Goal: Information Seeking & Learning: Learn about a topic

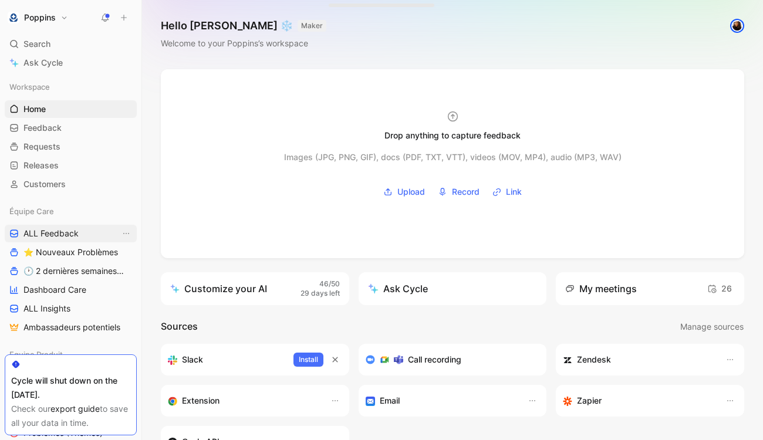
click at [86, 240] on link "ALL Feedback" at bounding box center [71, 234] width 132 height 18
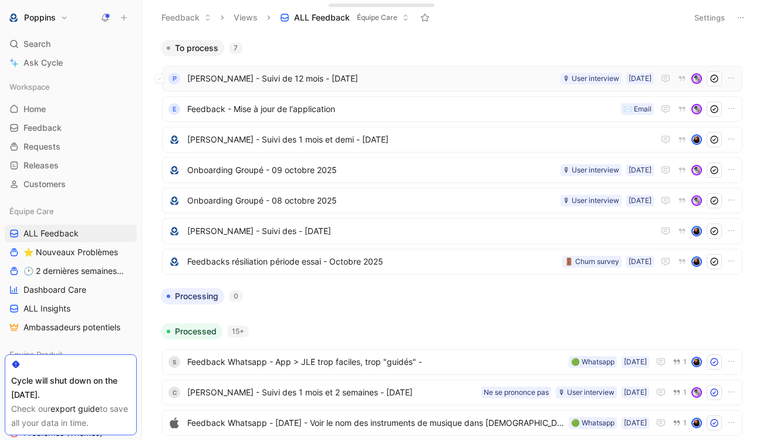
click at [335, 79] on span "[PERSON_NAME] - Suivi de 12 mois - [DATE]" at bounding box center [371, 79] width 369 height 14
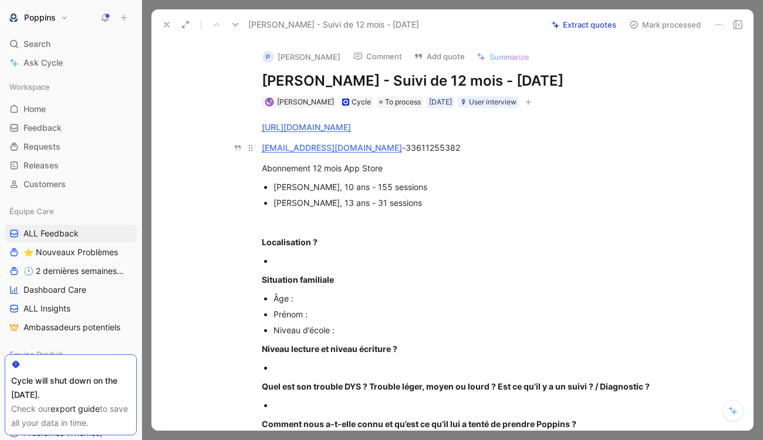
click at [406, 150] on span "33611255382" at bounding box center [433, 148] width 55 height 10
copy span "33611255382"
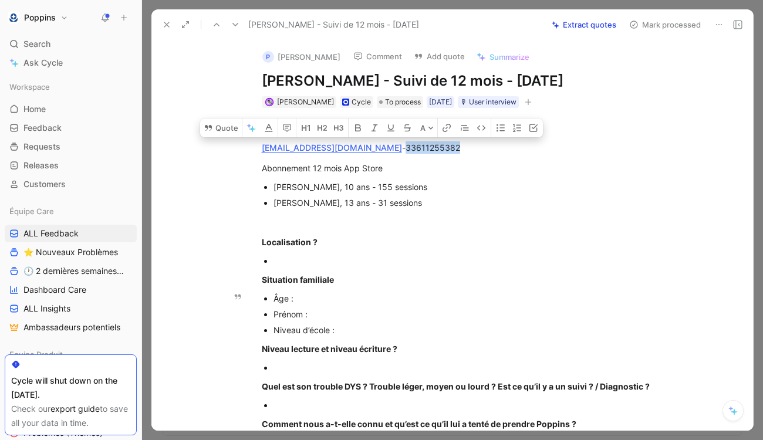
click at [464, 308] on div "Prénom :" at bounding box center [471, 314] width 394 height 12
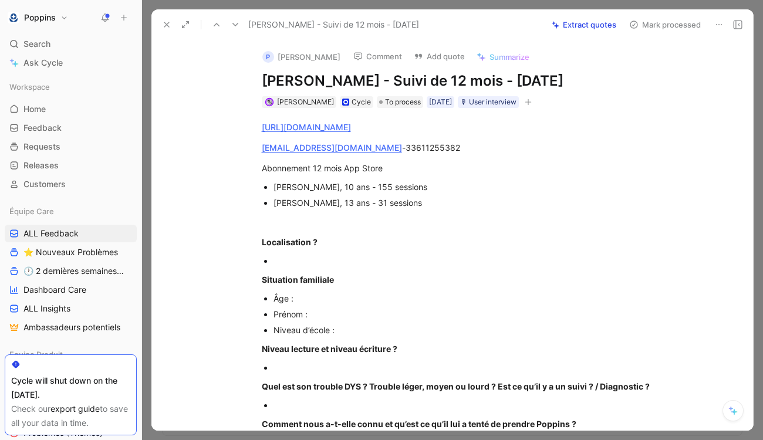
click at [352, 214] on p at bounding box center [465, 221] width 451 height 19
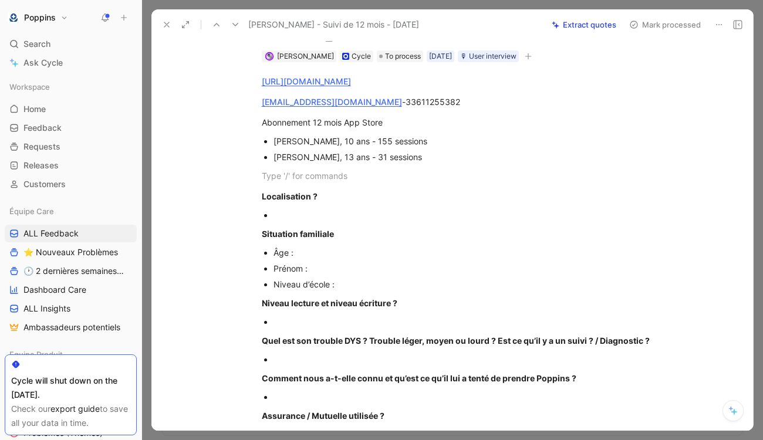
scroll to position [46, 0]
click at [352, 214] on div at bounding box center [471, 214] width 394 height 12
click at [351, 83] on link "[URL][DOMAIN_NAME]" at bounding box center [306, 81] width 89 height 10
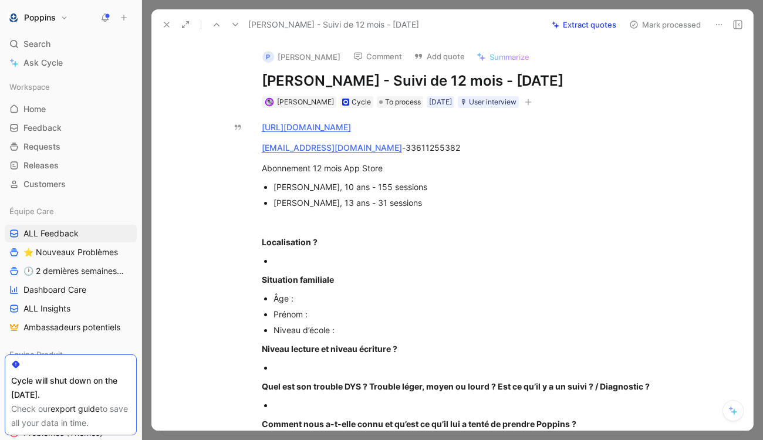
click at [532, 101] on icon "button" at bounding box center [528, 102] width 7 height 7
click at [296, 265] on div at bounding box center [471, 261] width 394 height 12
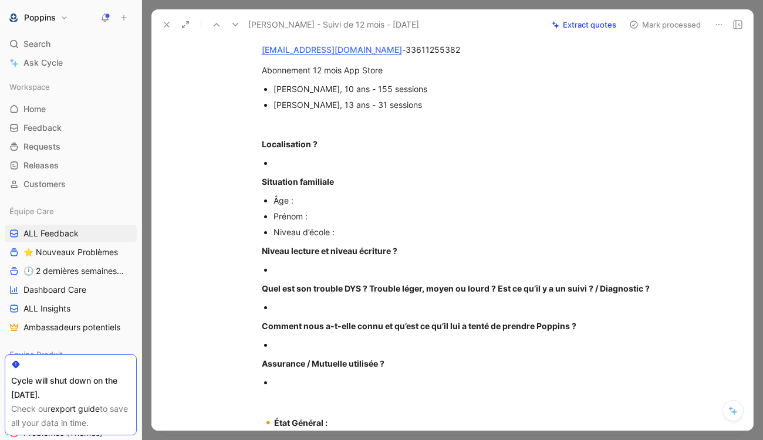
scroll to position [99, 0]
click at [281, 84] on div "[PERSON_NAME], 10 ans - 155 sessions" at bounding box center [471, 88] width 394 height 12
copy div "[PERSON_NAME]"
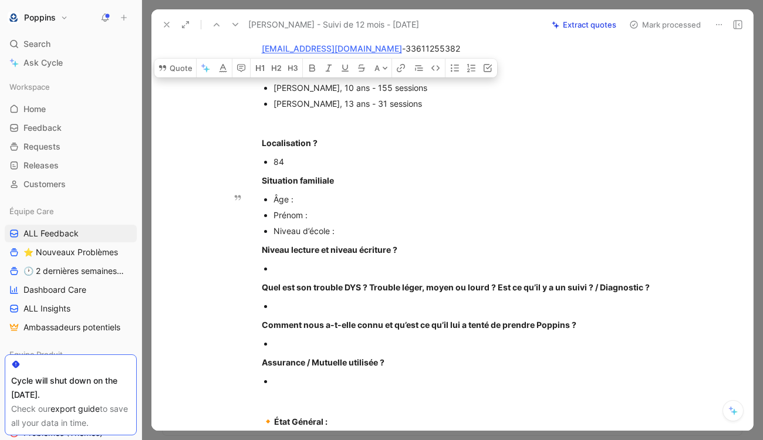
click at [325, 210] on div "Prénom :" at bounding box center [471, 215] width 394 height 12
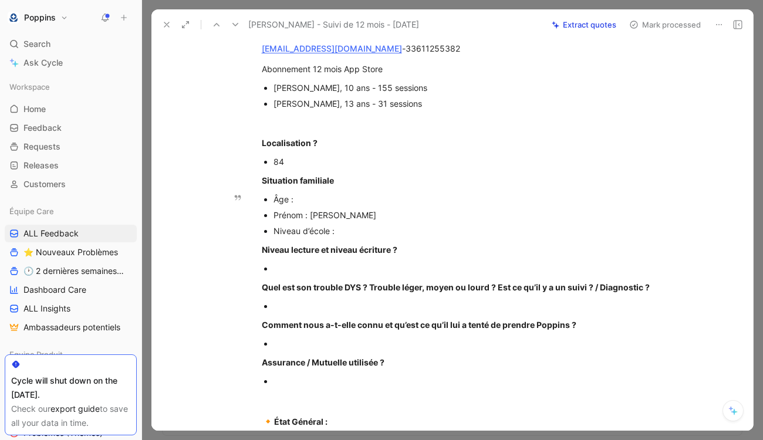
click at [318, 197] on div "Âge :" at bounding box center [471, 199] width 394 height 12
click at [358, 232] on div "Niveau d’école :" at bounding box center [471, 231] width 394 height 12
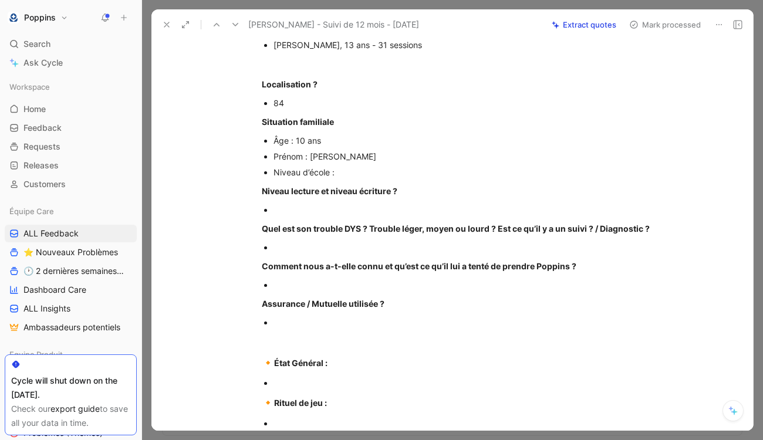
scroll to position [163, 0]
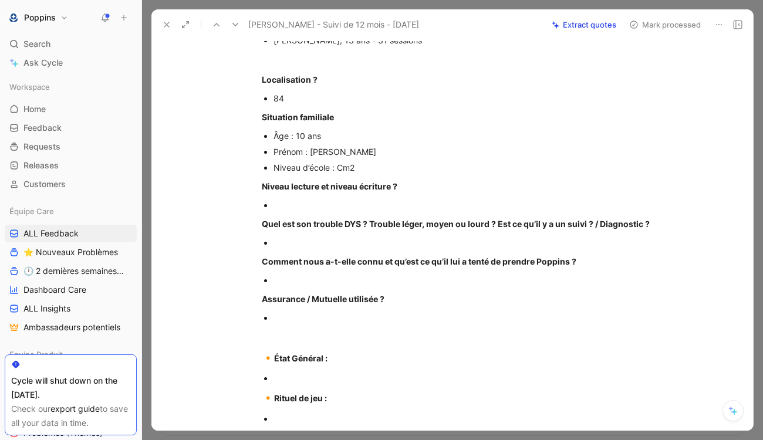
click at [288, 236] on p at bounding box center [471, 243] width 394 height 16
click at [288, 257] on div "[URL][DOMAIN_NAME] [EMAIL_ADDRESS][DOMAIN_NAME] - 33611255382 Abonnement 12 moi…" at bounding box center [464, 305] width 577 height 721
click at [288, 241] on div at bounding box center [471, 243] width 394 height 12
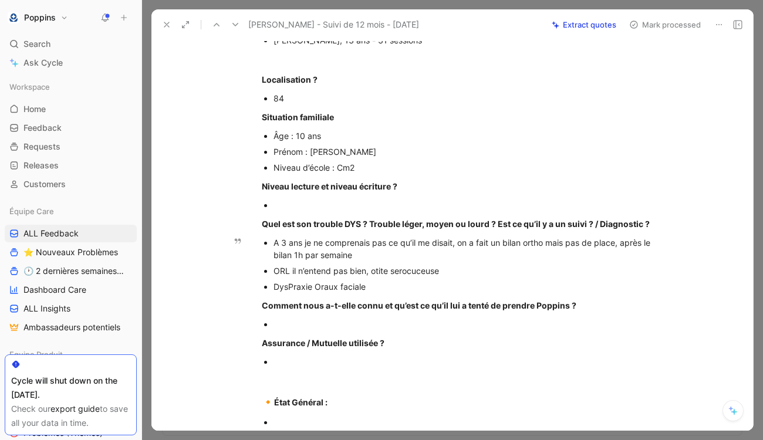
click at [322, 286] on div "DysPraxie Oraux faciale" at bounding box center [471, 287] width 394 height 12
click at [375, 285] on div "DysPraxie oraux faciale" at bounding box center [471, 287] width 394 height 12
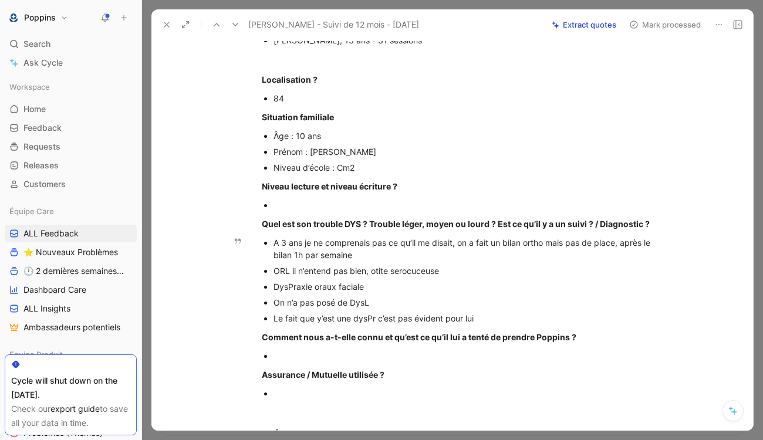
click at [646, 241] on div "A 3 ans je ne comprenais pas ce qu’il me disait, on a fait un bilan ortho mais …" at bounding box center [471, 249] width 394 height 25
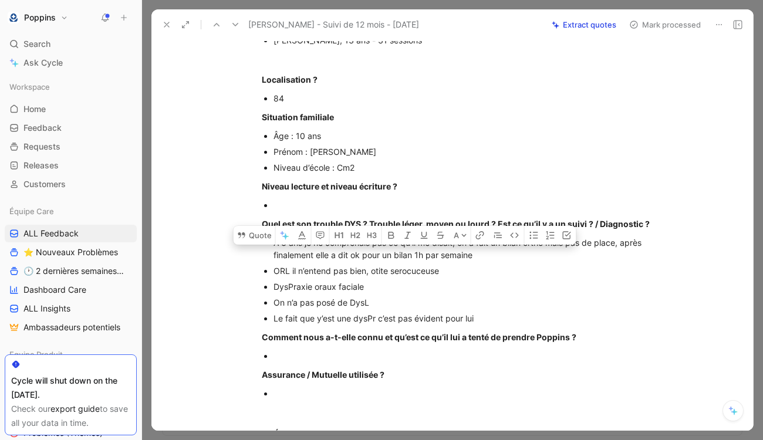
drag, startPoint x: 396, startPoint y: 254, endPoint x: 413, endPoint y: 252, distance: 17.7
click at [413, 252] on div "A 3 ans je ne comprenais pas ce qu’il me disait, on a fait un bilan ortho mais …" at bounding box center [471, 249] width 394 height 25
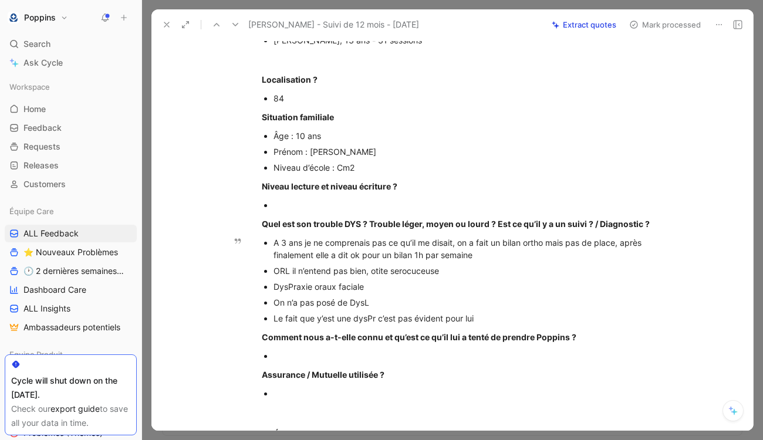
click at [484, 309] on p "On n’a pas posé de DysL" at bounding box center [471, 303] width 394 height 16
drag, startPoint x: 383, startPoint y: 255, endPoint x: 413, endPoint y: 255, distance: 29.9
click at [413, 255] on div "A 3 ans je ne comprenais pas ce qu’il me disait, on a fait un bilan ortho mais …" at bounding box center [471, 249] width 394 height 25
click at [512, 318] on div "Le fait que y’est une dysPr c’est pas évident pour lui" at bounding box center [471, 318] width 394 height 12
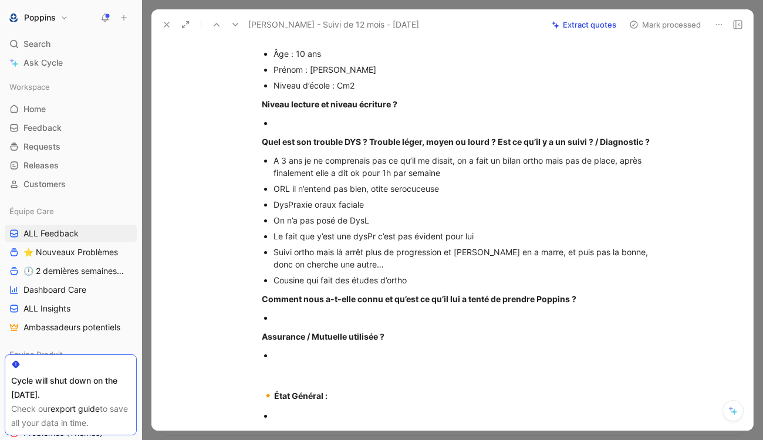
scroll to position [245, 0]
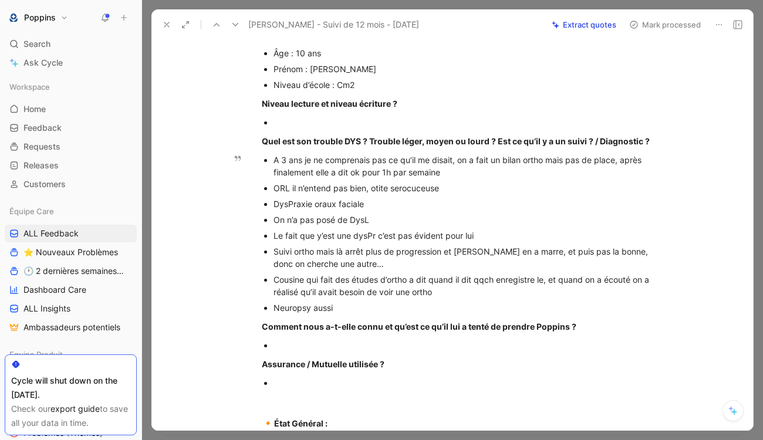
click at [279, 308] on div "Neuropsy aussi" at bounding box center [471, 308] width 394 height 12
click at [402, 315] on div "[URL][DOMAIN_NAME] [EMAIL_ADDRESS][DOMAIN_NAME] - 33611255382 Abonnement 12 moi…" at bounding box center [464, 297] width 577 height 869
click at [325, 124] on div at bounding box center [471, 122] width 394 height 12
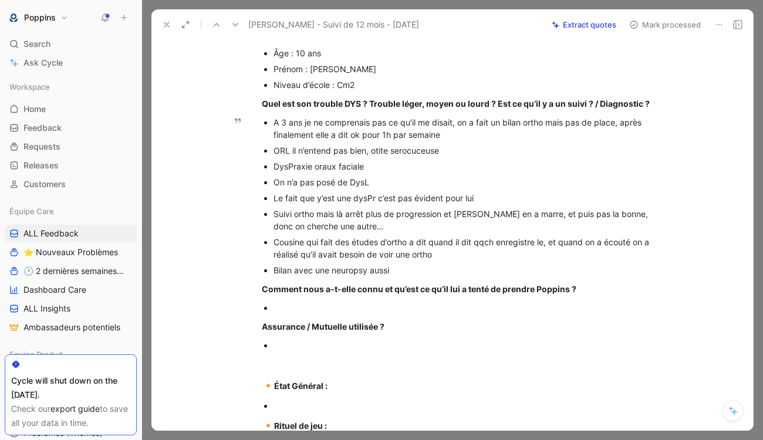
scroll to position [271, 0]
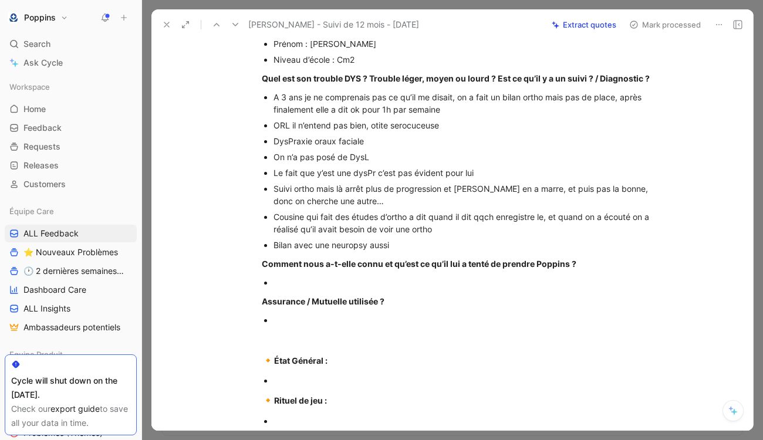
click at [414, 242] on div "Bilan avec une neuropsy aussi" at bounding box center [471, 245] width 394 height 12
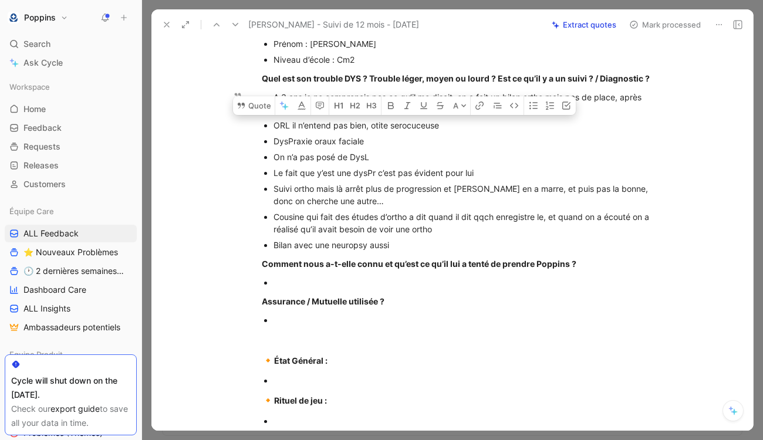
drag, startPoint x: 369, startPoint y: 123, endPoint x: 441, endPoint y: 129, distance: 72.4
click at [443, 129] on div "ORL il n’entend pas bien, otite serocuceuse" at bounding box center [471, 125] width 394 height 12
click at [441, 129] on div "ORL il n’entend pas bien, otite serocuceuse" at bounding box center [471, 125] width 394 height 12
drag, startPoint x: 447, startPoint y: 124, endPoint x: 372, endPoint y: 122, distance: 74.6
click at [372, 122] on div "ORL il n’entend pas bien, otite serocuceuse" at bounding box center [471, 125] width 394 height 12
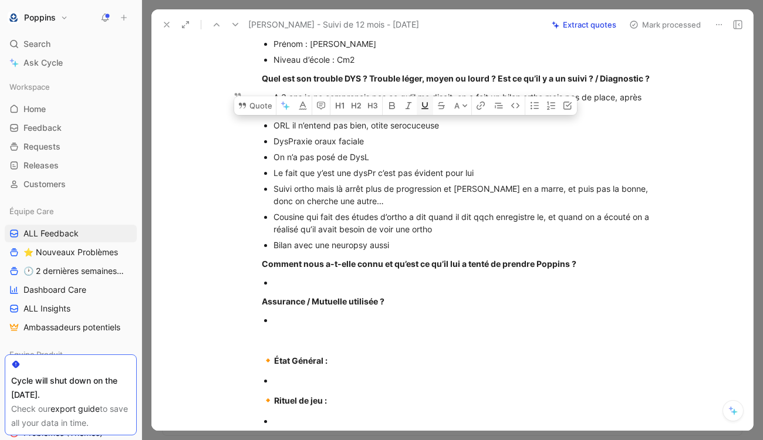
copy div "otite serocuceuse"
click at [380, 195] on div "Suivi ortho mais là arrêt plus de progression et [PERSON_NAME] en a marre, et p…" at bounding box center [471, 195] width 394 height 25
drag, startPoint x: 372, startPoint y: 124, endPoint x: 458, endPoint y: 128, distance: 85.8
click at [458, 128] on div "ORL il n’entend pas bien, otite serocuceuse" at bounding box center [471, 125] width 394 height 12
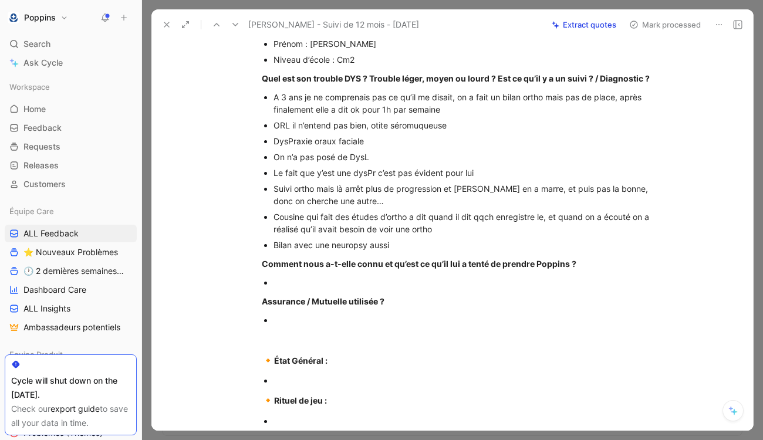
click at [367, 287] on div at bounding box center [471, 282] width 394 height 12
click at [272, 323] on ul at bounding box center [465, 320] width 451 height 16
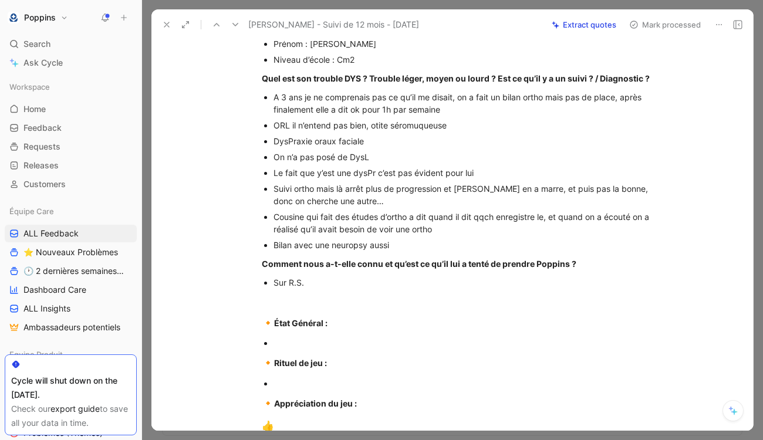
click at [340, 350] on p at bounding box center [471, 343] width 394 height 16
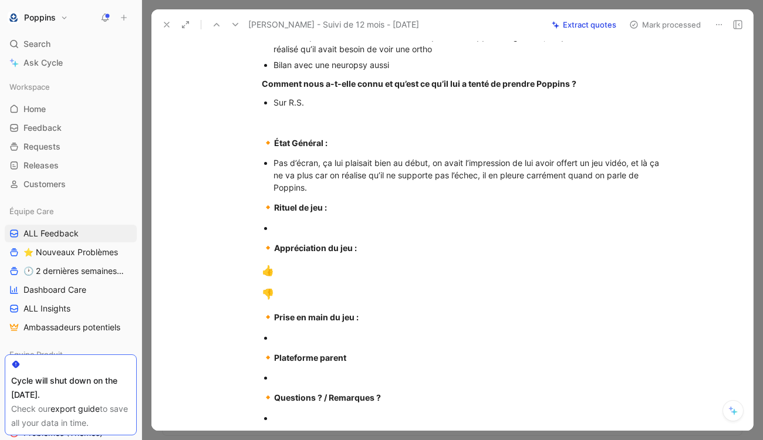
scroll to position [452, 0]
click at [323, 208] on strong "Rituel de jeu :" at bounding box center [300, 206] width 53 height 10
click at [315, 188] on div "Pas d’écran, ça lui plaisait bien au début, on avait l’impression de lui avoir …" at bounding box center [471, 174] width 394 height 37
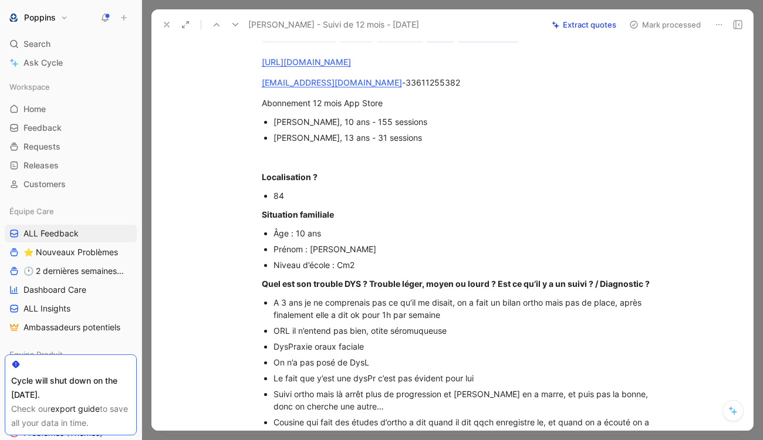
scroll to position [0, 0]
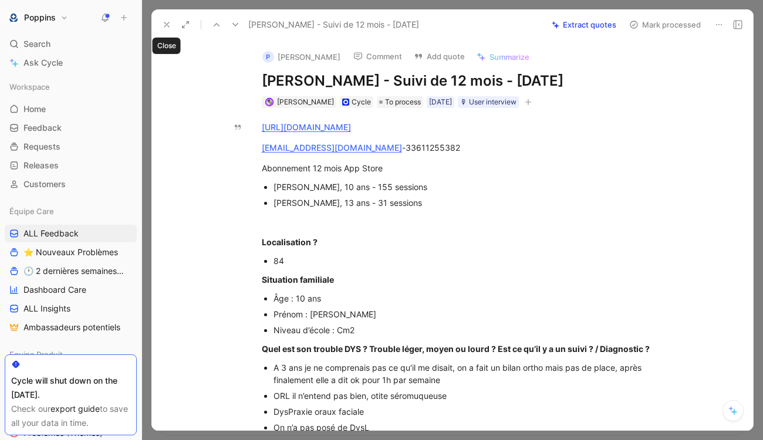
click at [168, 23] on icon at bounding box center [166, 24] width 9 height 9
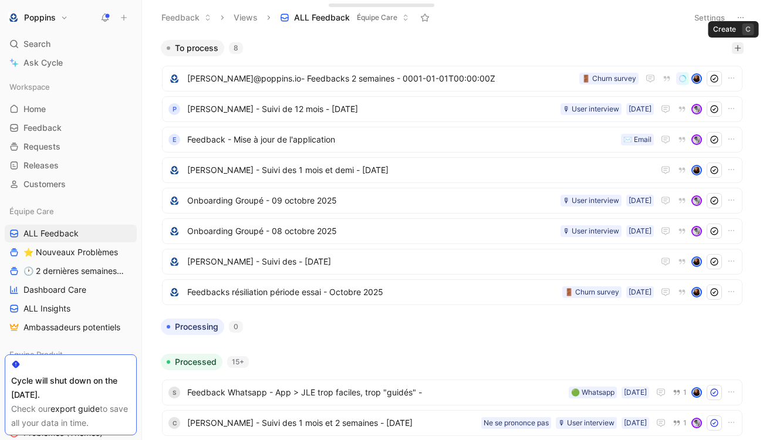
click at [737, 53] on button "button" at bounding box center [738, 48] width 12 height 12
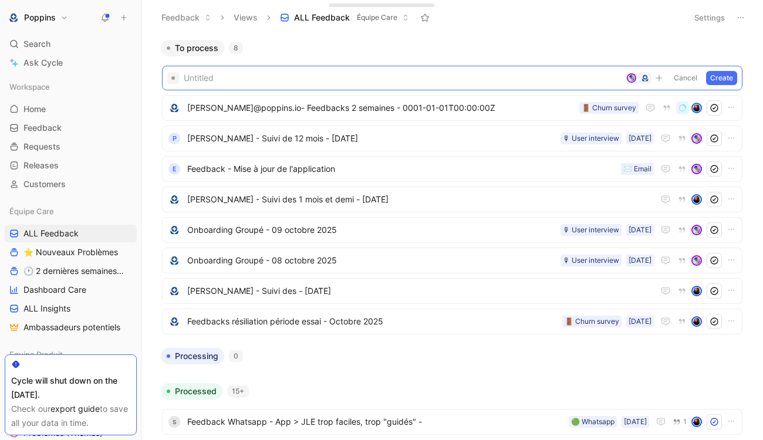
paste span
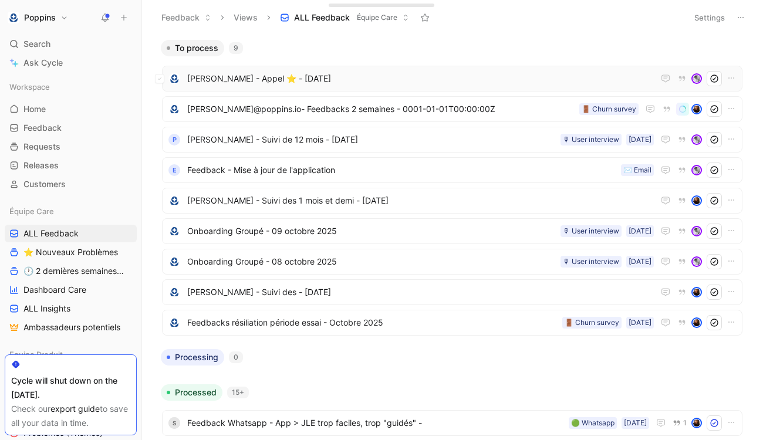
click at [292, 77] on span "[PERSON_NAME] - Appel ⭐️ - [DATE]" at bounding box center [420, 79] width 467 height 14
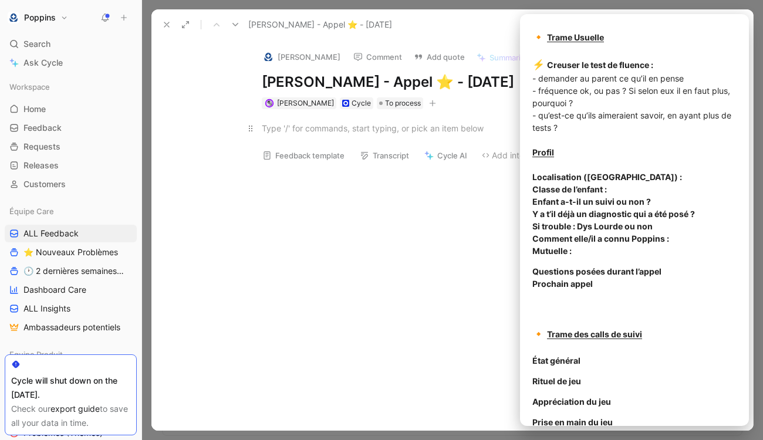
click at [312, 127] on div at bounding box center [465, 128] width 406 height 12
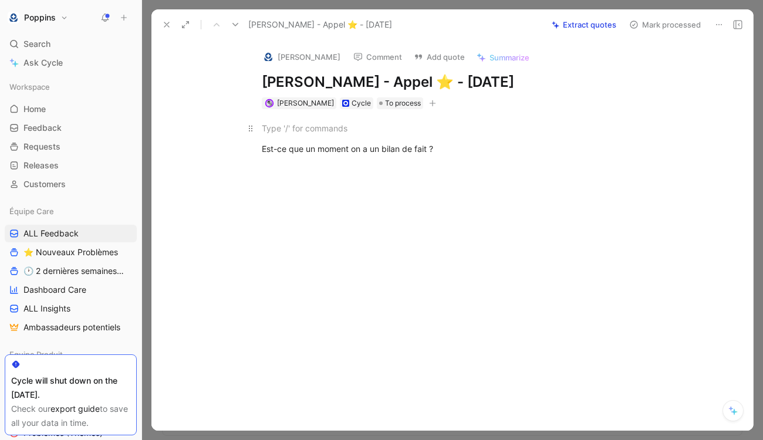
click at [336, 119] on p at bounding box center [465, 128] width 451 height 19
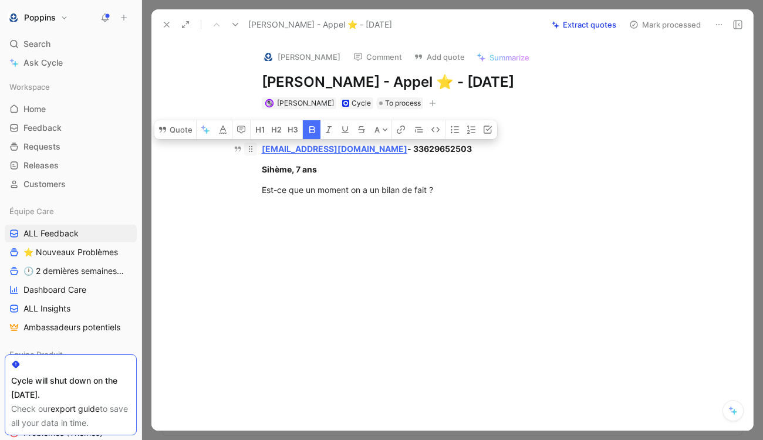
drag, startPoint x: 327, startPoint y: 168, endPoint x: 257, endPoint y: 150, distance: 72.6
click at [257, 150] on div "[URL][DOMAIN_NAME] [EMAIL_ADDRESS][DOMAIN_NAME] - 33629652503 Sihème, 7 ans Est…" at bounding box center [464, 159] width 577 height 100
click at [308, 134] on icon "button" at bounding box center [312, 129] width 9 height 9
click at [449, 133] on button "button" at bounding box center [455, 129] width 18 height 19
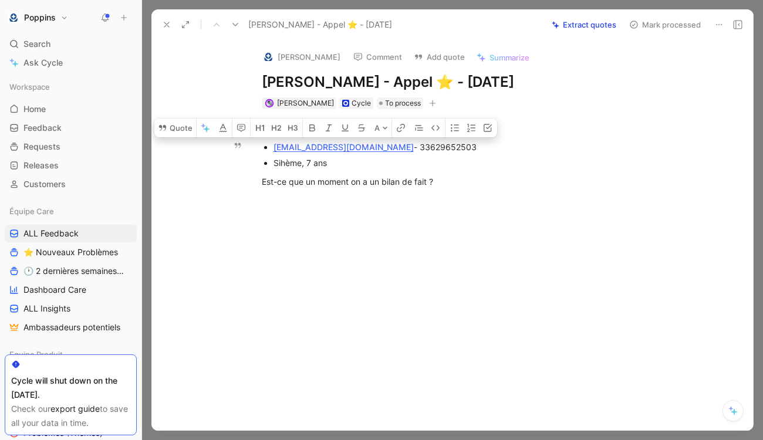
click at [365, 162] on div "Sihème, 7 ans" at bounding box center [471, 163] width 394 height 12
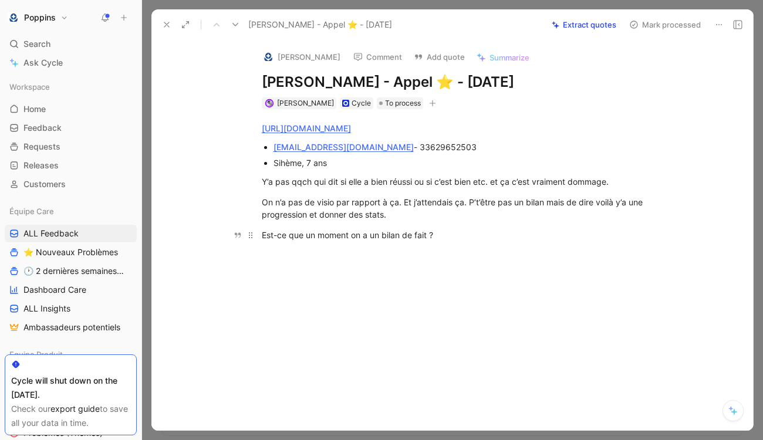
drag, startPoint x: 353, startPoint y: 178, endPoint x: 417, endPoint y: 240, distance: 89.3
click at [417, 240] on div "[URL][DOMAIN_NAME] [EMAIL_ADDRESS][DOMAIN_NAME] - 33629652503 Sihème, 7 ans Y’a…" at bounding box center [464, 181] width 577 height 145
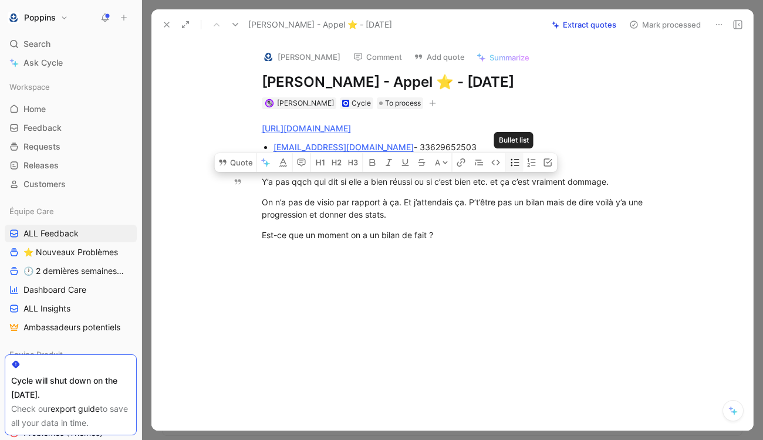
click at [514, 162] on icon "button" at bounding box center [515, 162] width 8 height 7
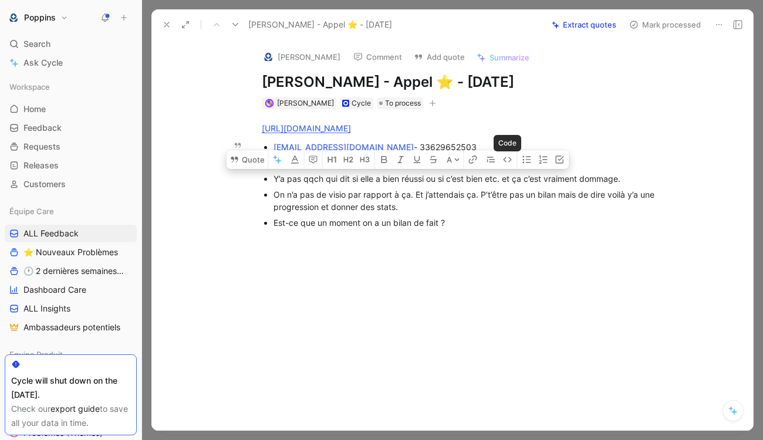
click at [432, 208] on div "On n’a pas de visio par rapport à ça. Et j’attendais ça. P’t’être pas un bilan …" at bounding box center [471, 200] width 394 height 25
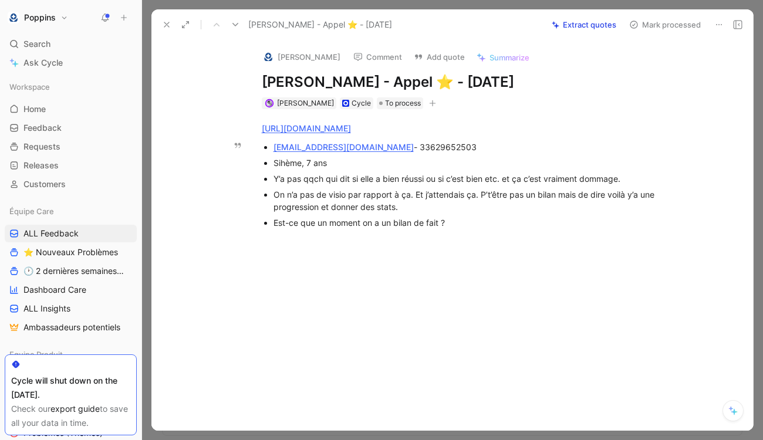
click at [346, 162] on div "Sihème, 7 ans" at bounding box center [471, 163] width 394 height 12
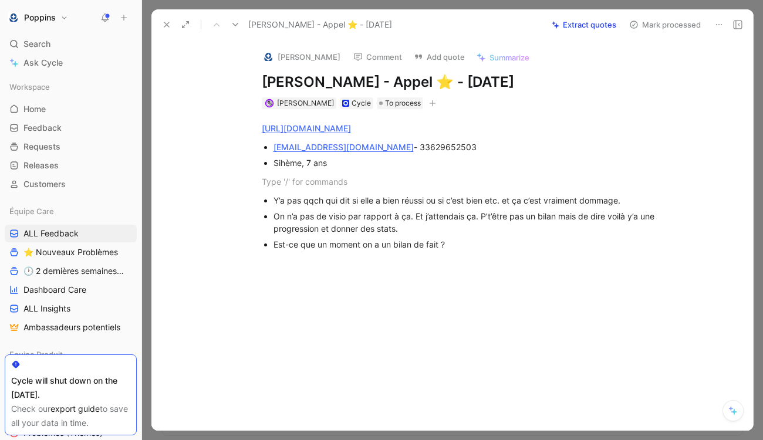
click at [429, 104] on icon "button" at bounding box center [432, 103] width 7 height 7
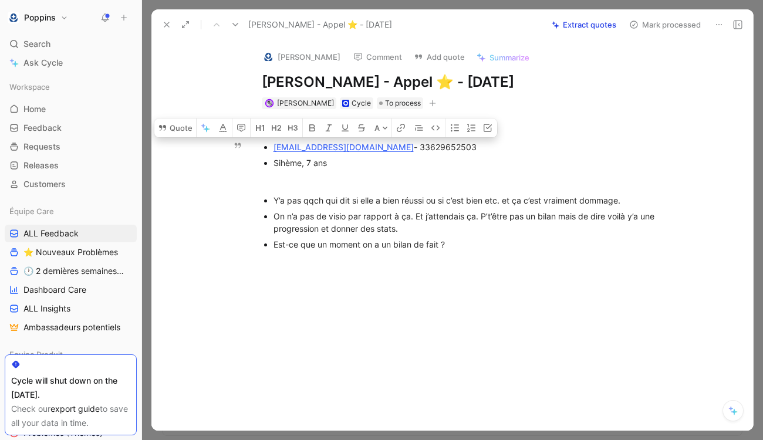
drag, startPoint x: 375, startPoint y: 148, endPoint x: 271, endPoint y: 144, distance: 104.0
click at [271, 144] on ul "[EMAIL_ADDRESS][DOMAIN_NAME] - 33629652503 Sihème, 7 ans" at bounding box center [465, 155] width 451 height 32
copy div "[EMAIL_ADDRESS][DOMAIN_NAME]"
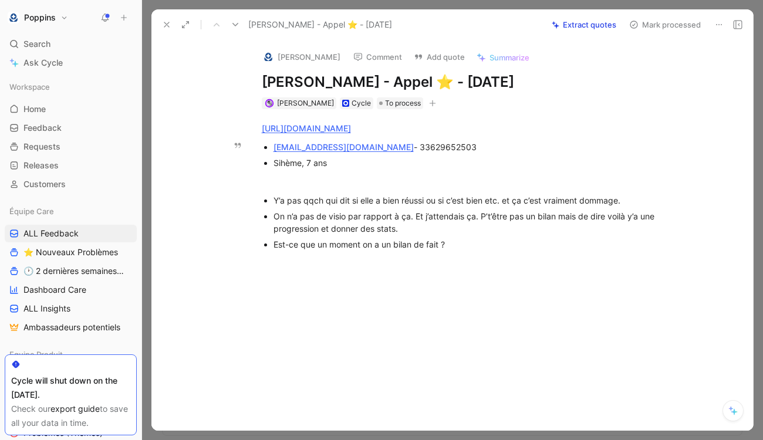
click at [268, 53] on img at bounding box center [268, 57] width 12 height 12
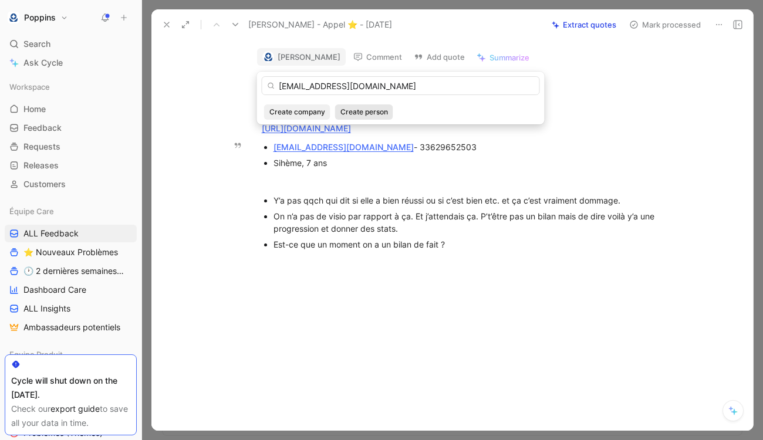
type input "[EMAIL_ADDRESS][DOMAIN_NAME]"
click at [371, 105] on button "Create person" at bounding box center [364, 111] width 58 height 15
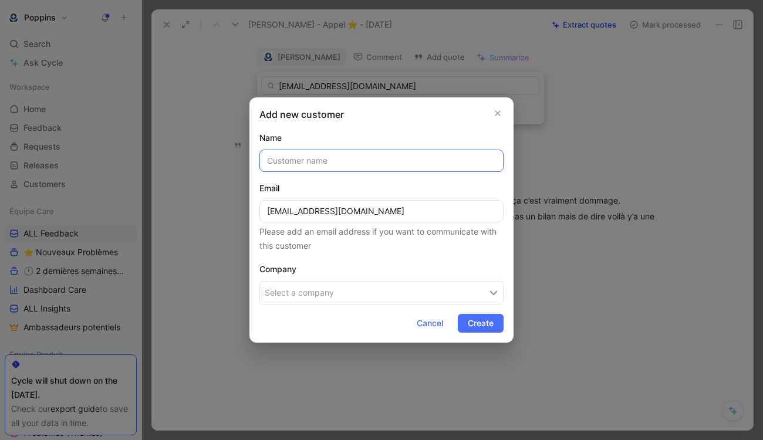
click at [370, 161] on input "text" at bounding box center [381, 161] width 244 height 22
paste input "[PERSON_NAME]"
type input "[PERSON_NAME]"
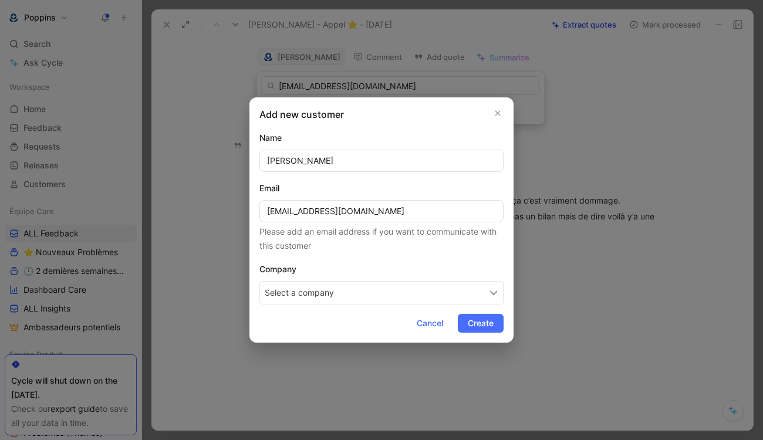
click at [336, 298] on button "Select a company" at bounding box center [381, 292] width 244 height 23
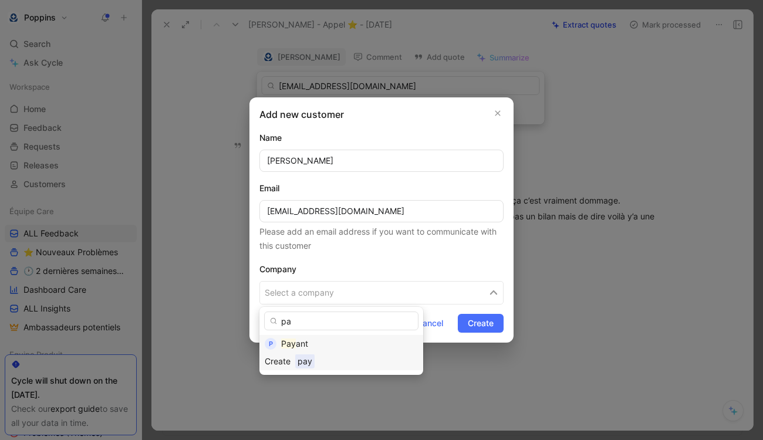
type input "p"
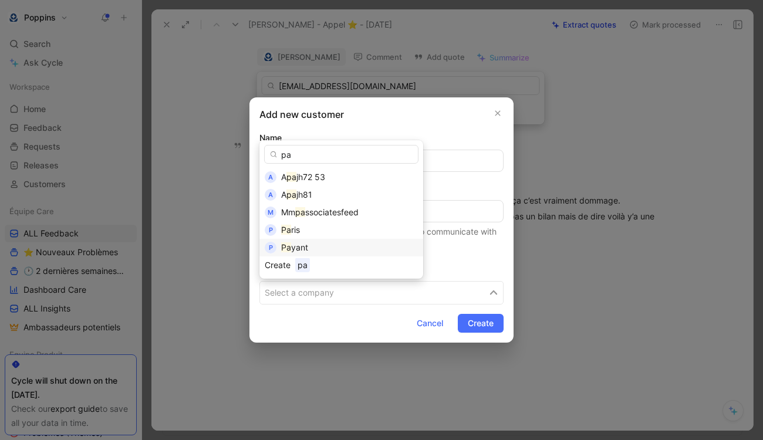
type input "pa"
click at [310, 255] on div "P Pa yant" at bounding box center [341, 248] width 164 height 18
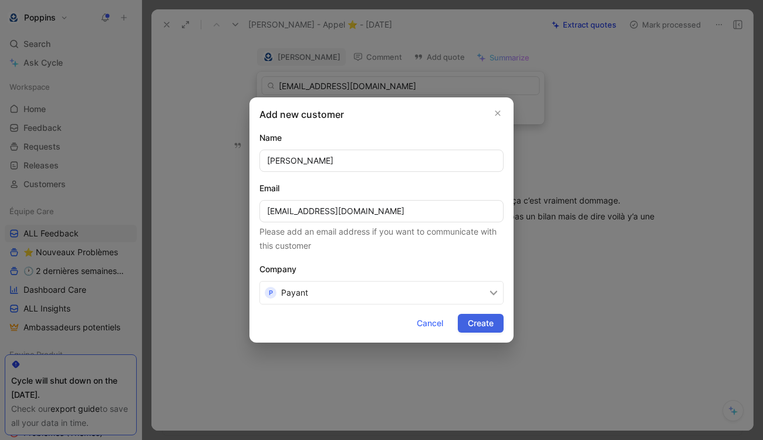
click at [481, 317] on span "Create" at bounding box center [481, 323] width 26 height 14
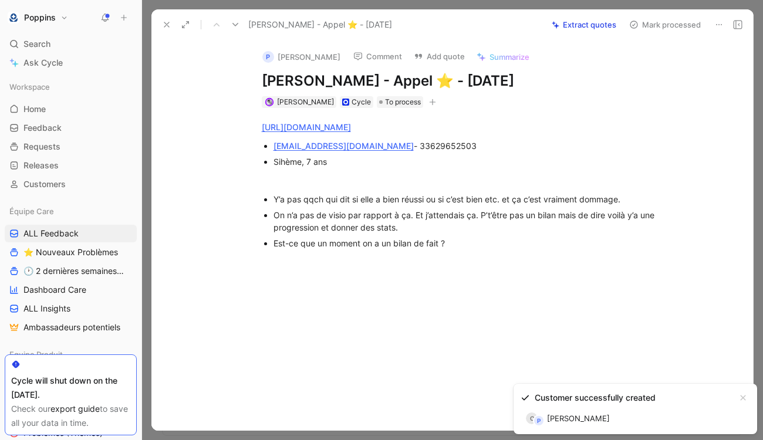
click at [429, 100] on icon "button" at bounding box center [432, 102] width 7 height 7
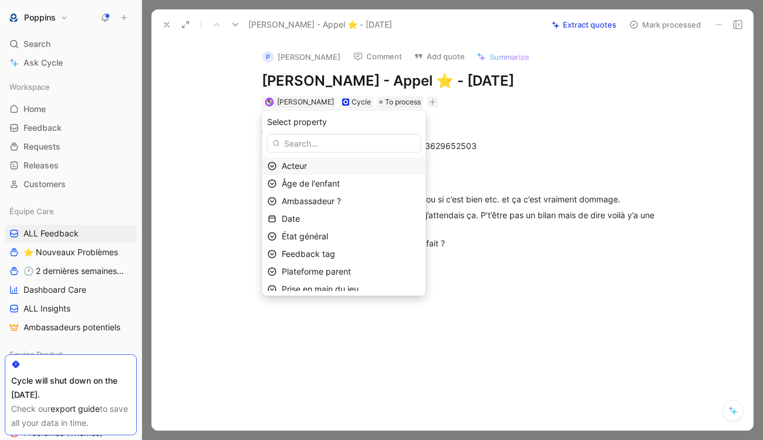
click at [342, 170] on div "Acteur" at bounding box center [351, 166] width 139 height 14
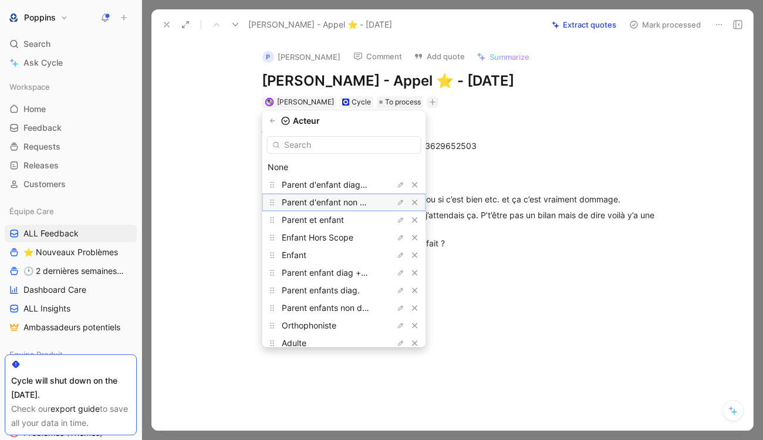
click at [350, 207] on span "Parent d'enfant non diagnostiqué" at bounding box center [346, 202] width 128 height 10
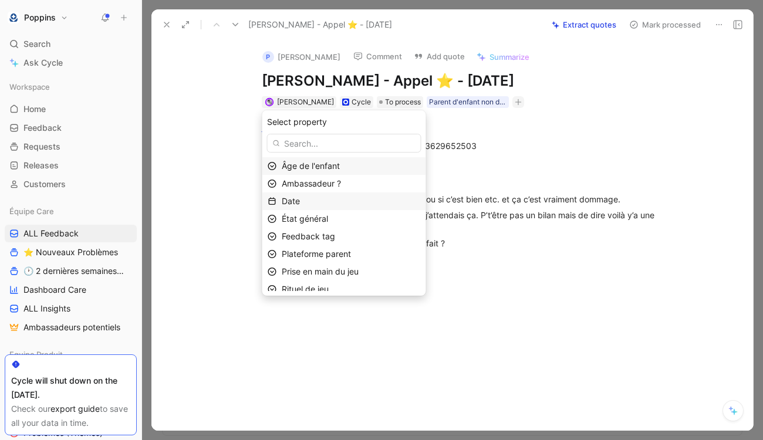
click at [340, 201] on div "Date" at bounding box center [351, 201] width 139 height 14
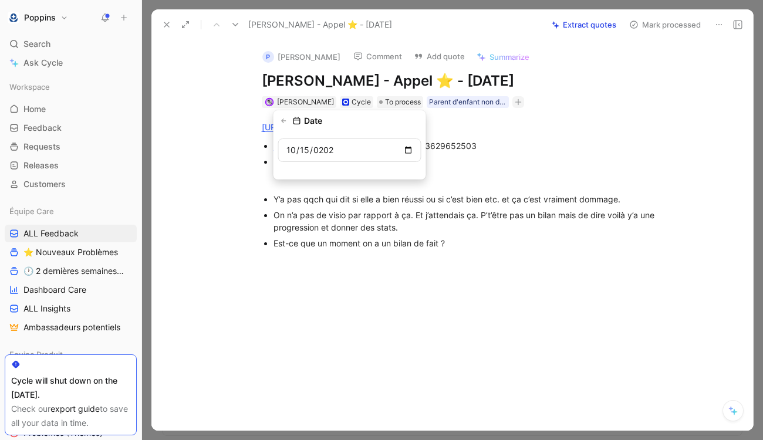
type input "[DATE]"
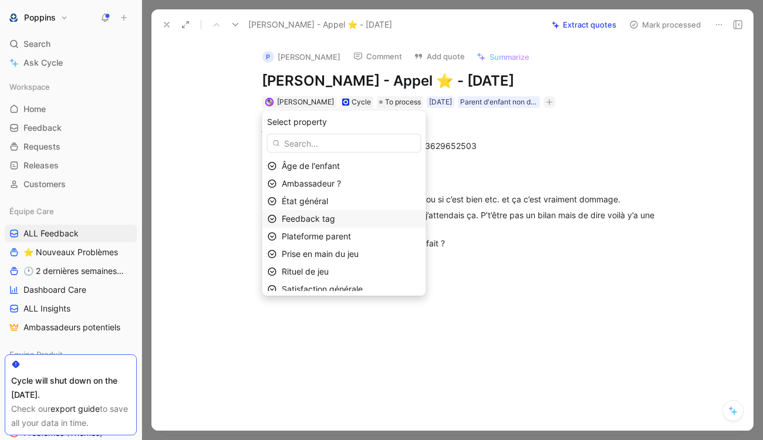
click at [336, 211] on div "Feedback tag" at bounding box center [344, 219] width 164 height 18
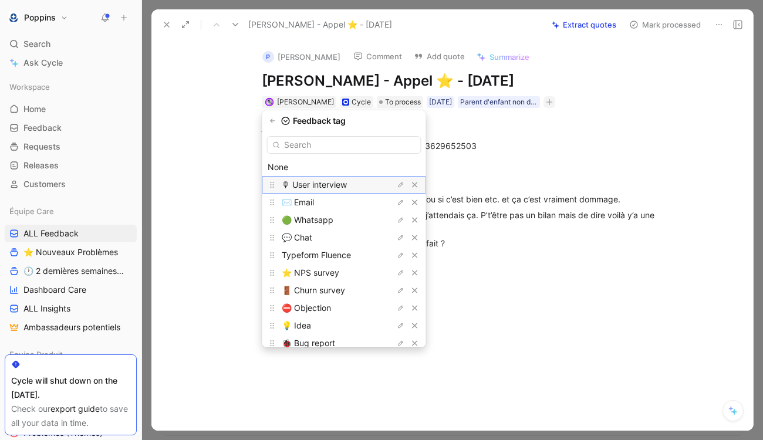
click at [336, 183] on span "🎙 User interview" at bounding box center [314, 185] width 65 height 10
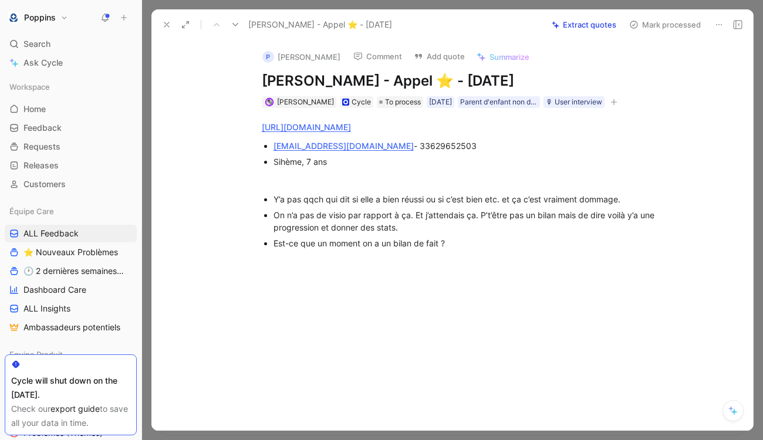
click at [564, 108] on div "[URL][DOMAIN_NAME] [EMAIL_ADDRESS][DOMAIN_NAME] - 33629652503 Sihème, 7 ans Y’a…" at bounding box center [464, 184] width 577 height 153
click at [565, 103] on div "🎙 User interview" at bounding box center [574, 102] width 56 height 12
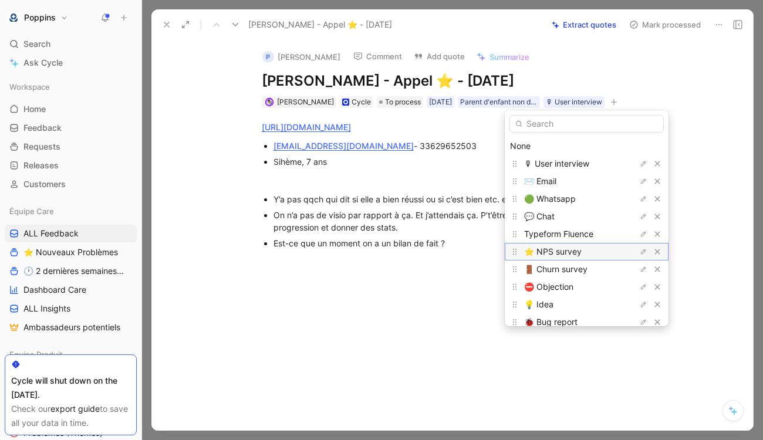
click at [565, 254] on span "⭐️ NPS survey" at bounding box center [553, 252] width 58 height 10
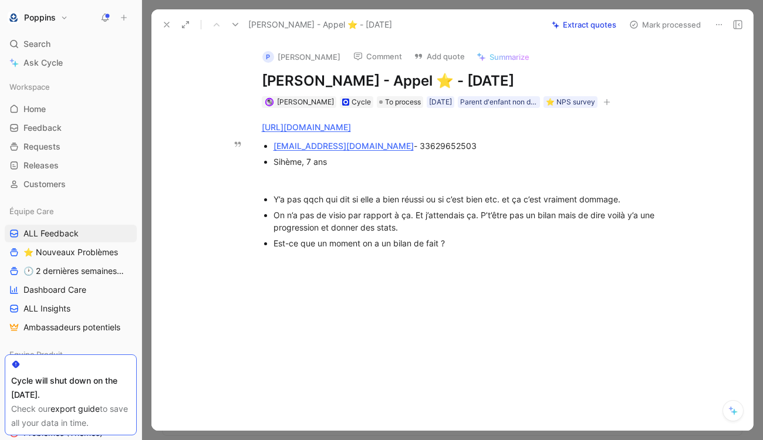
click at [607, 105] on icon "button" at bounding box center [606, 102] width 1 height 6
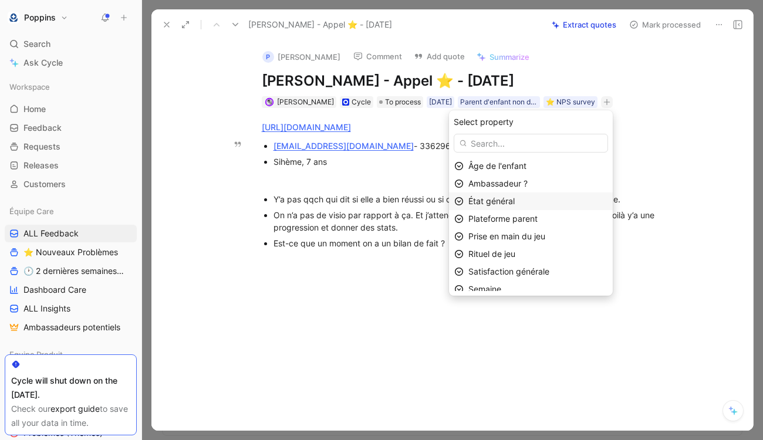
scroll to position [42, 0]
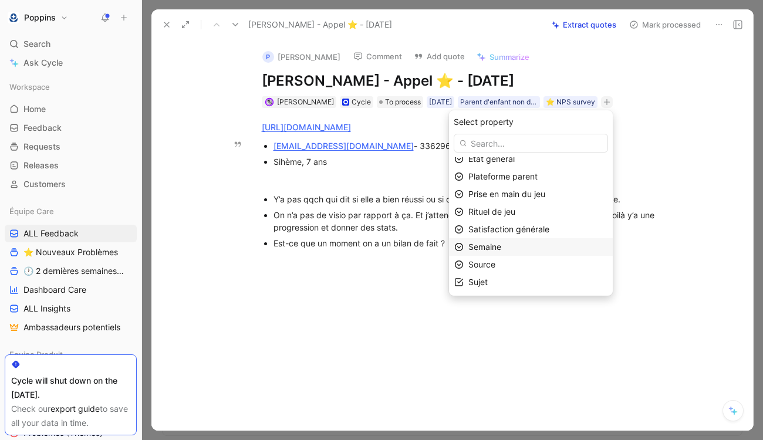
click at [514, 249] on div "Semaine" at bounding box center [537, 247] width 139 height 14
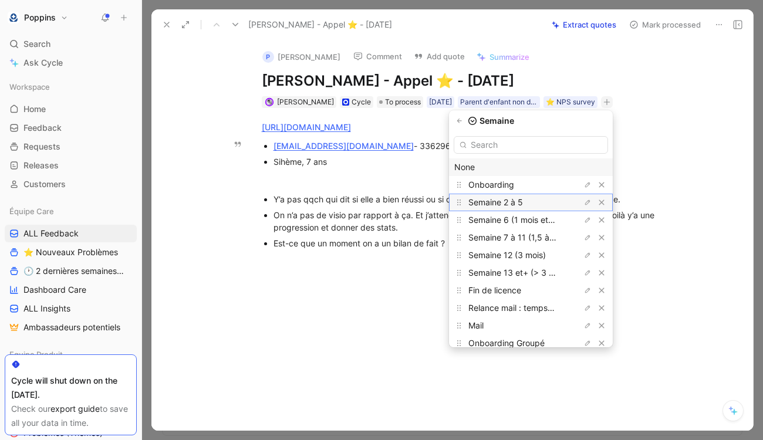
click at [523, 202] on span "Semaine 2 à 5" at bounding box center [495, 202] width 55 height 10
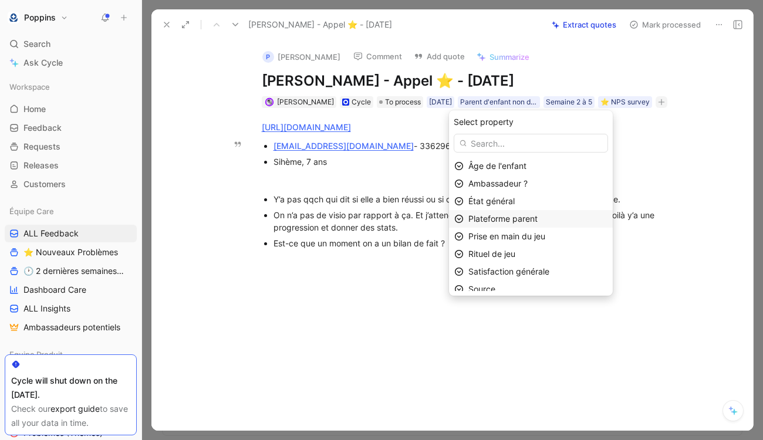
click at [514, 221] on span "Plateforme parent" at bounding box center [502, 219] width 69 height 10
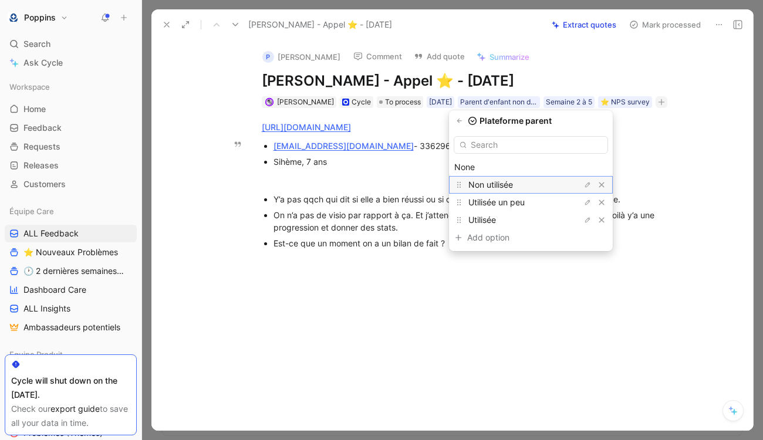
click at [513, 188] on span "Non utilisée" at bounding box center [490, 185] width 45 height 10
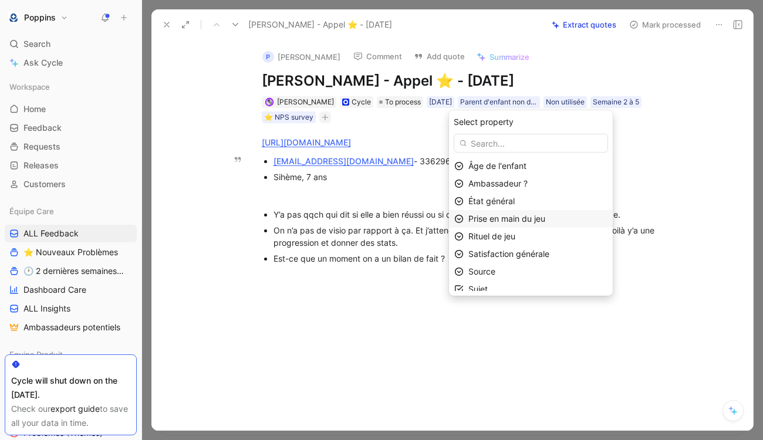
click at [517, 217] on span "Prise en main du jeu" at bounding box center [506, 219] width 77 height 10
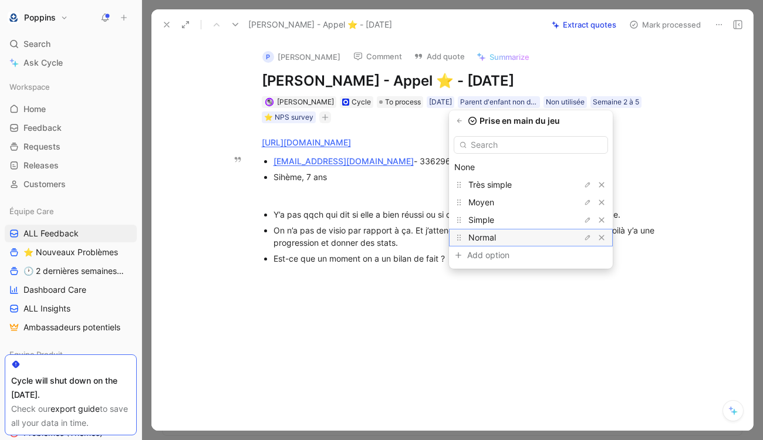
click at [496, 241] on span "Normal" at bounding box center [482, 237] width 28 height 10
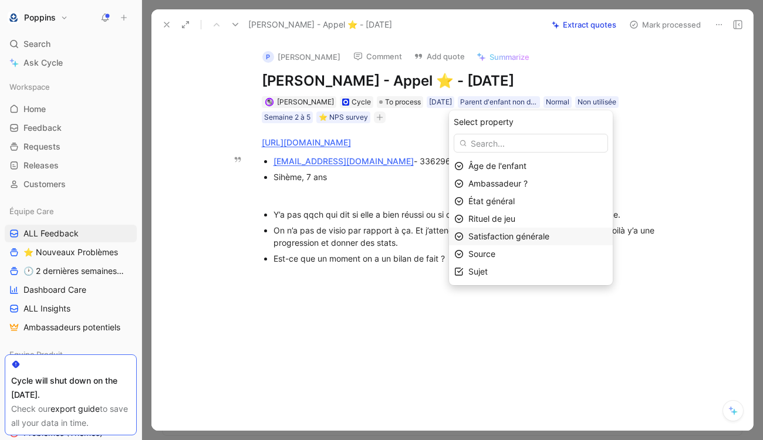
click at [514, 240] on span "Satisfaction générale" at bounding box center [508, 236] width 81 height 10
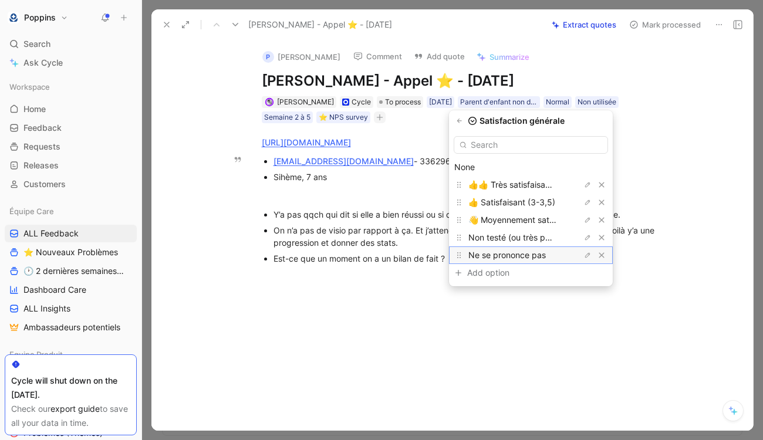
click at [514, 250] on span "Ne se prononce pas" at bounding box center [506, 255] width 77 height 10
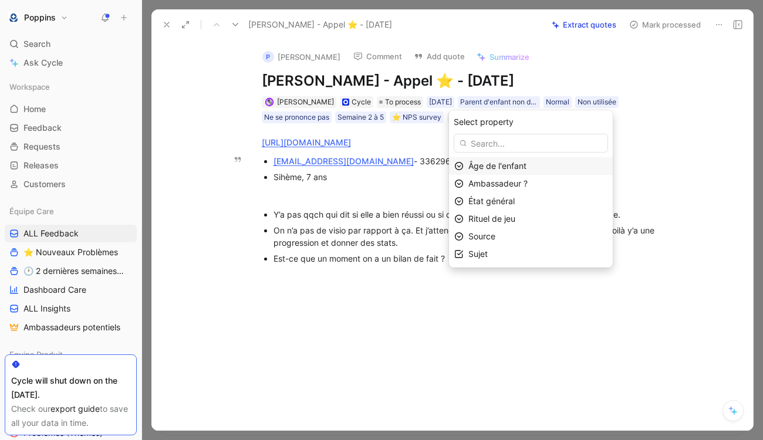
click at [516, 170] on span "Âge de l'enfant" at bounding box center [497, 166] width 58 height 10
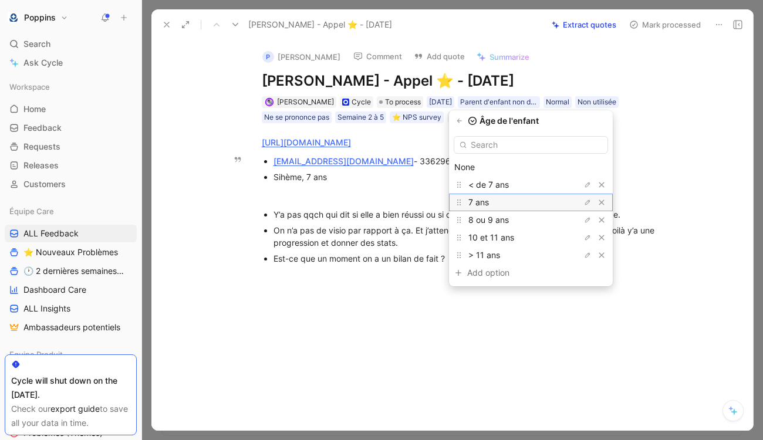
click at [514, 203] on div "7 ans" at bounding box center [512, 202] width 88 height 14
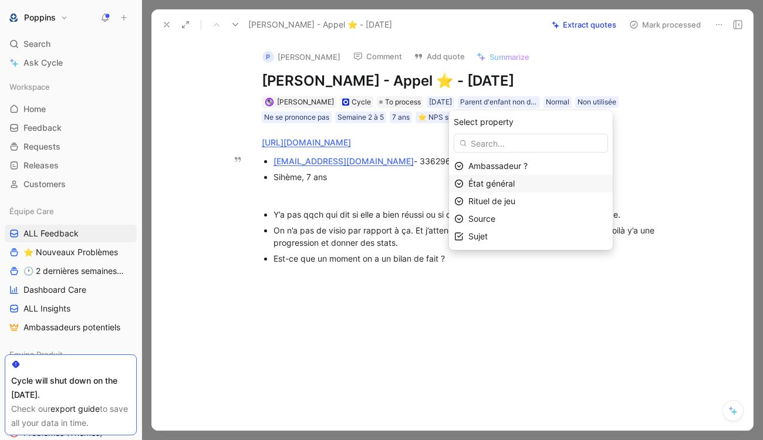
click at [514, 183] on span "État général" at bounding box center [491, 183] width 46 height 10
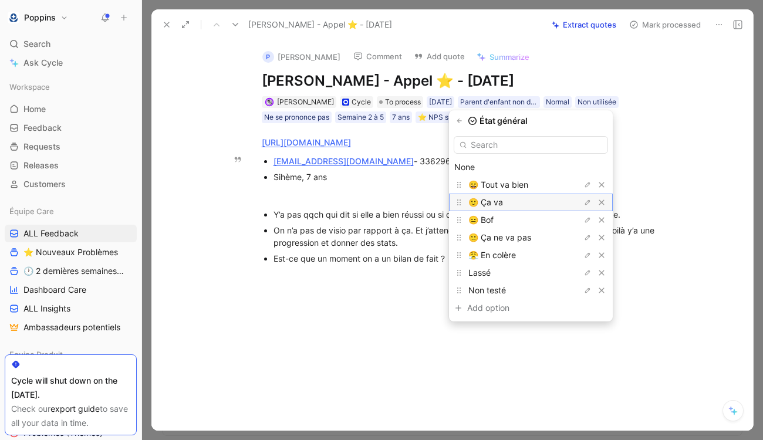
click at [521, 201] on div "🙂 Ça va" at bounding box center [512, 202] width 88 height 14
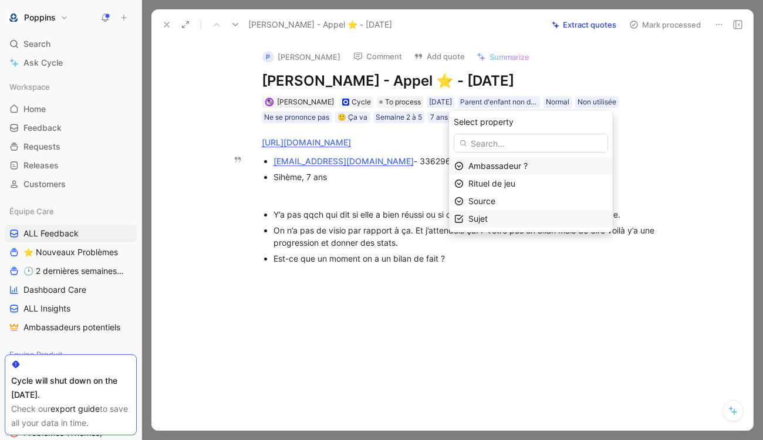
click at [512, 215] on div "Sujet" at bounding box center [537, 219] width 139 height 14
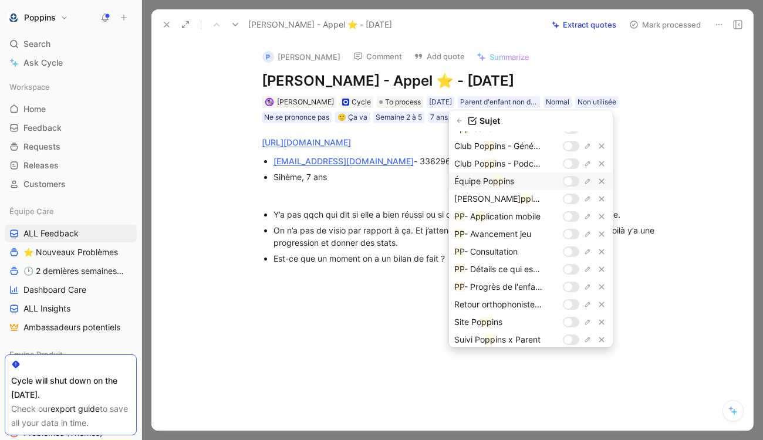
scroll to position [0, 0]
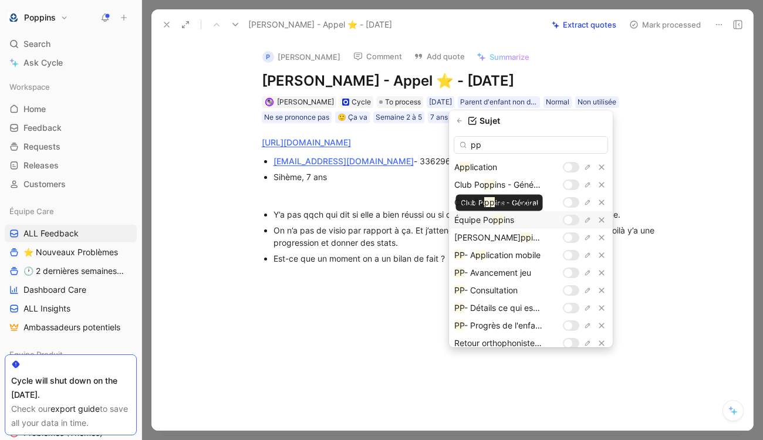
type input "p"
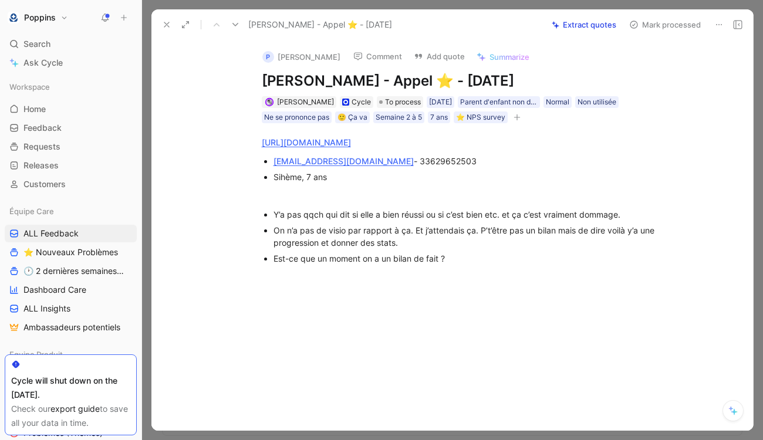
click at [517, 122] on button "button" at bounding box center [517, 118] width 12 height 12
click at [280, 216] on div "Y’a pas qqch qui dit si elle a bien réussi ou si c’est bien etc. et ça c’est vr…" at bounding box center [471, 214] width 394 height 12
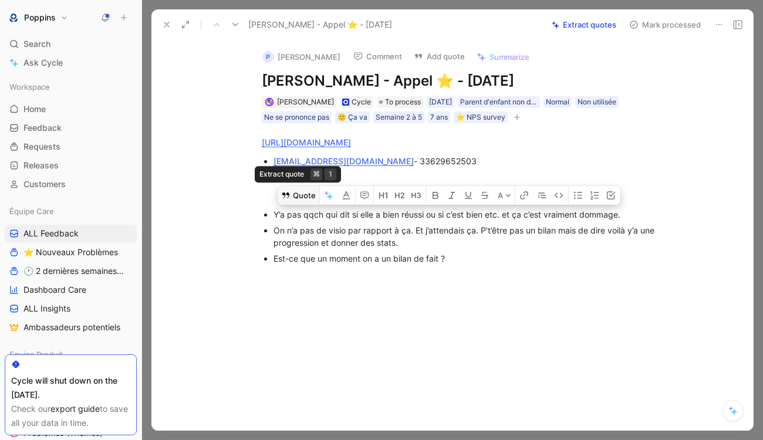
click at [289, 195] on icon at bounding box center [285, 196] width 7 height 6
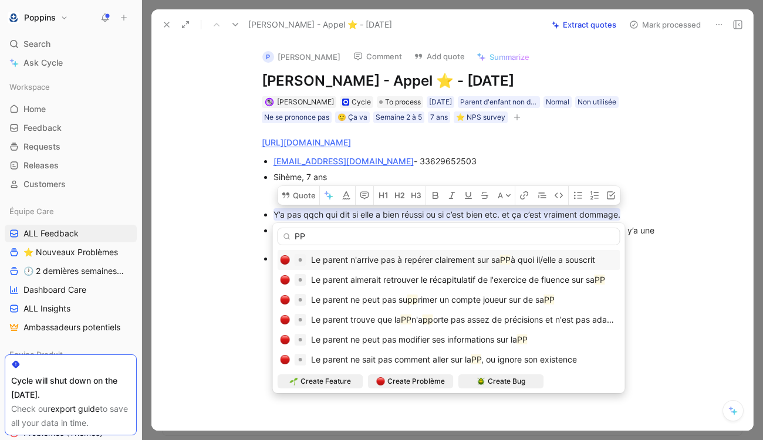
type input "P"
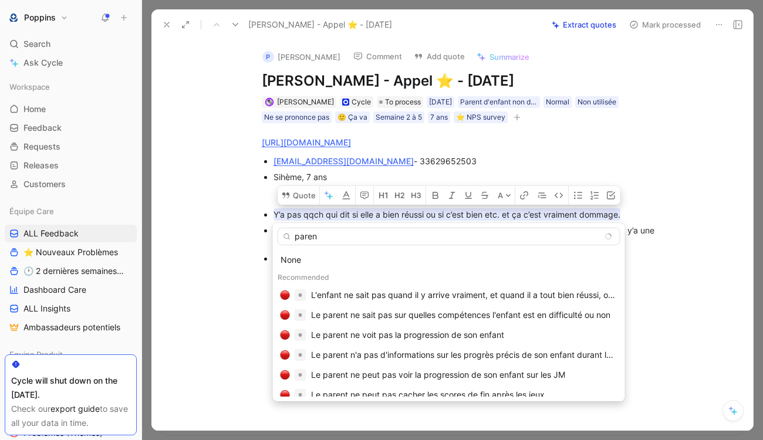
type input "parent"
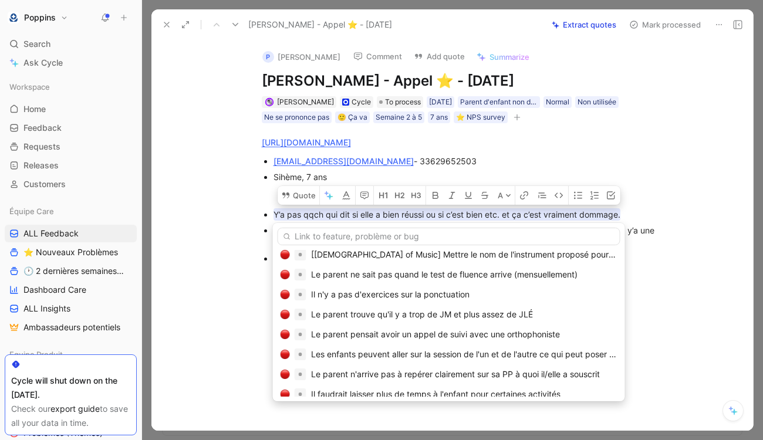
scroll to position [335, 0]
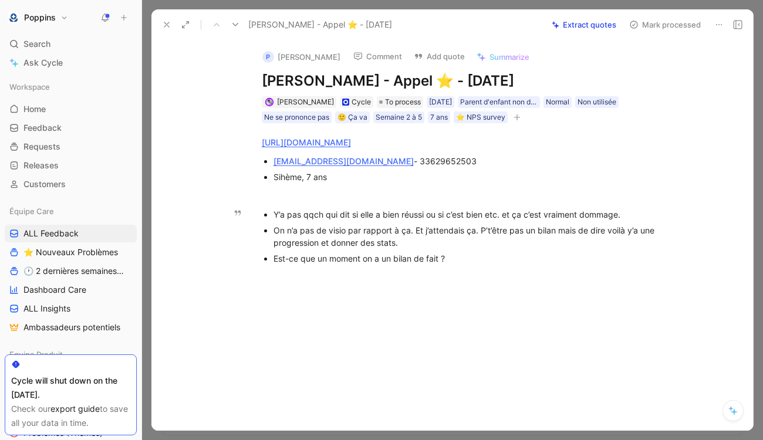
click at [298, 215] on div "Y’a pas qqch qui dit si elle a bien réussi ou si c’est bien etc. et ça c’est vr…" at bounding box center [471, 214] width 394 height 12
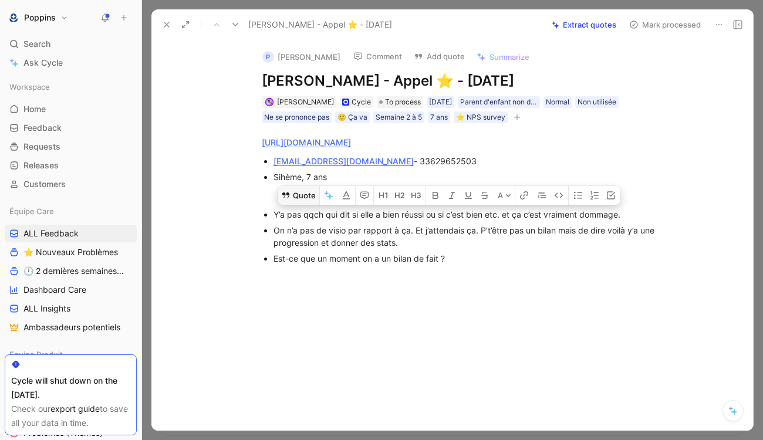
click at [308, 198] on button "Quote" at bounding box center [299, 195] width 42 height 19
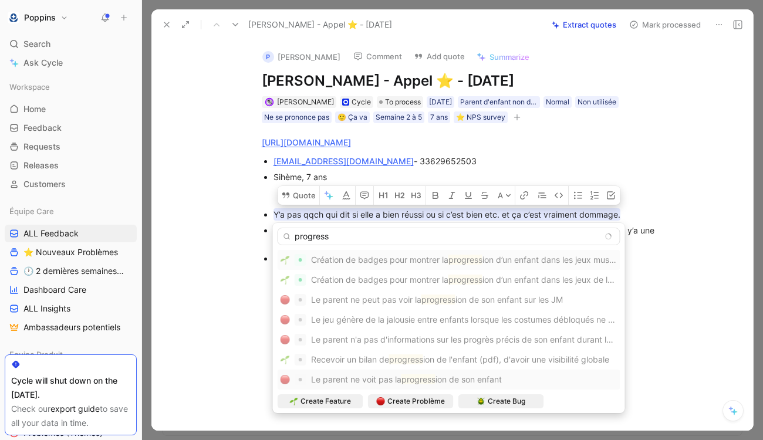
type input "progress"
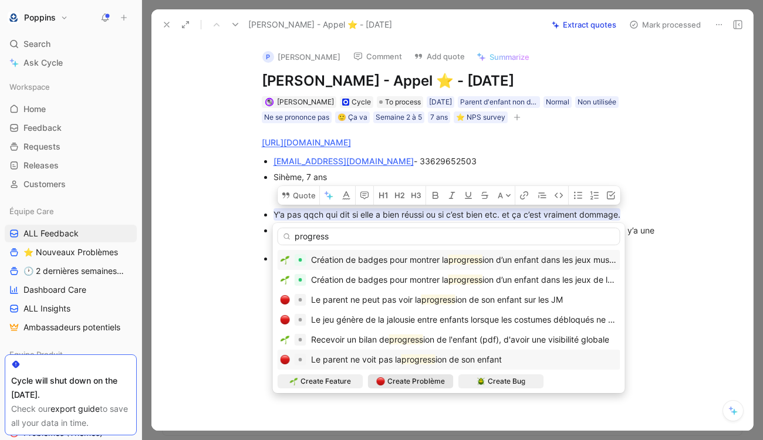
click at [388, 383] on span "Create Problème" at bounding box center [416, 382] width 58 height 12
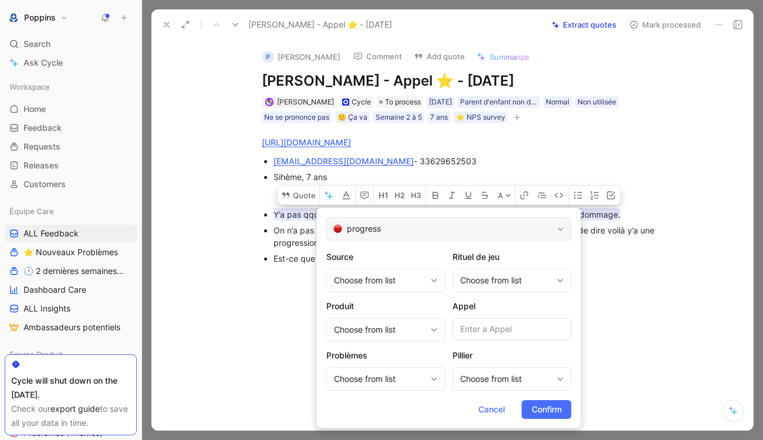
click at [397, 235] on span "progress" at bounding box center [450, 229] width 206 height 14
click at [439, 227] on span "progress" at bounding box center [450, 229] width 206 height 14
click at [494, 405] on span "Cancel" at bounding box center [491, 410] width 26 height 14
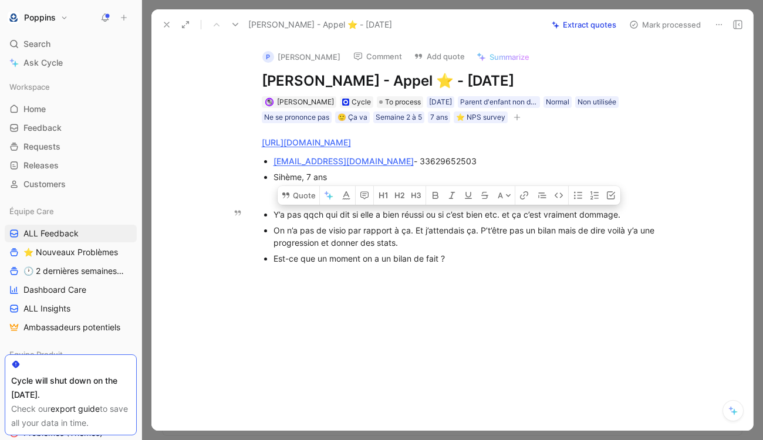
click at [365, 216] on div "Y’a pas qqch qui dit si elle a bien réussi ou si c’est bien etc. et ça c’est vr…" at bounding box center [471, 214] width 394 height 12
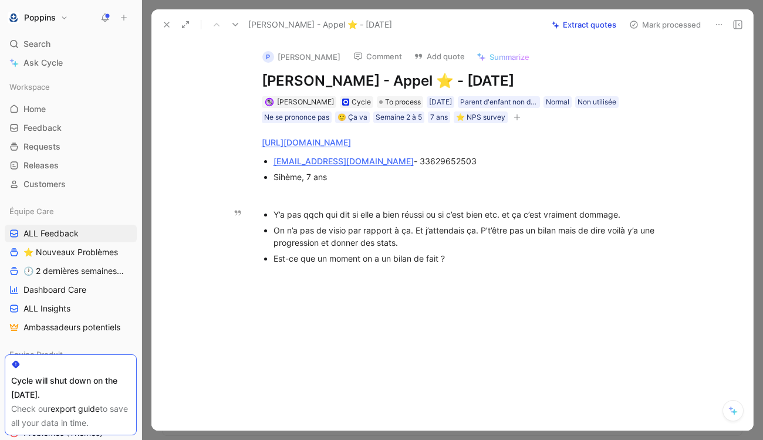
click at [365, 216] on div "Y’a pas qqch qui dit si elle a bien réussi ou si c’est bien etc. et ça c’est vr…" at bounding box center [471, 214] width 394 height 12
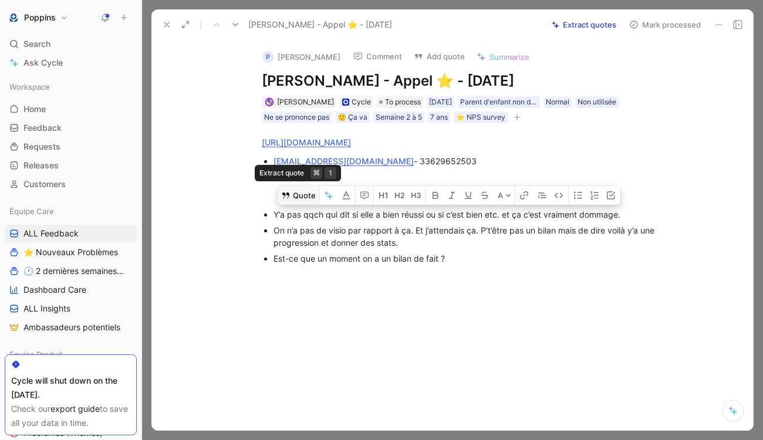
click at [302, 195] on button "Quote" at bounding box center [299, 195] width 42 height 19
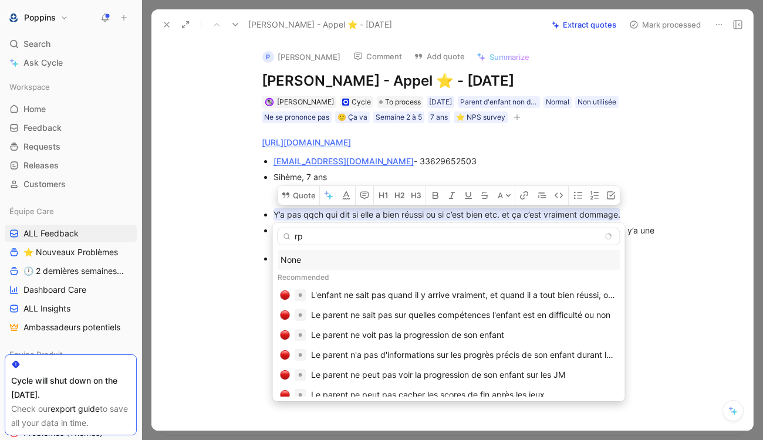
type input "r"
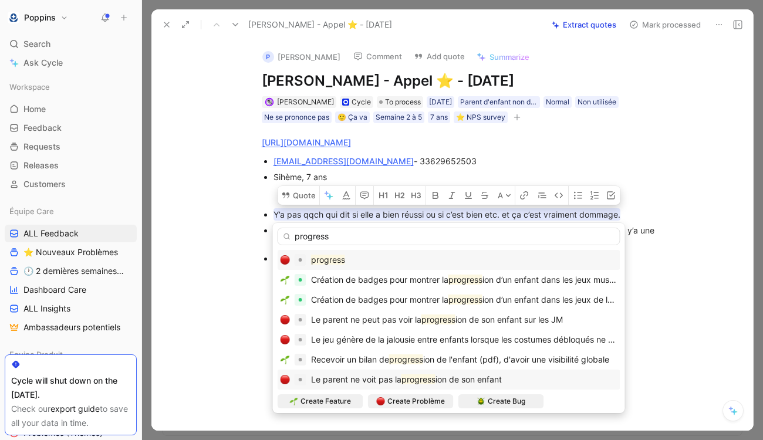
type input "progress"
click at [399, 377] on span "Le parent ne voit pas la" at bounding box center [356, 380] width 90 height 10
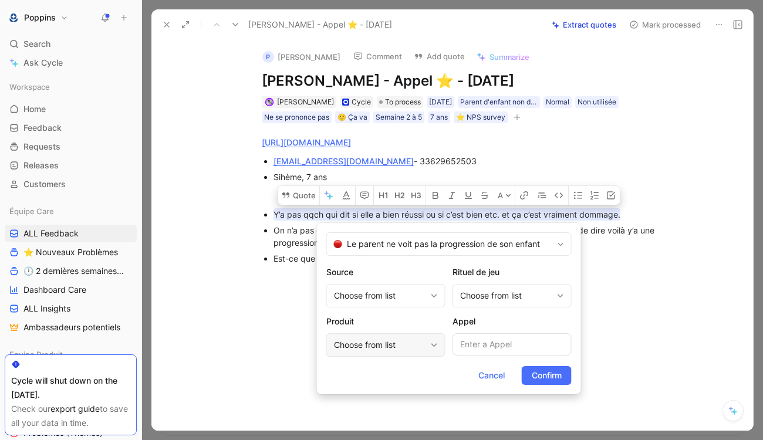
click at [410, 342] on div "Choose from list" at bounding box center [380, 345] width 92 height 14
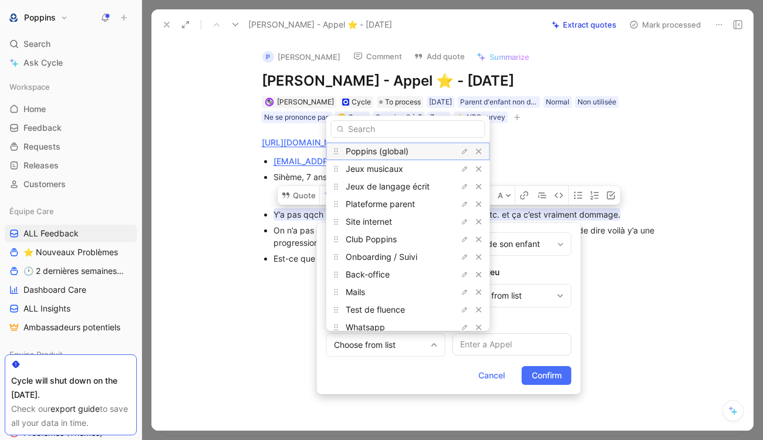
click at [407, 154] on span "Poppins (global)" at bounding box center [377, 151] width 63 height 10
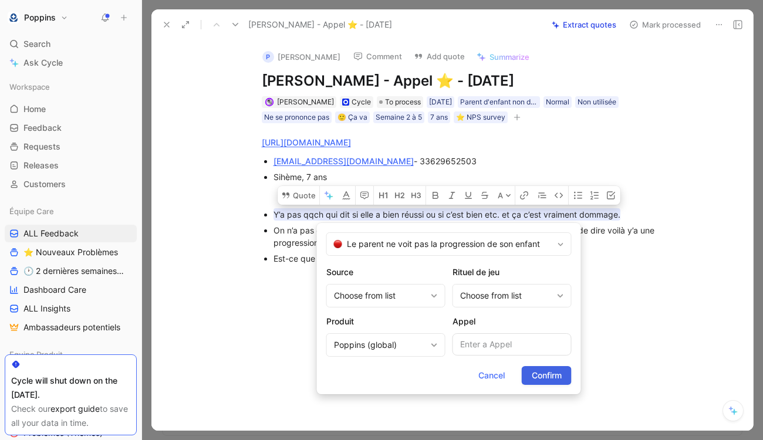
click at [557, 373] on span "Confirm" at bounding box center [547, 376] width 30 height 14
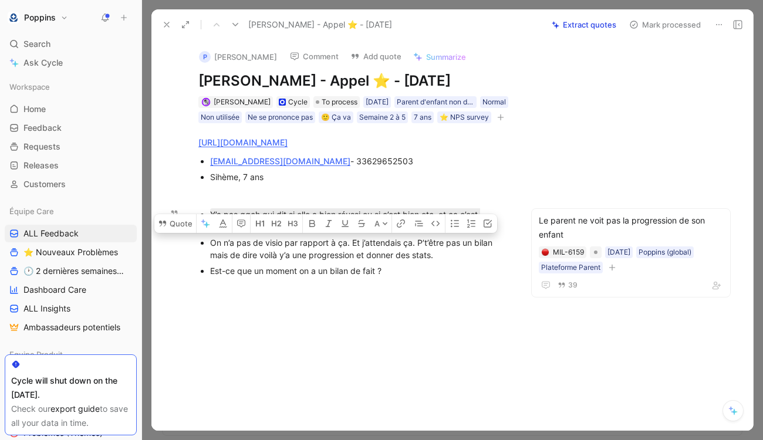
drag, startPoint x: 209, startPoint y: 257, endPoint x: 449, endPoint y: 272, distance: 240.5
click at [450, 272] on ul "Y’a pas qqch qui dit si elle a bien réussi ou si c’est bien etc. et ça c’est vr…" at bounding box center [353, 243] width 355 height 72
click at [180, 233] on button "Quote" at bounding box center [175, 223] width 42 height 19
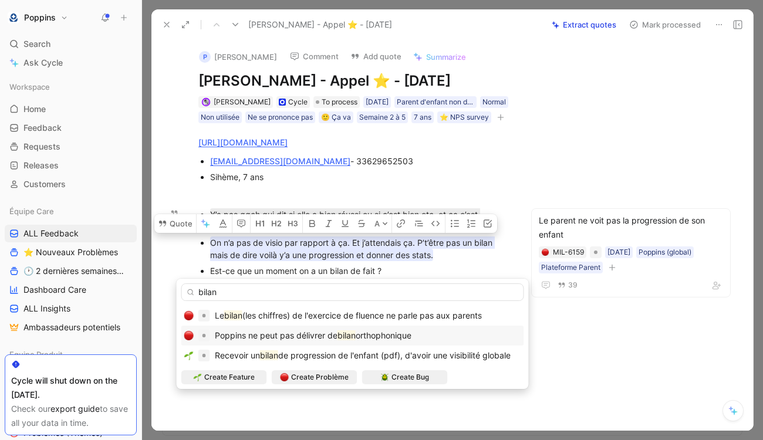
type input "bilan"
click at [296, 340] on span "Poppins ne peut pas délivrer de" at bounding box center [276, 335] width 123 height 10
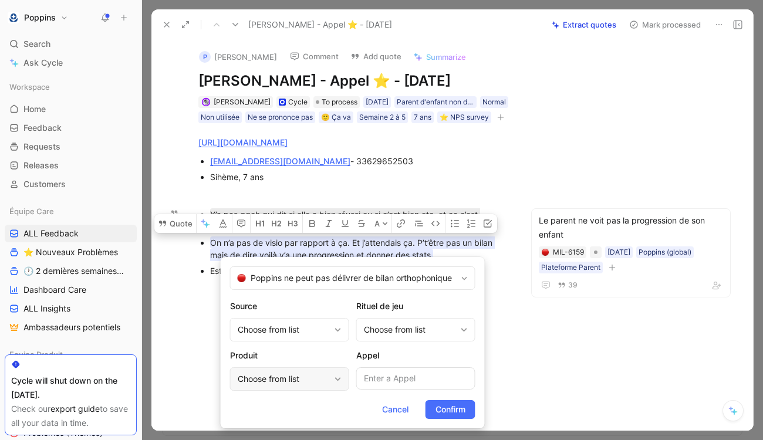
click at [291, 375] on div "Choose from list" at bounding box center [284, 379] width 92 height 14
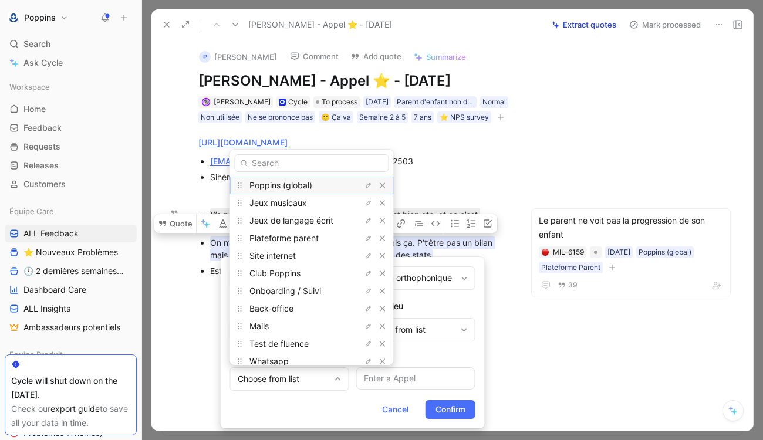
click at [295, 187] on span "Poppins (global)" at bounding box center [280, 185] width 63 height 10
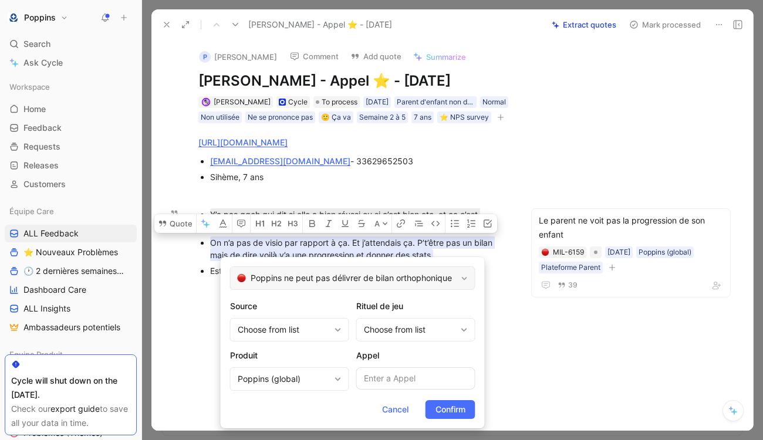
click at [353, 281] on span "Poppins ne peut pas délivrer de bilan orthophonique" at bounding box center [354, 278] width 206 height 14
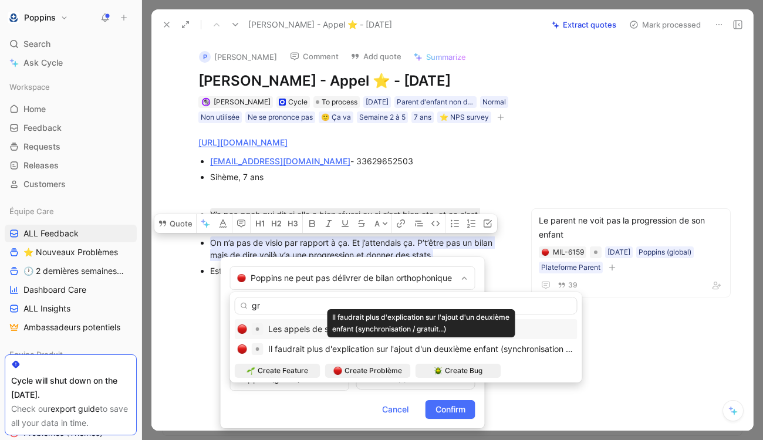
type input "g"
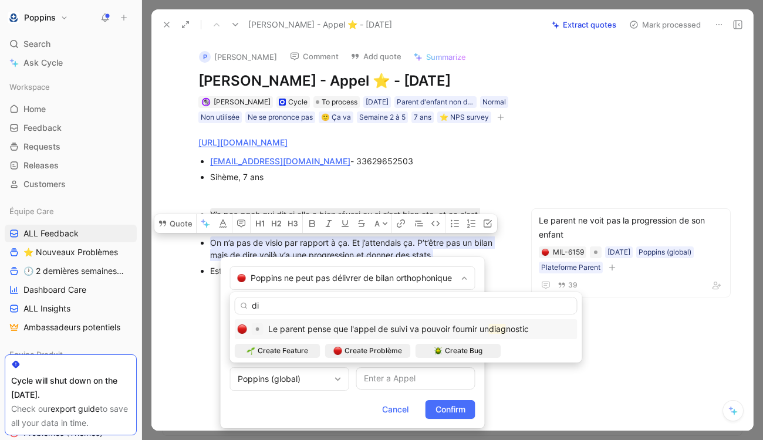
type input "d"
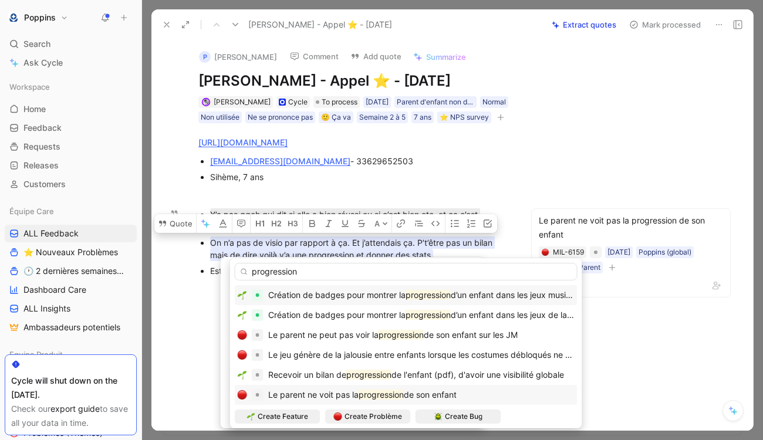
type input "progression"
click at [318, 394] on span "Le parent ne voit pas la" at bounding box center [313, 395] width 90 height 10
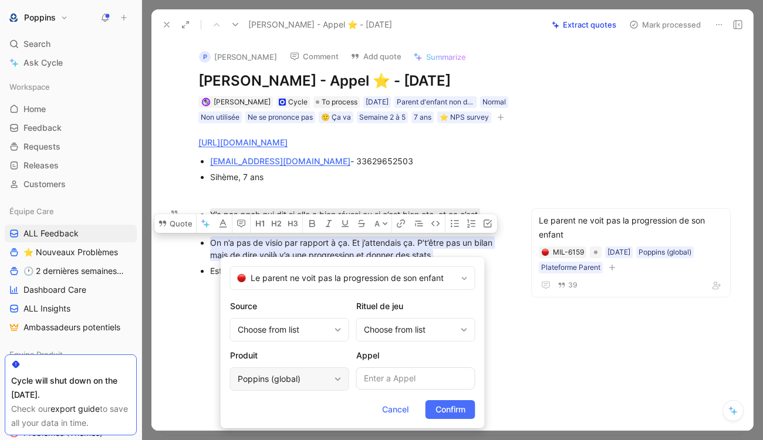
click at [312, 372] on div "Poppins (global)" at bounding box center [284, 379] width 92 height 14
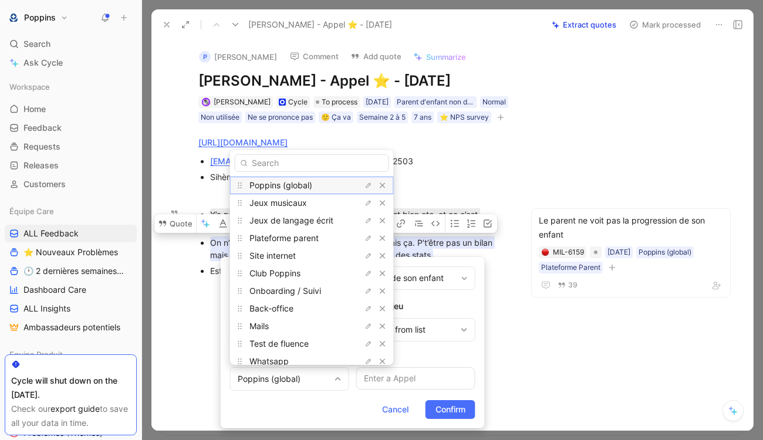
click at [311, 180] on span "Poppins (global)" at bounding box center [280, 185] width 63 height 10
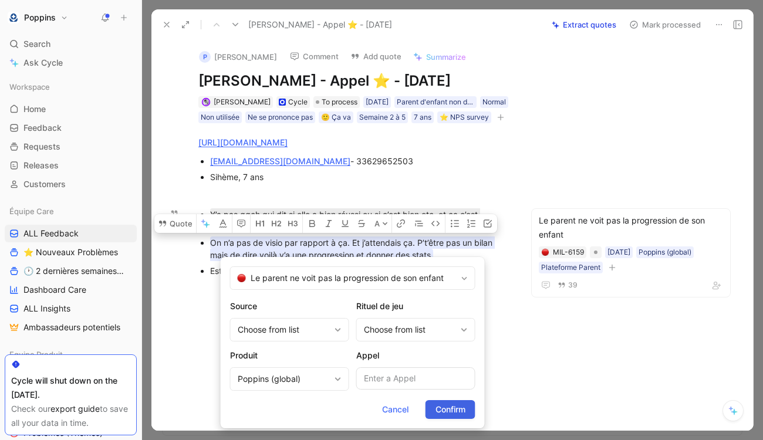
click at [464, 411] on span "Confirm" at bounding box center [451, 410] width 30 height 14
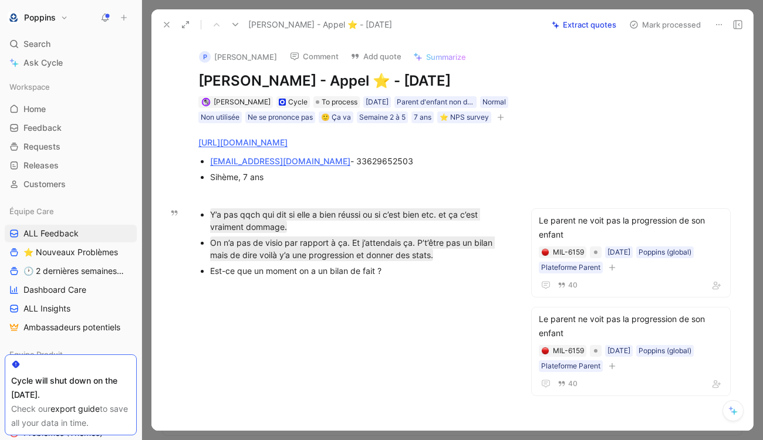
click at [327, 277] on div "Est-ce que un moment on a un bilan de fait ?" at bounding box center [359, 271] width 299 height 12
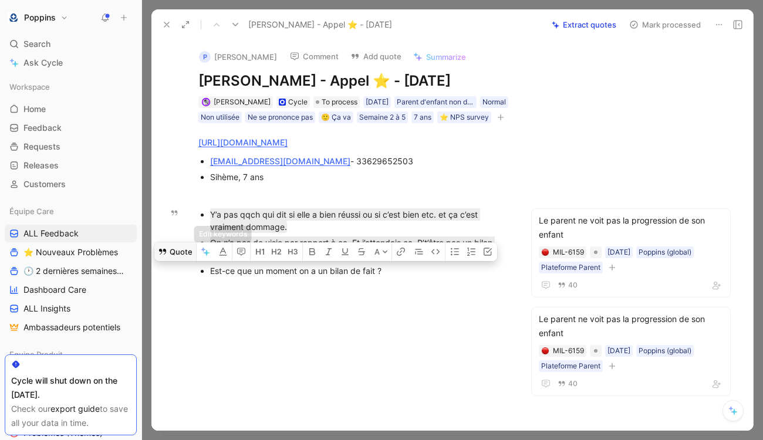
click at [180, 261] on button "Quote" at bounding box center [175, 251] width 42 height 19
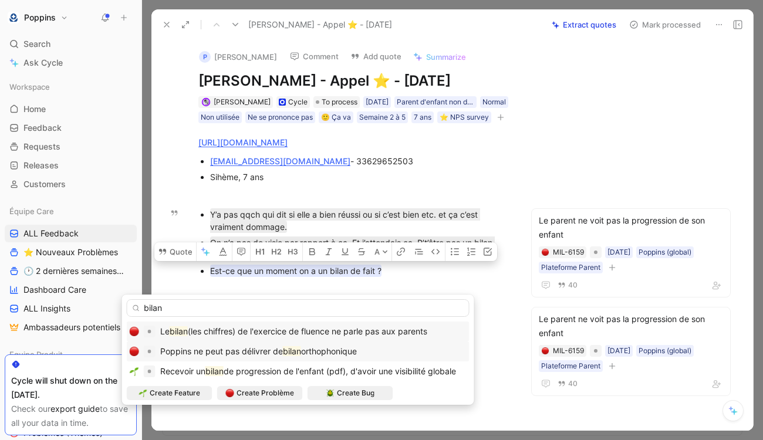
type input "bilan"
click at [346, 356] on span "orthophonique" at bounding box center [329, 351] width 56 height 10
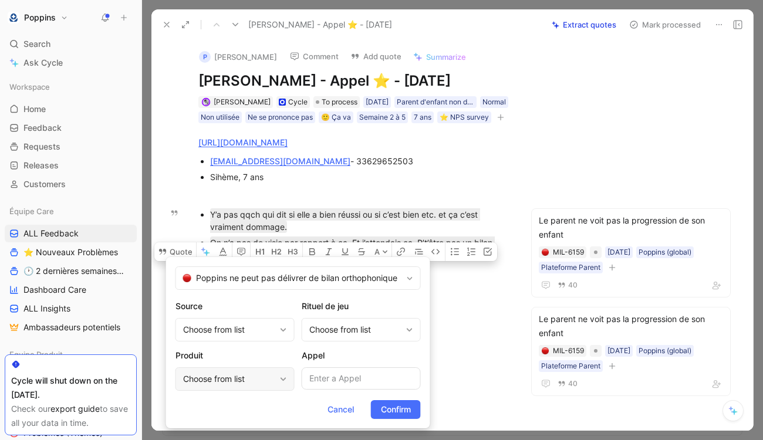
click at [247, 377] on div "Choose from list" at bounding box center [229, 379] width 92 height 14
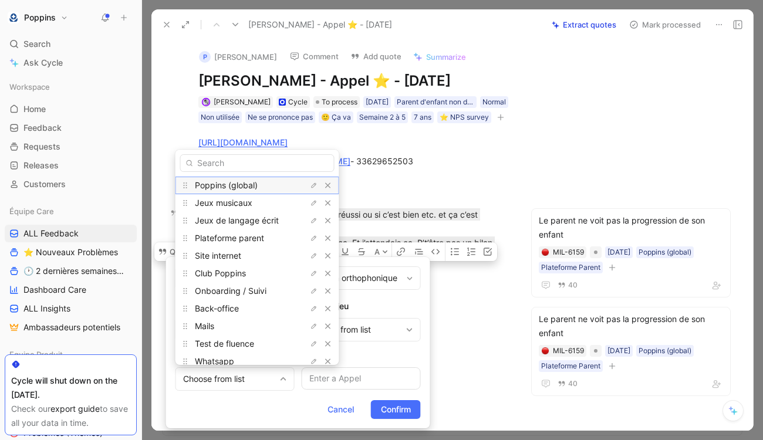
click at [253, 190] on div "Poppins (global)" at bounding box center [239, 185] width 88 height 14
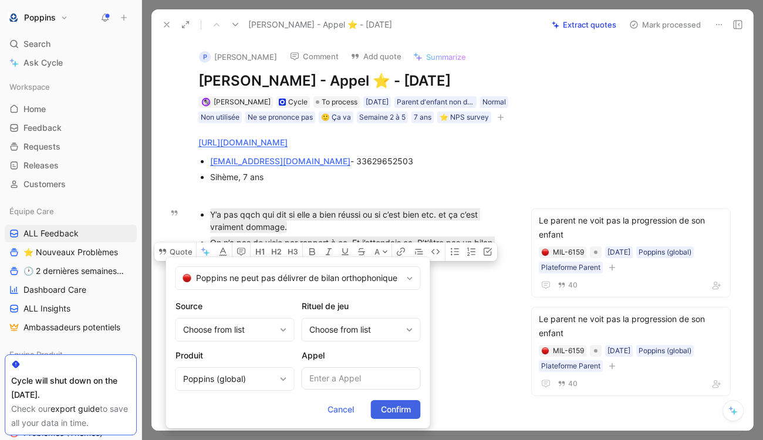
click at [391, 413] on span "Confirm" at bounding box center [396, 410] width 30 height 14
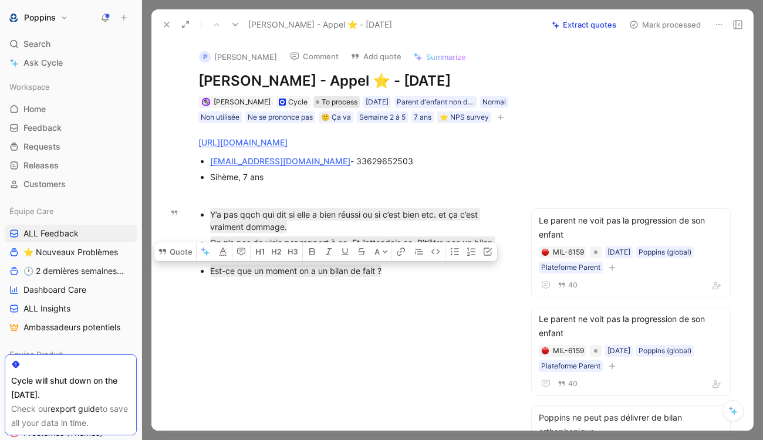
click at [322, 102] on span "To process" at bounding box center [340, 102] width 36 height 12
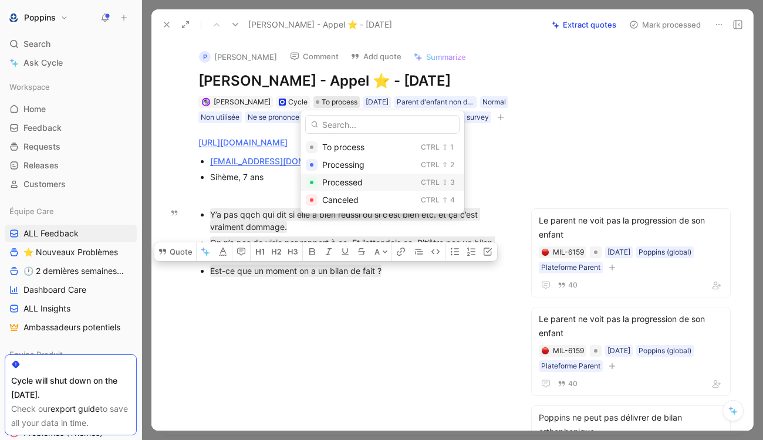
click at [345, 180] on span "Processed" at bounding box center [342, 182] width 41 height 10
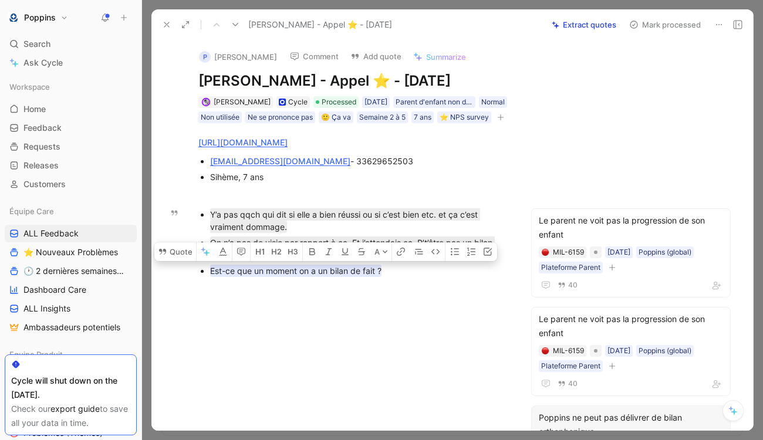
click at [364, 322] on div at bounding box center [353, 354] width 355 height 132
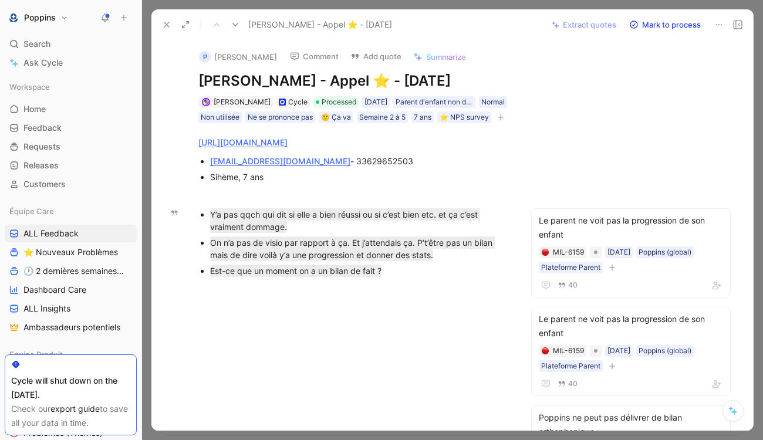
click at [165, 23] on icon at bounding box center [166, 24] width 9 height 9
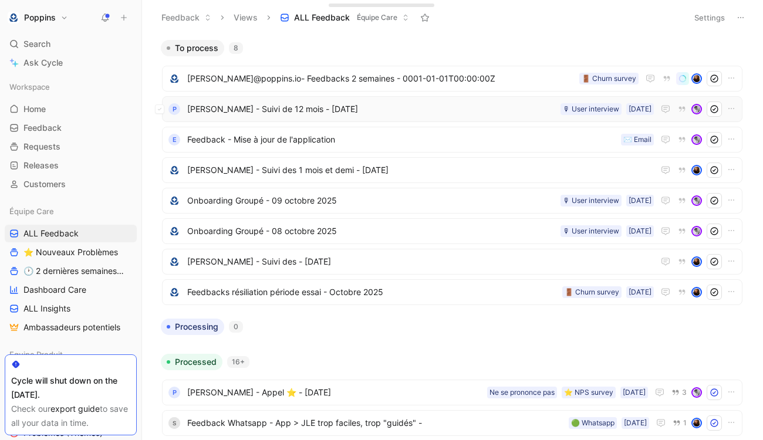
click at [323, 111] on span "[PERSON_NAME] - Suivi de 12 mois - [DATE]" at bounding box center [371, 109] width 369 height 14
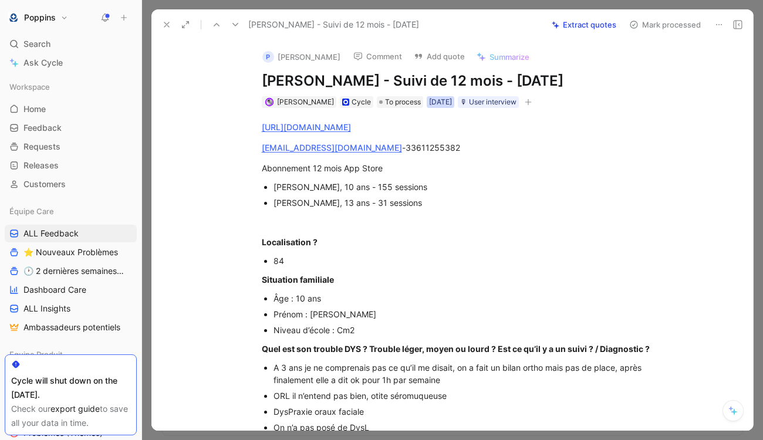
click at [440, 99] on div "[DATE]" at bounding box center [440, 102] width 23 height 12
type input "[DATE]"
click at [502, 82] on h1 "[PERSON_NAME] - Suivi de 12 mois - [DATE]" at bounding box center [465, 81] width 406 height 19
click at [534, 183] on div "[PERSON_NAME], 10 ans - 155 sessions" at bounding box center [471, 187] width 394 height 12
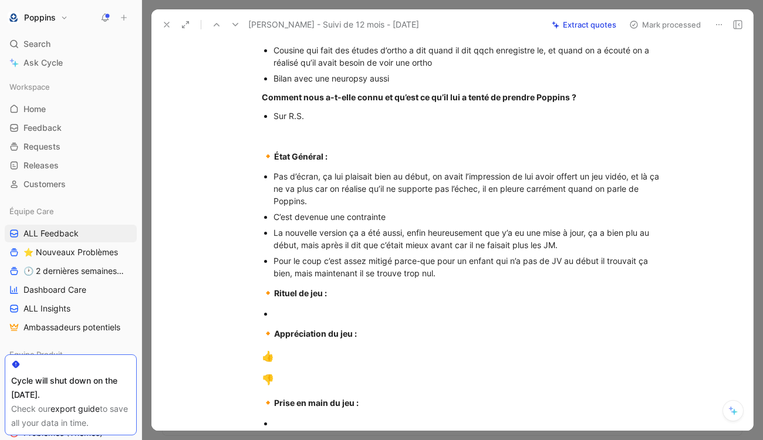
scroll to position [441, 0]
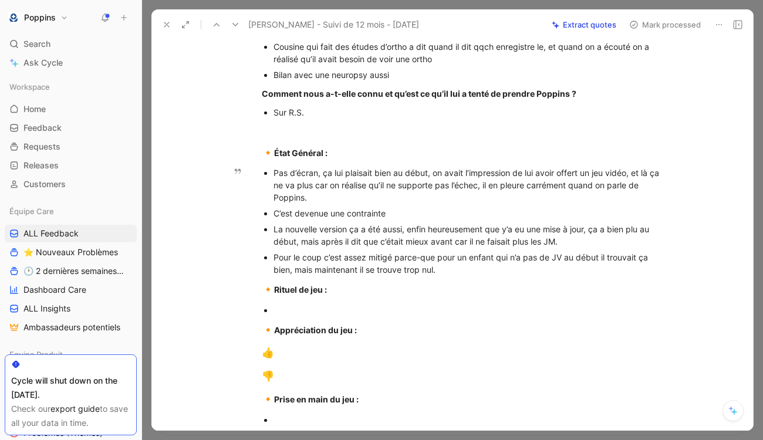
click at [279, 215] on div "C’est devenue une contrainte" at bounding box center [471, 213] width 394 height 12
click at [272, 215] on ul "Pas d’écran, ça lui plaisait bien au début, on avait l’impression de lui avoir …" at bounding box center [465, 221] width 451 height 113
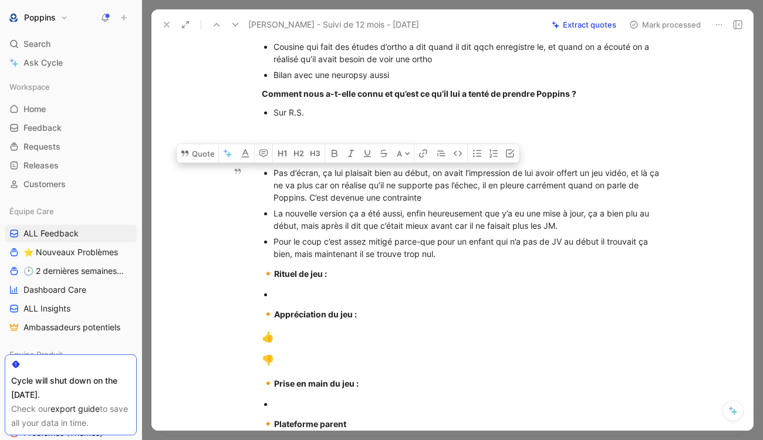
drag, startPoint x: 271, startPoint y: 168, endPoint x: 443, endPoint y: 199, distance: 174.7
click at [443, 199] on ul "Pas d’écran, ça lui plaisait bien au début, on avait l’impression de lui avoir …" at bounding box center [465, 213] width 451 height 97
click at [379, 193] on div "Pas d’écran, ça lui plaisait bien au début, on avait l’impression de lui avoir …" at bounding box center [471, 185] width 394 height 37
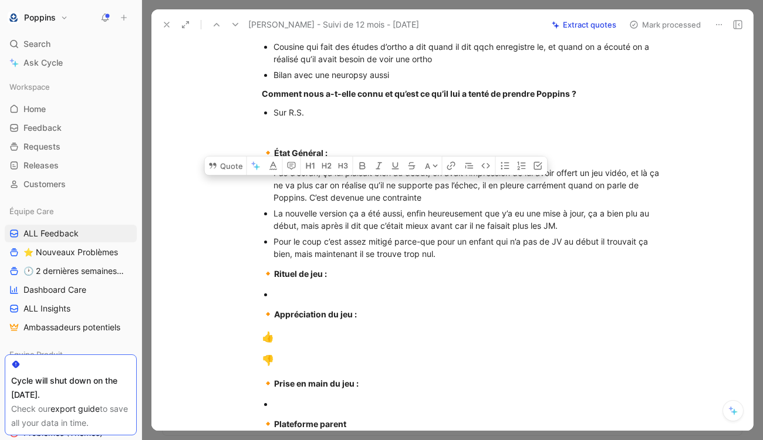
drag, startPoint x: 329, startPoint y: 185, endPoint x: 426, endPoint y: 199, distance: 97.9
click at [426, 199] on div "Pas d’écran, ça lui plaisait bien au début, on avait l’impression de lui avoir …" at bounding box center [471, 185] width 394 height 37
click at [226, 170] on button "Quote" at bounding box center [226, 166] width 42 height 19
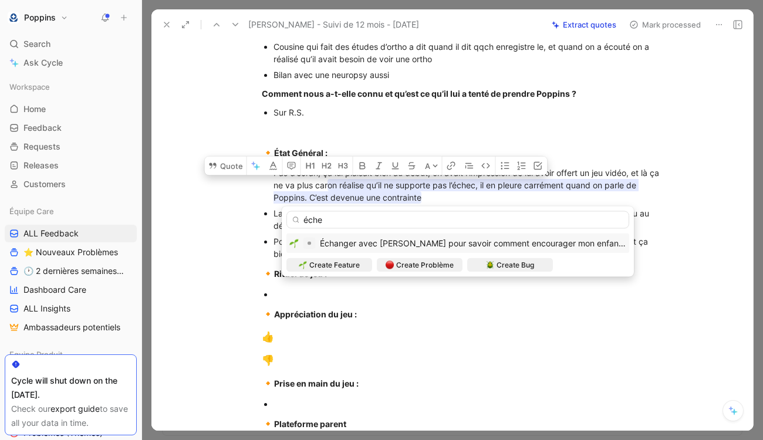
type input "échec"
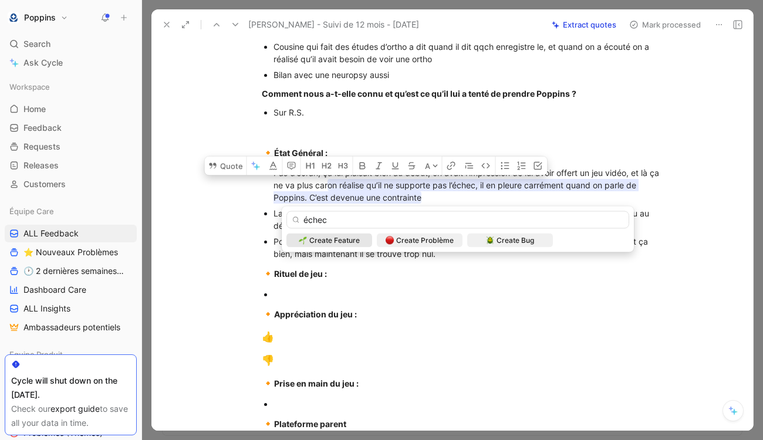
click at [372, 218] on input "échec" at bounding box center [457, 220] width 343 height 18
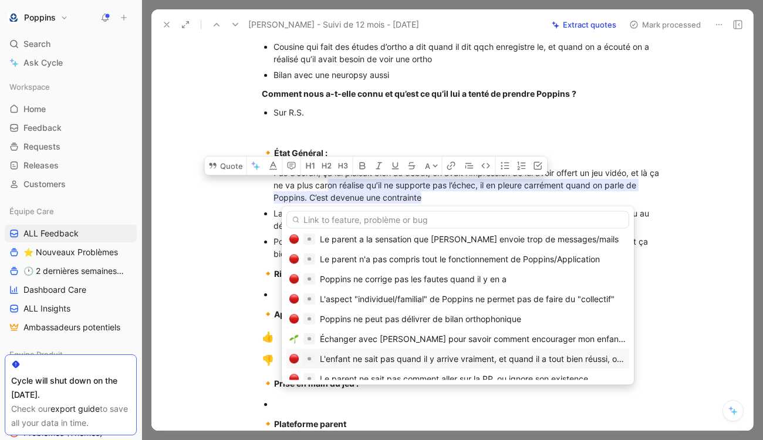
scroll to position [0, 0]
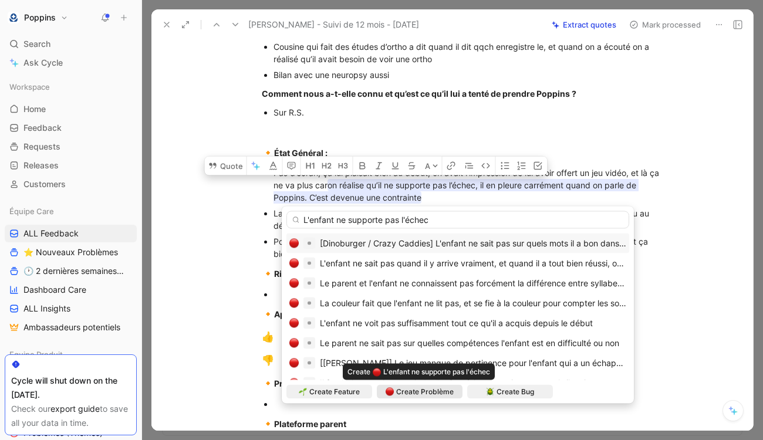
type input "L'enfant ne supporte pas l'échec"
click at [428, 394] on span "Create Problème" at bounding box center [425, 392] width 58 height 12
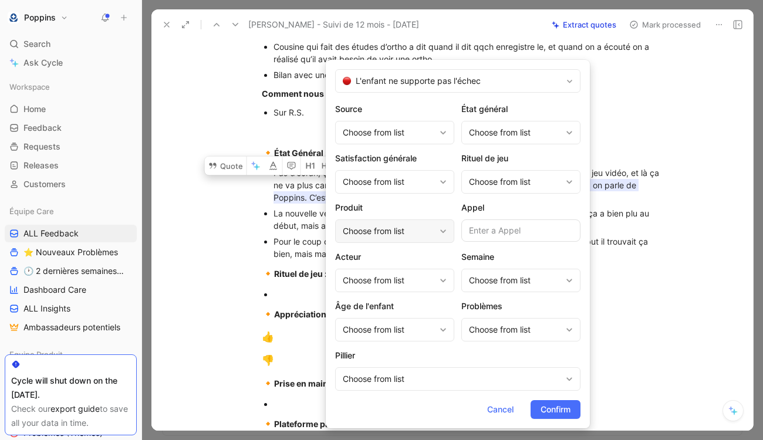
click at [417, 230] on div "Choose from list" at bounding box center [389, 231] width 92 height 14
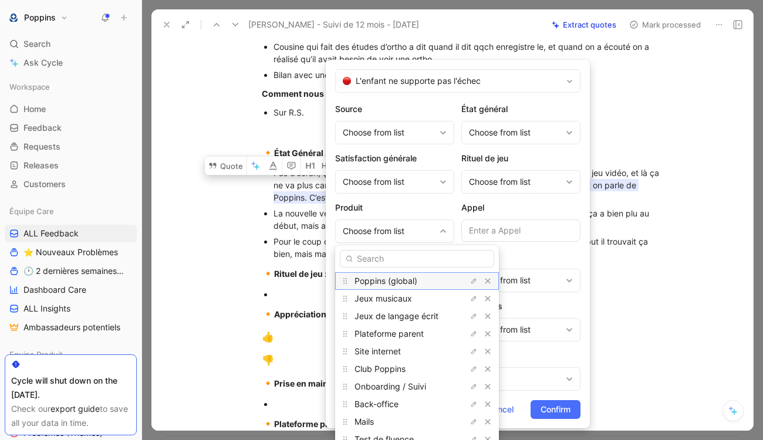
click at [409, 281] on span "Poppins (global)" at bounding box center [386, 281] width 63 height 10
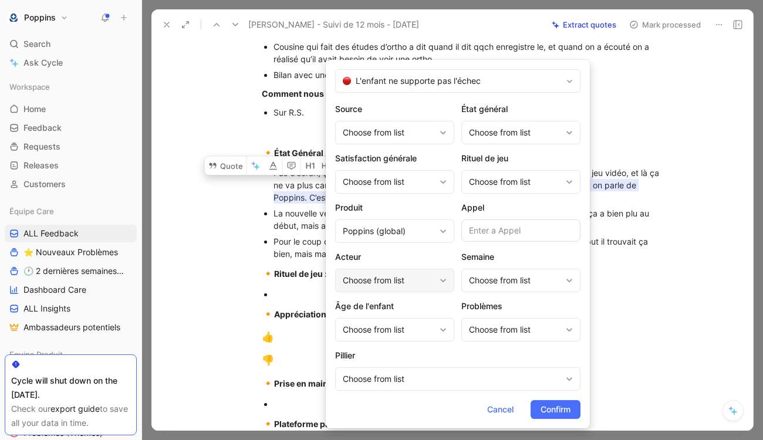
click at [403, 279] on div "Choose from list" at bounding box center [389, 281] width 92 height 14
click at [480, 280] on div "Choose from list" at bounding box center [515, 281] width 92 height 14
click at [492, 338] on div "Choose from list" at bounding box center [520, 329] width 119 height 23
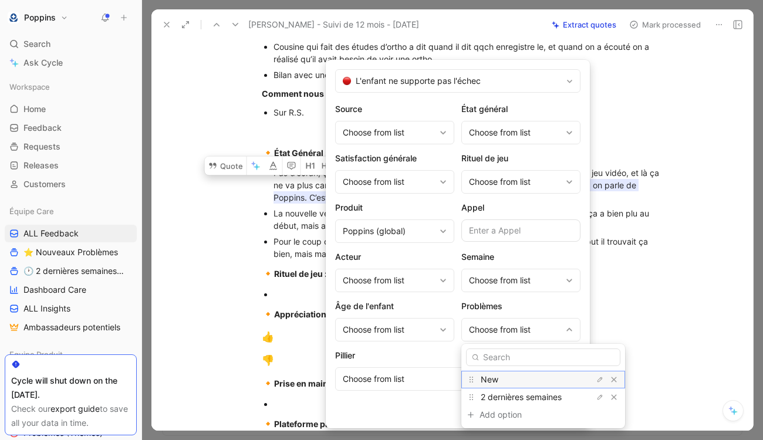
click at [491, 379] on span "New" at bounding box center [490, 380] width 18 height 10
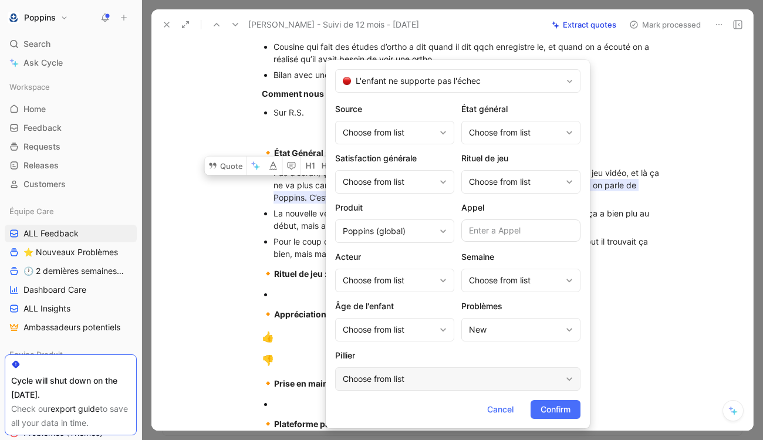
click at [450, 381] on div "Choose from list" at bounding box center [452, 379] width 218 height 14
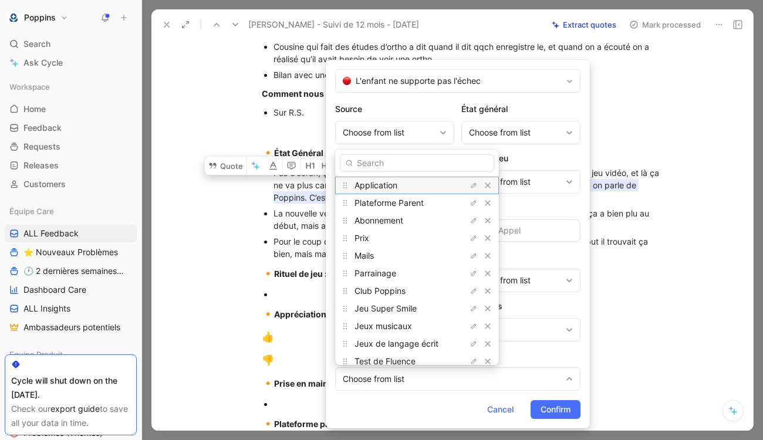
click at [388, 185] on span "Application" at bounding box center [376, 185] width 43 height 10
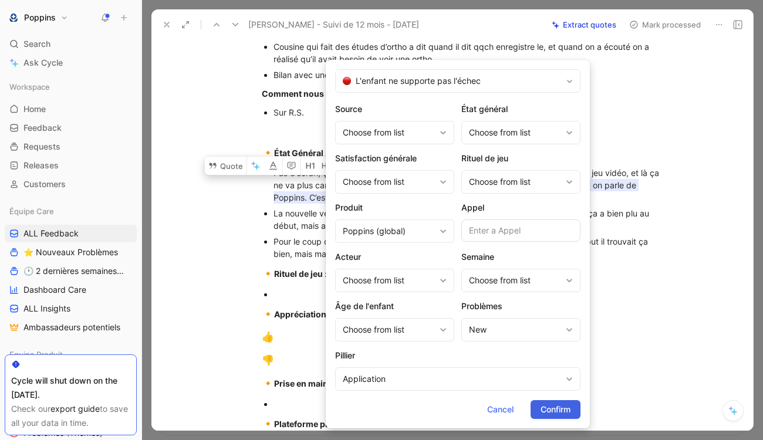
click at [555, 407] on span "Confirm" at bounding box center [556, 410] width 30 height 14
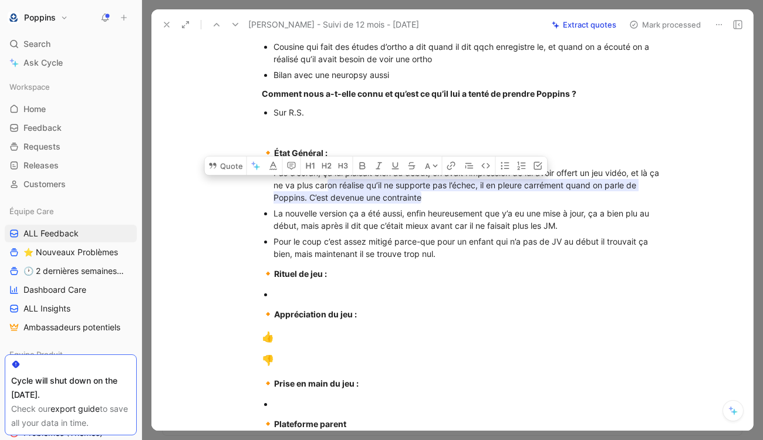
click at [380, 197] on mark "on réalise qu’il ne supporte pas l’échec, il en pleure carrément quand on parle…" at bounding box center [456, 191] width 365 height 25
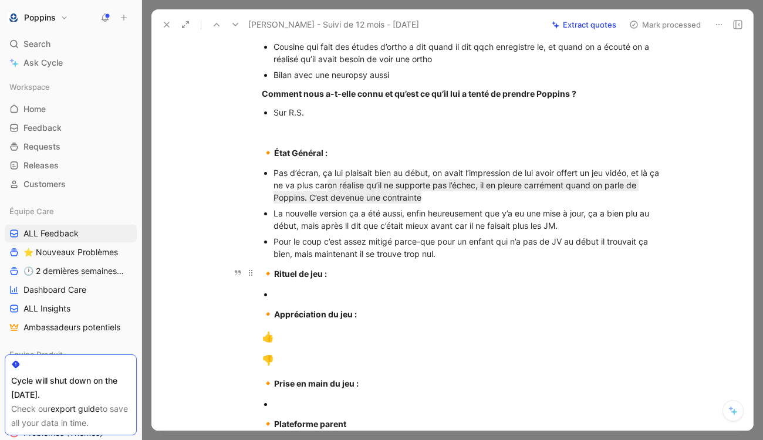
click at [265, 279] on span "🔸" at bounding box center [268, 274] width 12 height 12
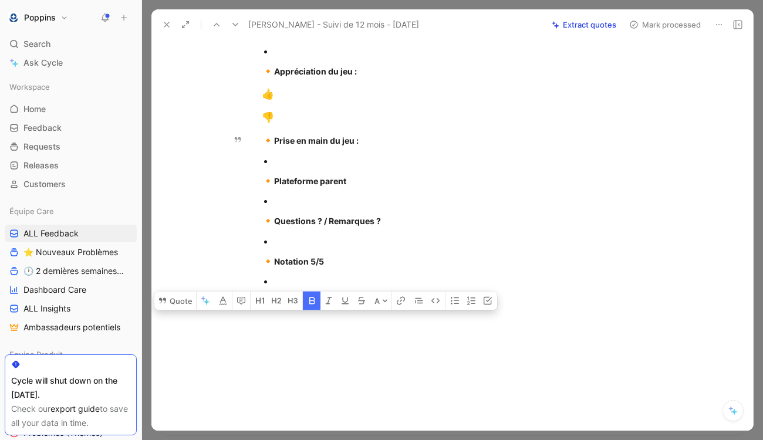
drag, startPoint x: 264, startPoint y: 273, endPoint x: 272, endPoint y: 465, distance: 192.1
click at [272, 440] on html "Poppins Search ⌘ K Ask Cycle Workspace Home G then H Feedback G then F Requests…" at bounding box center [381, 220] width 763 height 440
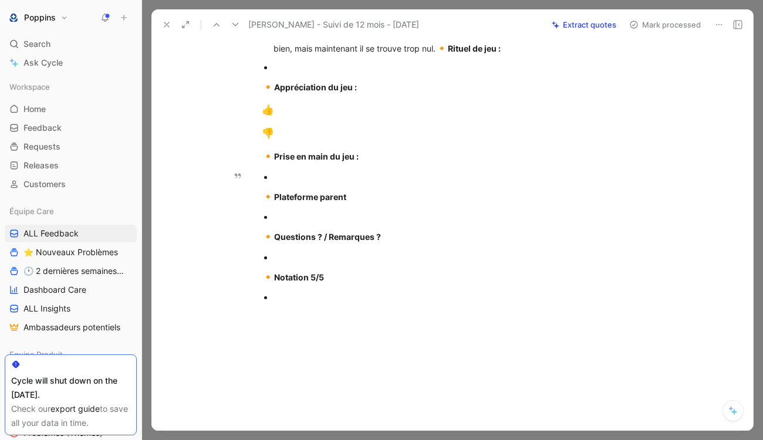
scroll to position [632, 0]
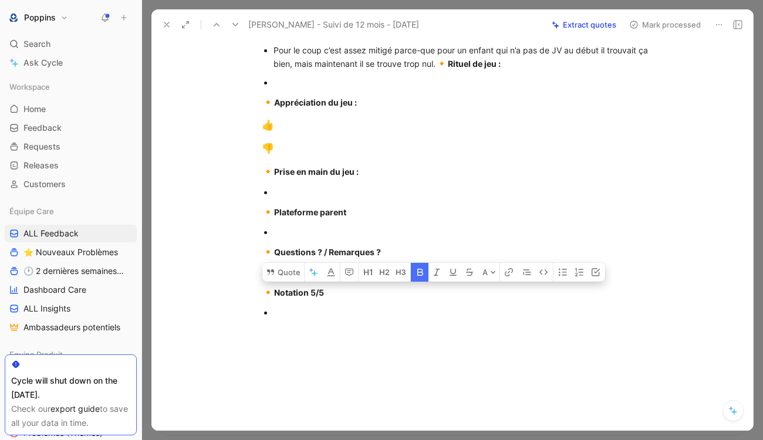
drag, startPoint x: 356, startPoint y: 336, endPoint x: 491, endPoint y: 69, distance: 299.3
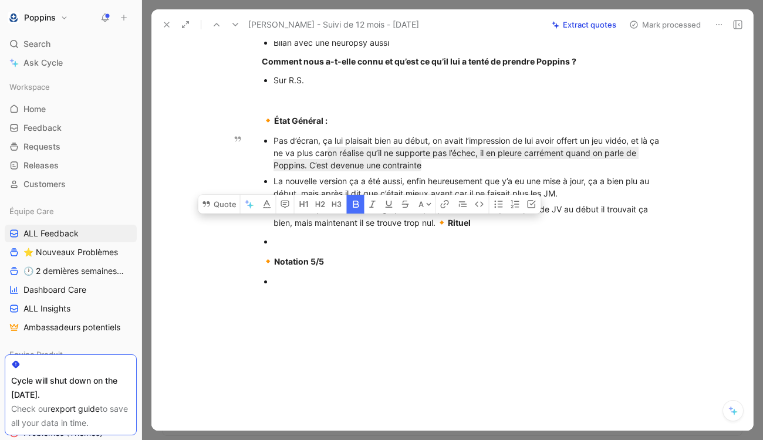
drag, startPoint x: 409, startPoint y: 275, endPoint x: 465, endPoint y: 223, distance: 76.4
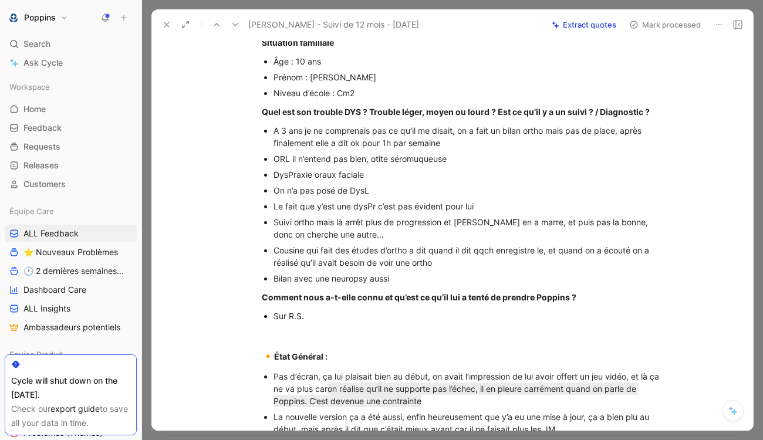
scroll to position [381, 0]
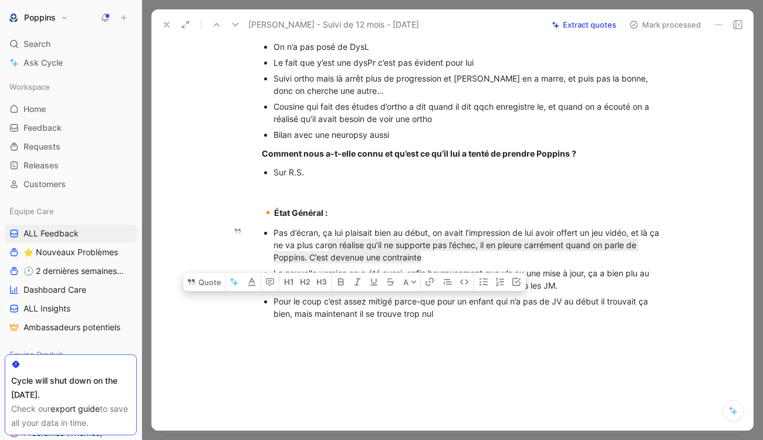
drag, startPoint x: 447, startPoint y: 315, endPoint x: 259, endPoint y: 299, distance: 188.0
click at [259, 299] on ul "Pas d’écran, ça lui plaisait bien au début, on avait l’impression de lui avoir …" at bounding box center [465, 273] width 451 height 97
click at [469, 322] on div "[URL][DOMAIN_NAME] [EMAIL_ADDRESS][DOMAIN_NAME] - 33611255382 Abonnement 12 moi…" at bounding box center [464, 29] width 577 height 605
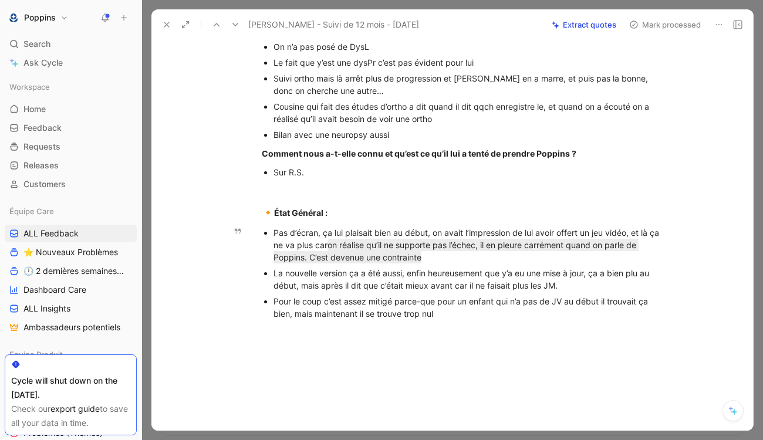
click at [555, 300] on div "Pour le coup c’est assez mitigé parce-que pour un enfant qui n’a pas de JV au d…" at bounding box center [471, 307] width 394 height 25
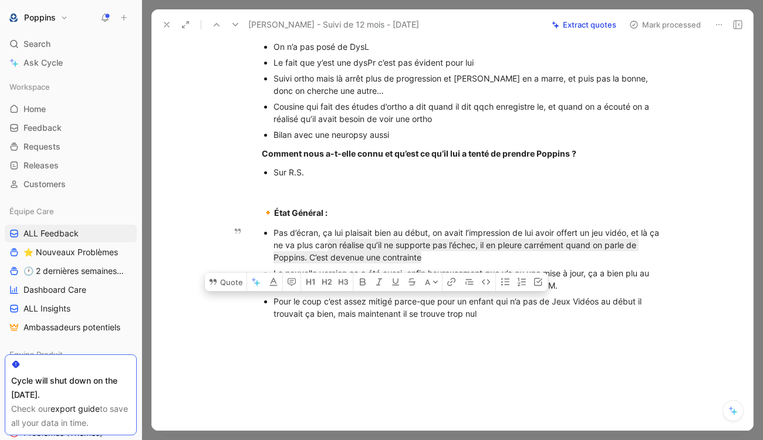
drag, startPoint x: 505, startPoint y: 321, endPoint x: 245, endPoint y: 295, distance: 260.7
click at [245, 295] on ul "Pas d’écran, ça lui plaisait bien au début, on avait l’impression de lui avoir …" at bounding box center [465, 273] width 451 height 97
click at [224, 280] on button "Quote" at bounding box center [226, 282] width 42 height 19
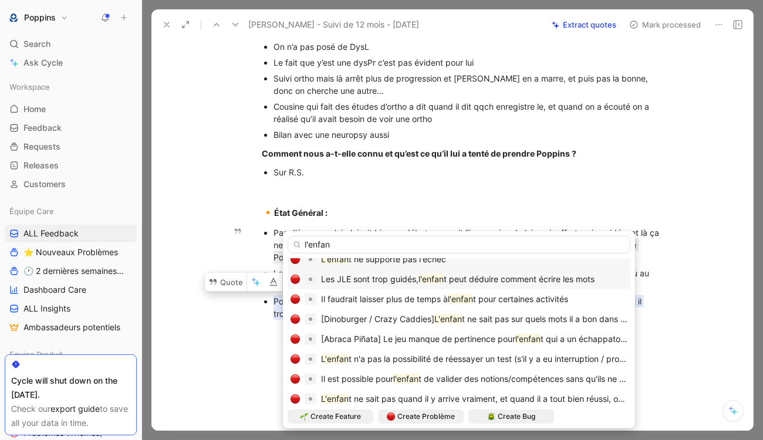
scroll to position [0, 0]
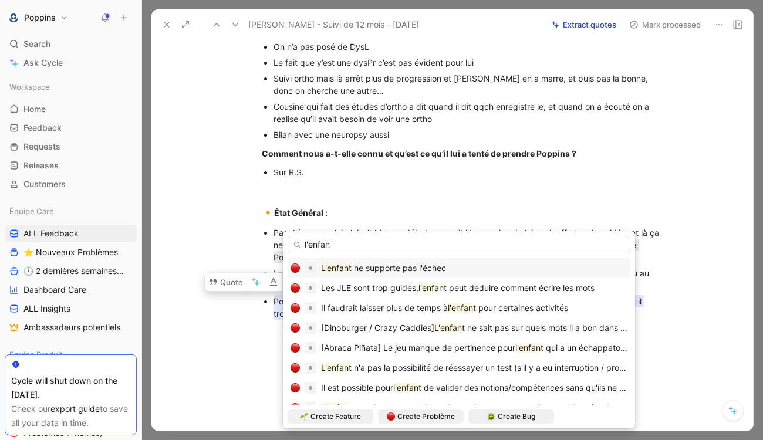
type input "l'enfan"
click at [376, 262] on div "L'enfan t ne supporte pas l'échec" at bounding box center [383, 268] width 125 height 14
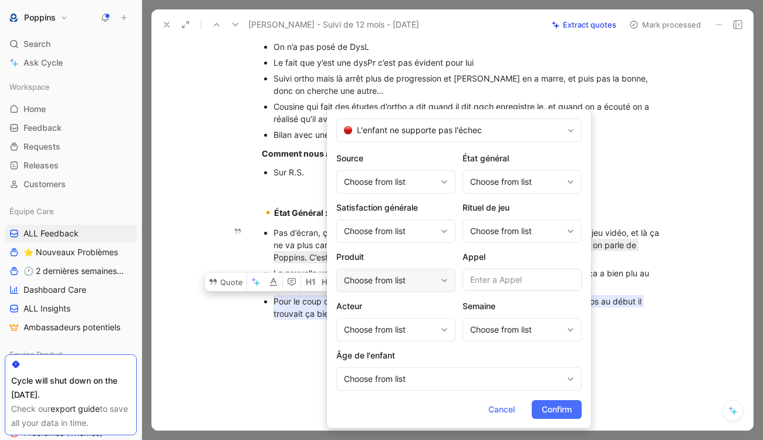
click at [417, 278] on div "Choose from list" at bounding box center [390, 281] width 92 height 14
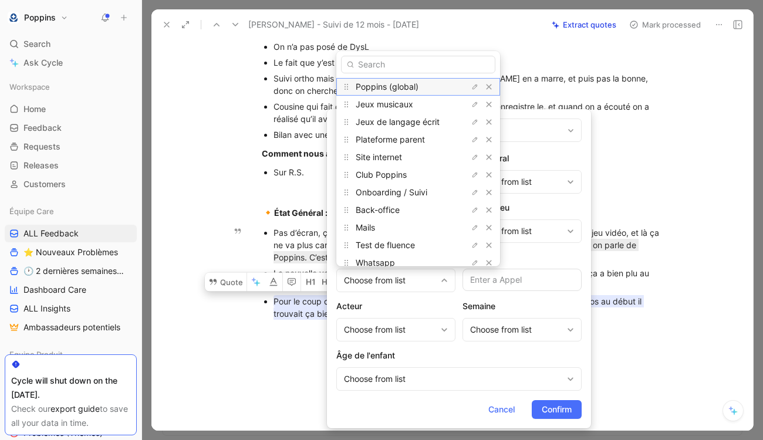
click at [404, 84] on span "Poppins (global)" at bounding box center [387, 87] width 63 height 10
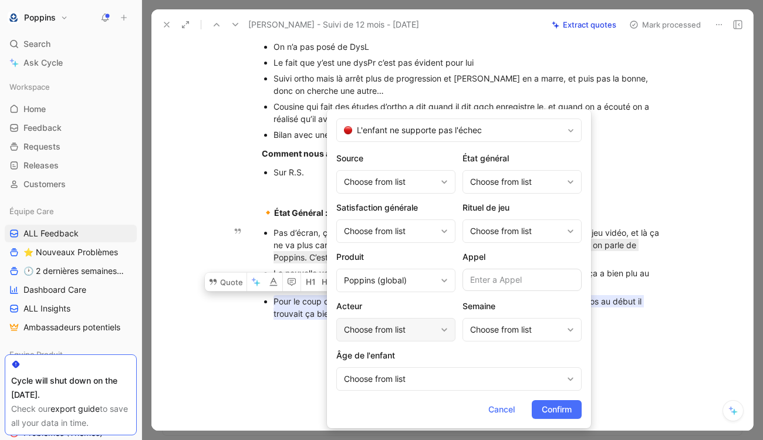
click at [390, 329] on div "Choose from list" at bounding box center [390, 330] width 92 height 14
click at [407, 383] on div "Choose from list" at bounding box center [453, 379] width 218 height 14
click at [506, 333] on div "Choose from list" at bounding box center [516, 330] width 92 height 14
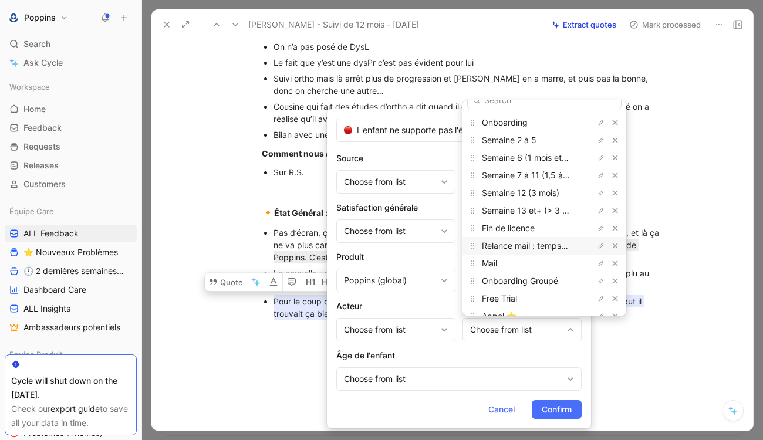
scroll to position [35, 0]
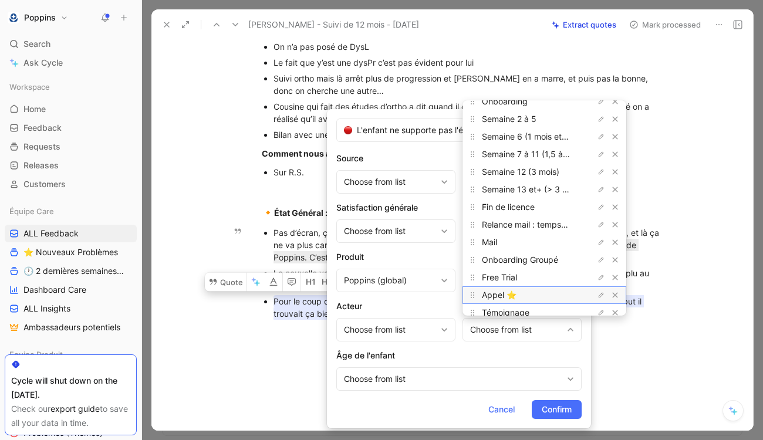
click at [511, 292] on span "Appel ⭐️" at bounding box center [499, 295] width 35 height 10
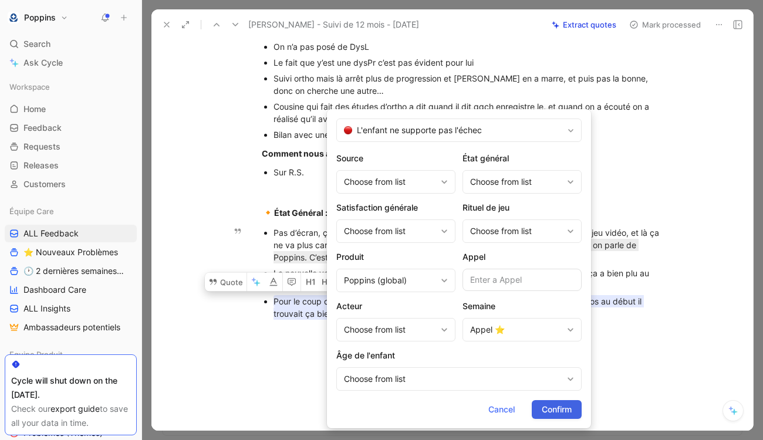
click at [558, 411] on span "Confirm" at bounding box center [557, 410] width 30 height 14
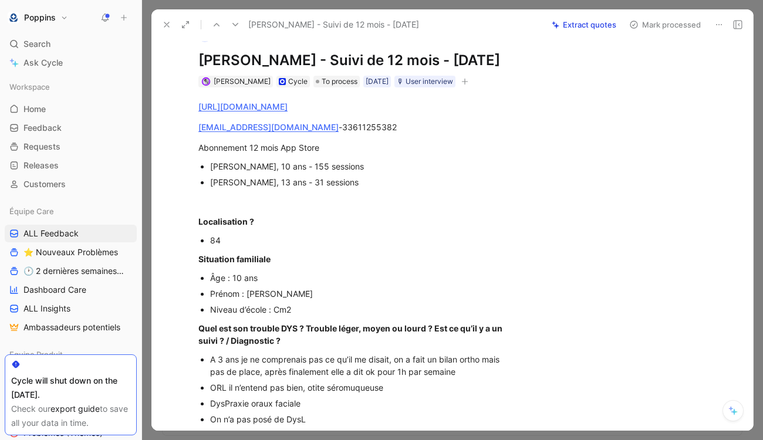
scroll to position [0, 0]
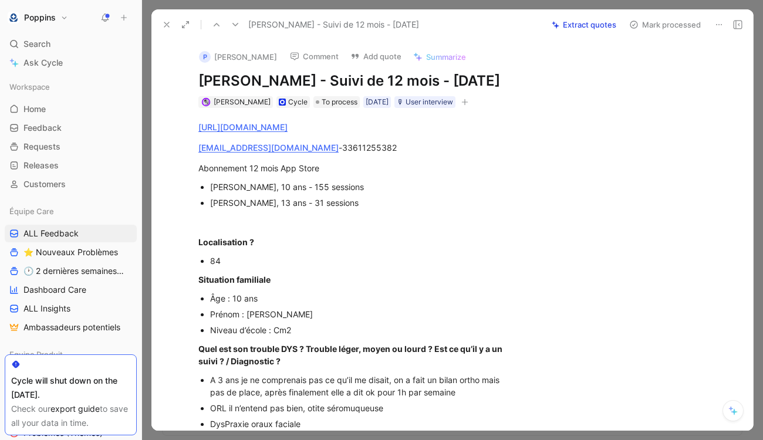
click at [472, 127] on div "[URL][DOMAIN_NAME] [EMAIL_ADDRESS][DOMAIN_NAME] - 33611255382 Abonnement 12 moi…" at bounding box center [353, 435] width 355 height 654
click at [468, 106] on icon "button" at bounding box center [464, 102] width 7 height 7
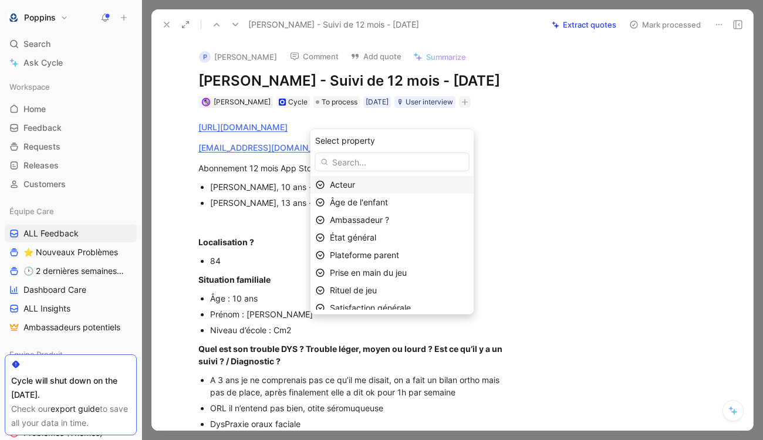
click at [403, 187] on div "Acteur" at bounding box center [399, 185] width 139 height 14
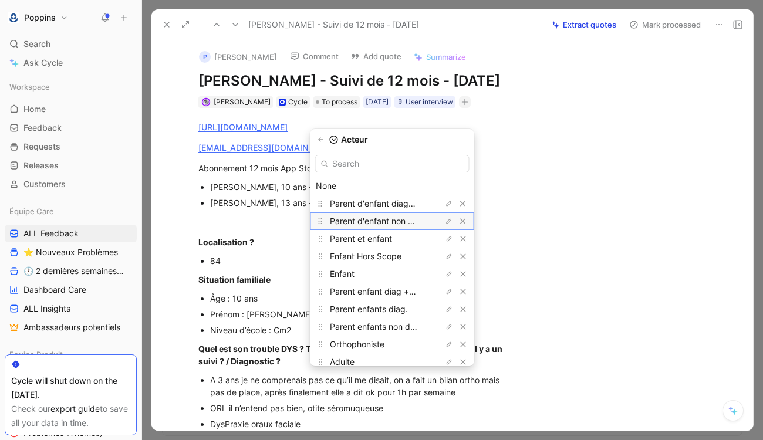
click at [396, 223] on span "Parent d'enfant non diagnostiqué" at bounding box center [394, 221] width 128 height 10
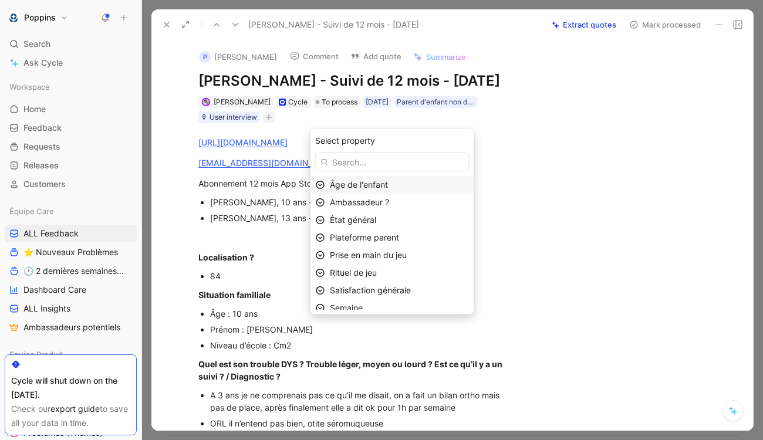
click at [403, 185] on div "Âge de l'enfant" at bounding box center [399, 185] width 139 height 14
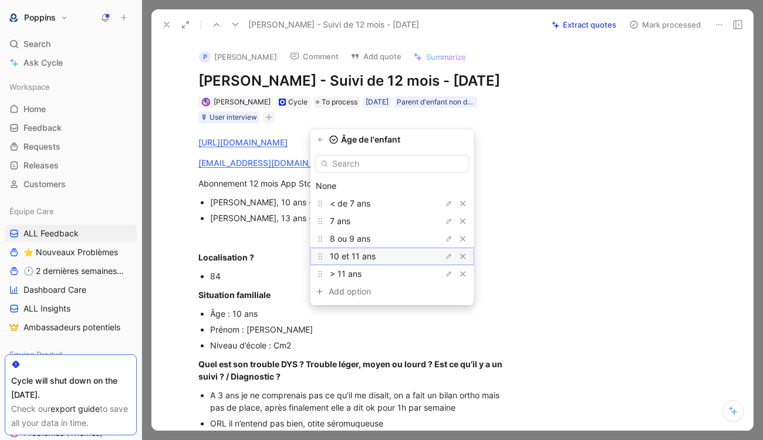
click at [376, 253] on span "10 et 11 ans" at bounding box center [353, 256] width 46 height 10
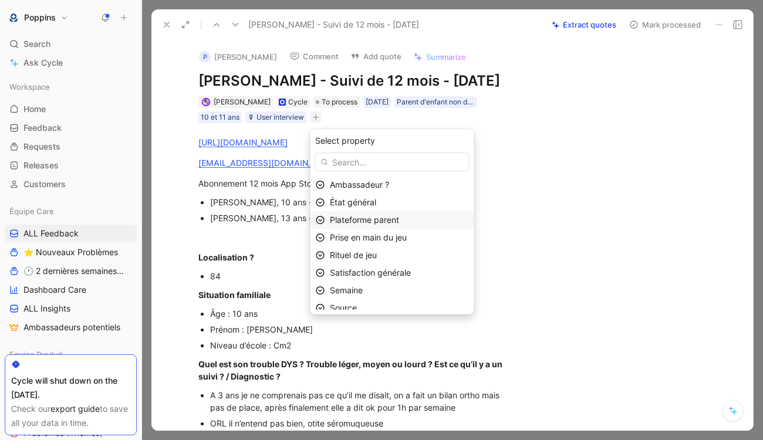
click at [388, 218] on span "Plateforme parent" at bounding box center [364, 220] width 69 height 10
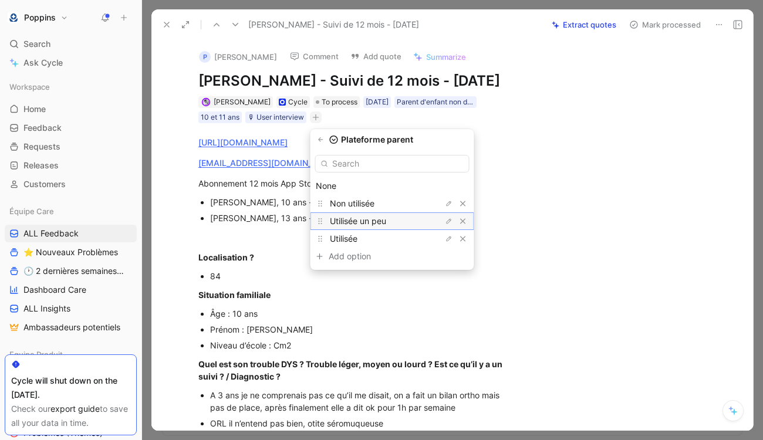
click at [386, 217] on span "Utilisée un peu" at bounding box center [358, 221] width 56 height 10
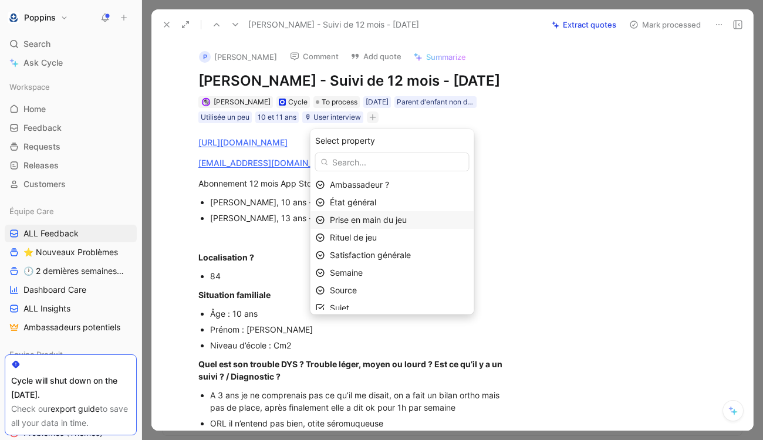
click at [386, 222] on span "Prise en main du jeu" at bounding box center [368, 220] width 77 height 10
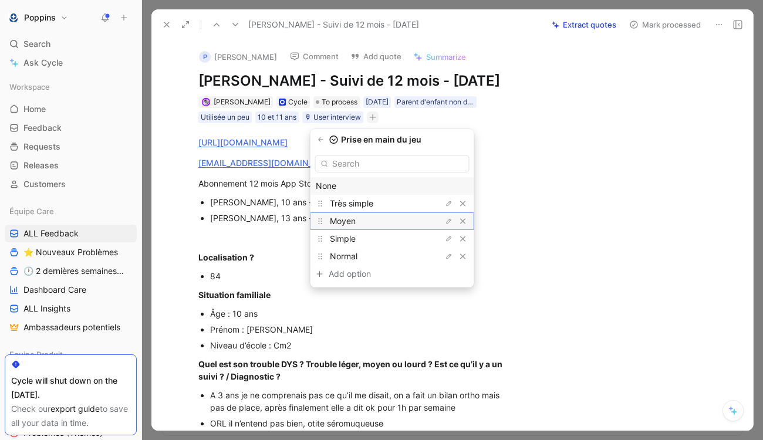
click at [382, 221] on div "Moyen" at bounding box center [374, 221] width 88 height 14
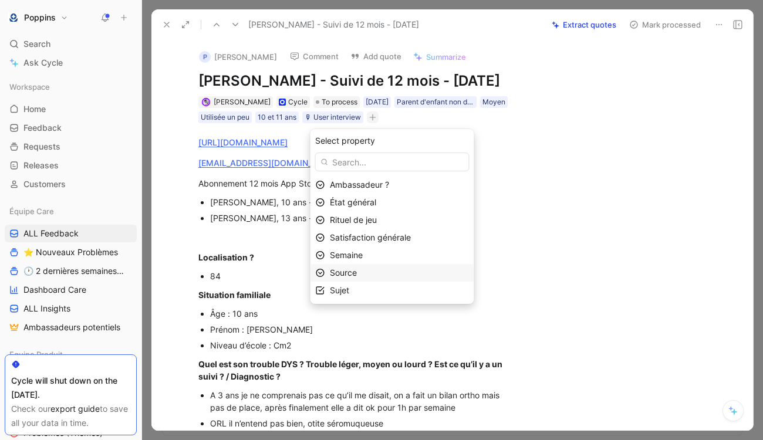
click at [377, 264] on div "Source" at bounding box center [393, 273] width 164 height 18
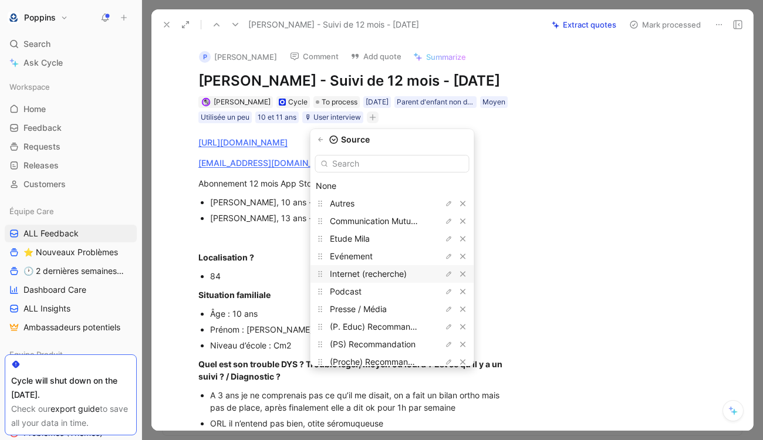
scroll to position [45, 0]
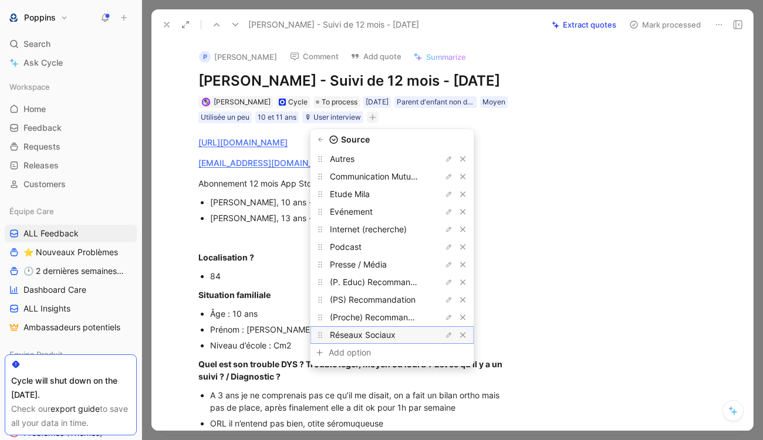
click at [372, 333] on span "Réseaux Sociaux" at bounding box center [363, 335] width 66 height 10
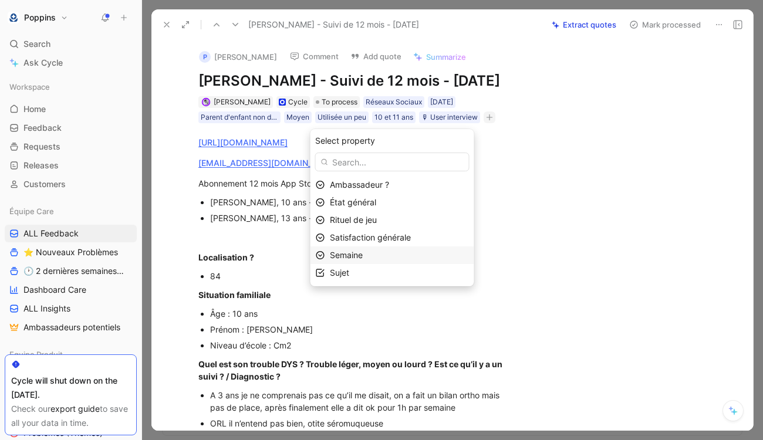
click at [363, 258] on span "Semaine" at bounding box center [346, 255] width 33 height 10
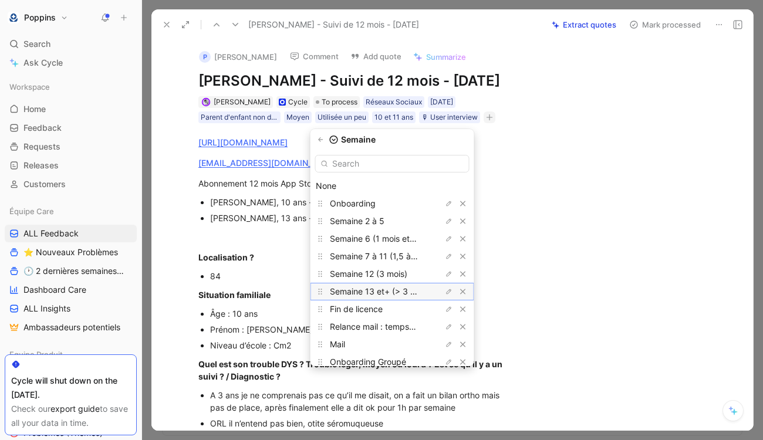
click at [380, 294] on span "Semaine 13 et+ (> 3 mois)" at bounding box center [380, 291] width 101 height 10
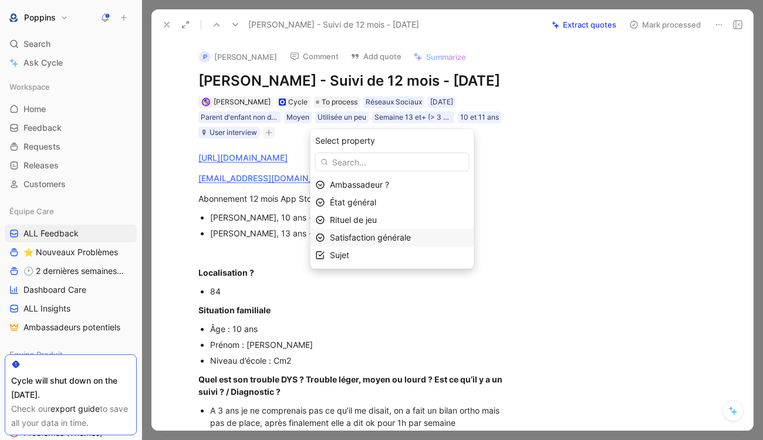
click at [367, 240] on span "Satisfaction générale" at bounding box center [370, 237] width 81 height 10
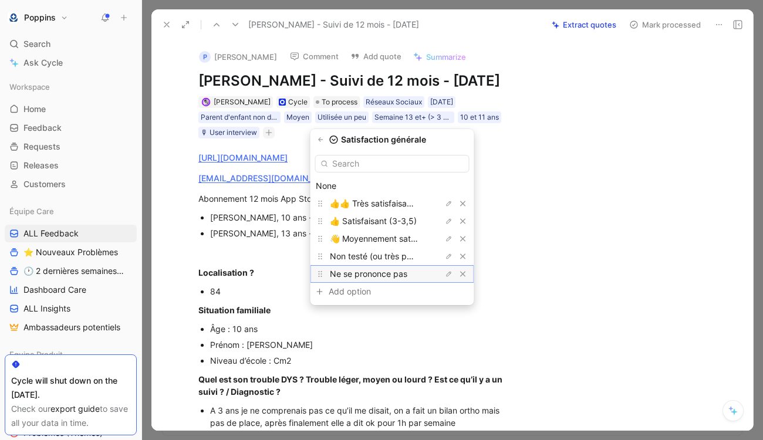
click at [379, 271] on span "Ne se prononce pas" at bounding box center [368, 274] width 77 height 10
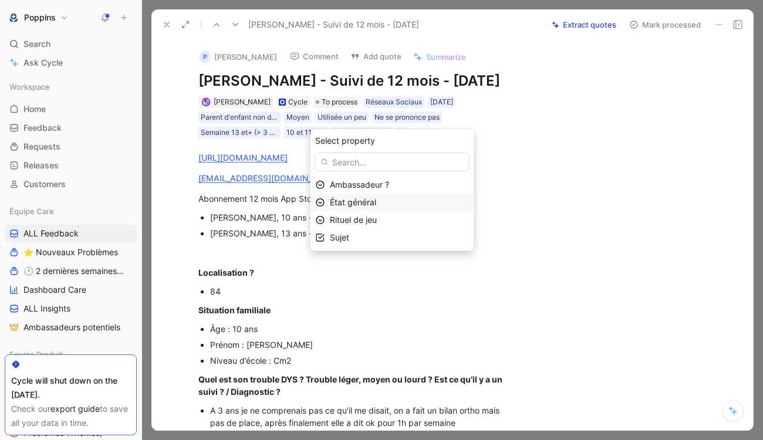
click at [375, 204] on span "État général" at bounding box center [353, 202] width 46 height 10
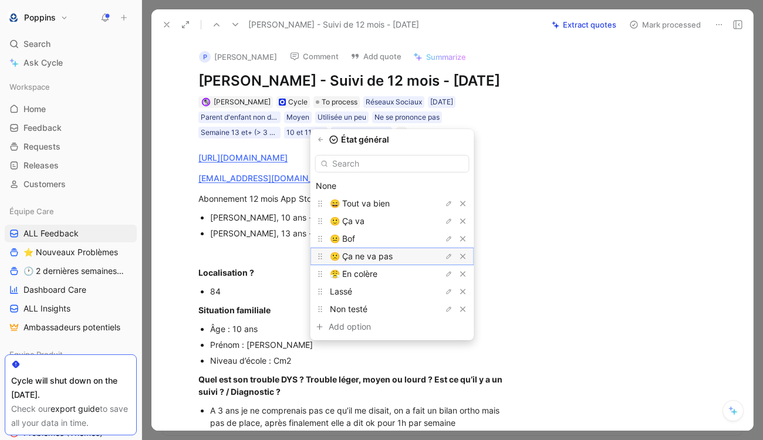
click at [374, 255] on span "🙁 Ça ne va pas" at bounding box center [361, 256] width 63 height 10
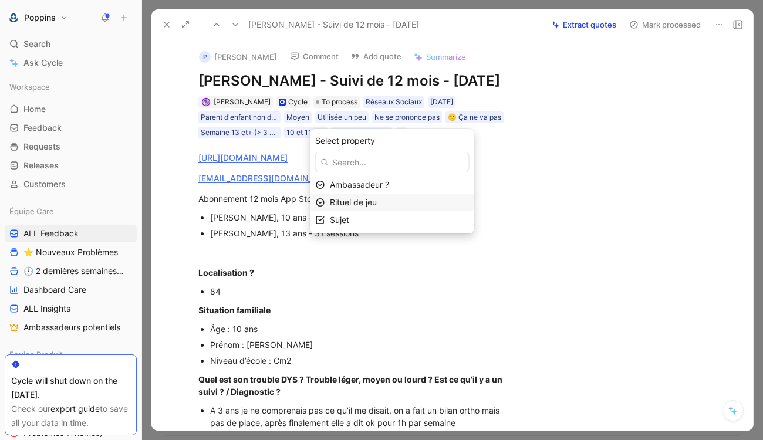
click at [372, 205] on span "Rituel de jeu" at bounding box center [353, 202] width 47 height 10
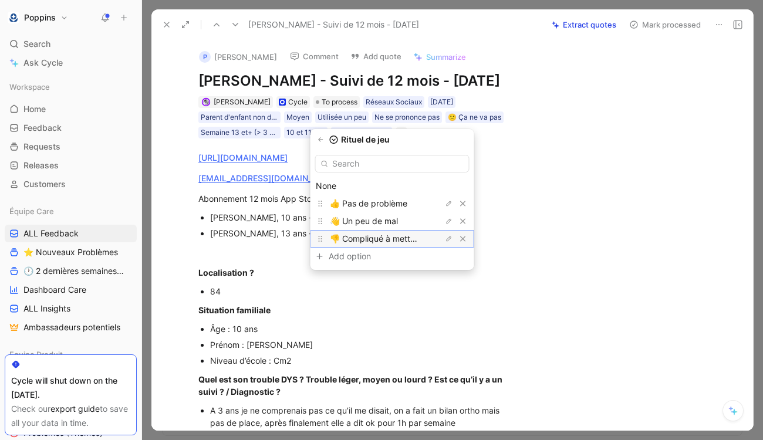
click at [369, 238] on span "👎 Compliqué à mettre en place" at bounding box center [391, 239] width 123 height 10
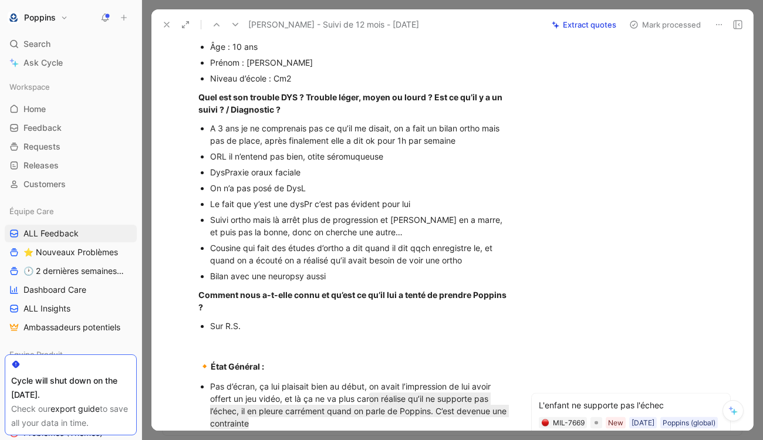
scroll to position [527, 0]
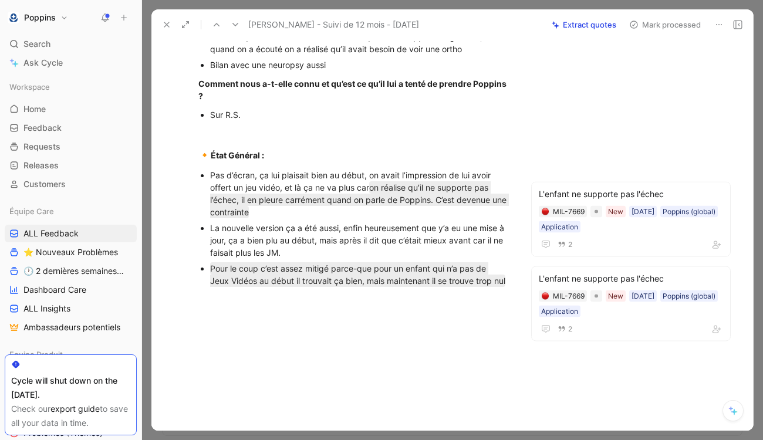
click at [422, 299] on div at bounding box center [353, 364] width 355 height 132
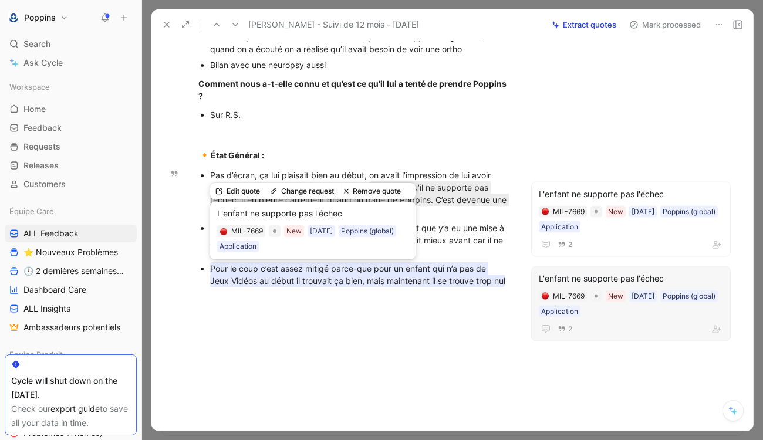
click at [494, 282] on mark "Pour le coup c’est assez mitigé parce-que pour un enfant qui n’a pas de Jeux Vi…" at bounding box center [357, 274] width 295 height 25
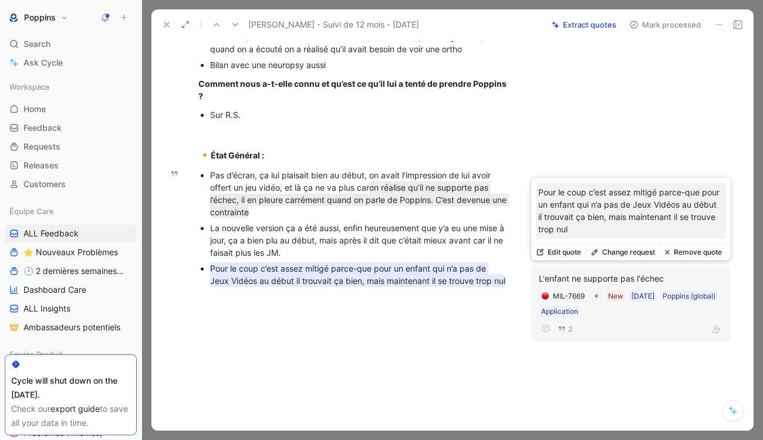
click at [705, 251] on button "Remove quote" at bounding box center [693, 252] width 67 height 16
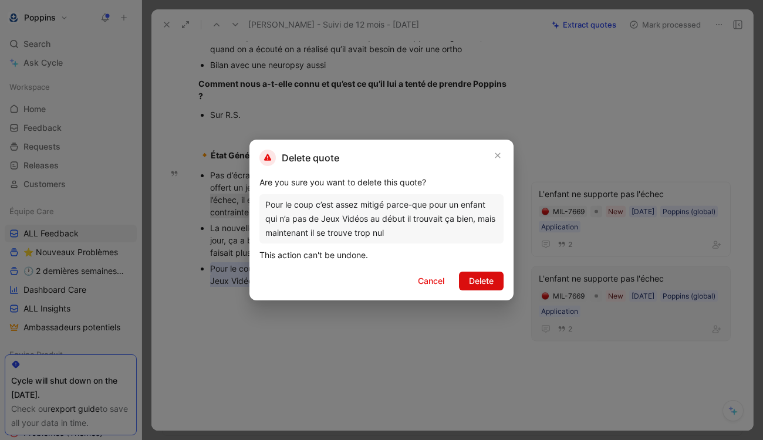
click at [494, 286] on button "Delete" at bounding box center [481, 281] width 45 height 19
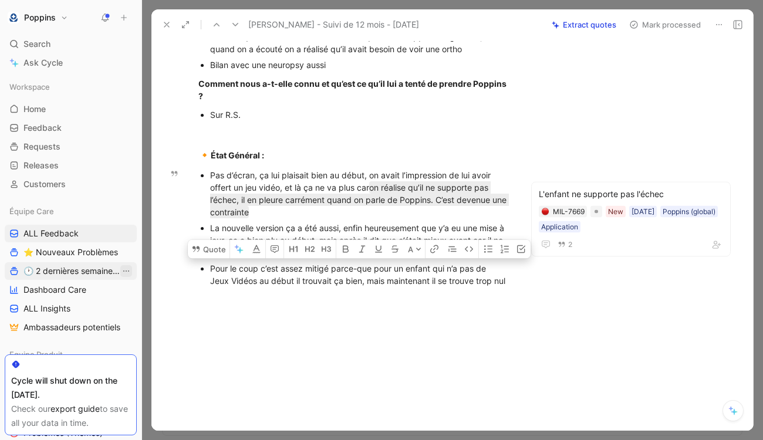
drag, startPoint x: 521, startPoint y: 285, endPoint x: 129, endPoint y: 273, distance: 392.3
click at [129, 273] on div "Poppins Search ⌘ K Ask Cycle Workspace Home G then H Feedback G then F Requests…" at bounding box center [381, 220] width 763 height 440
click at [220, 254] on button "Quote" at bounding box center [209, 249] width 42 height 19
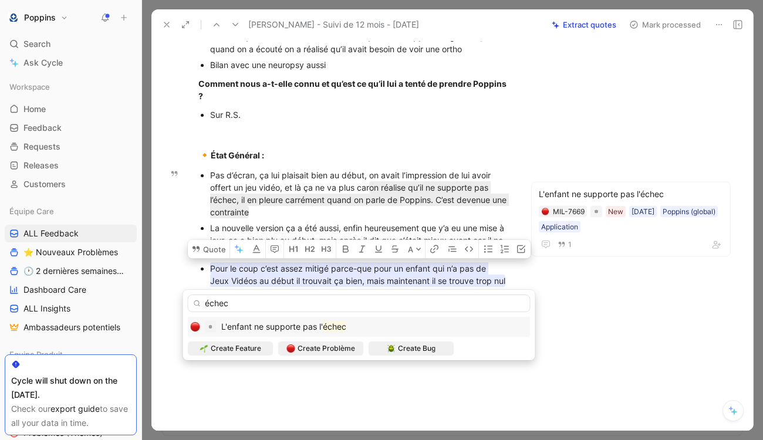
type input "échec"
click at [311, 322] on span "L'enfant ne supporte pas l'" at bounding box center [272, 327] width 102 height 10
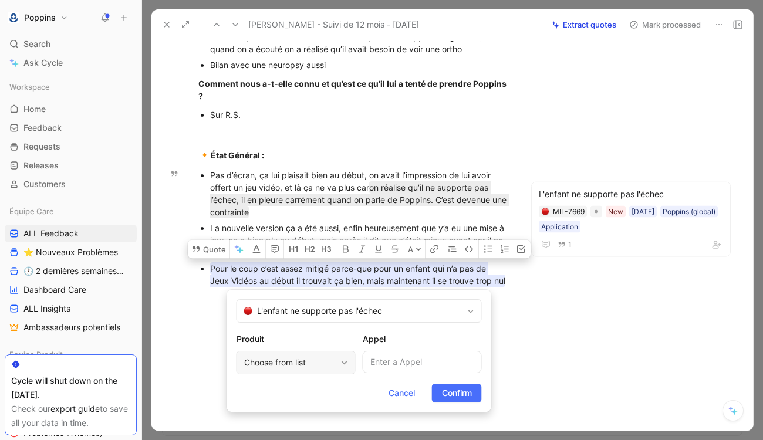
click at [321, 360] on div "Choose from list" at bounding box center [290, 363] width 92 height 14
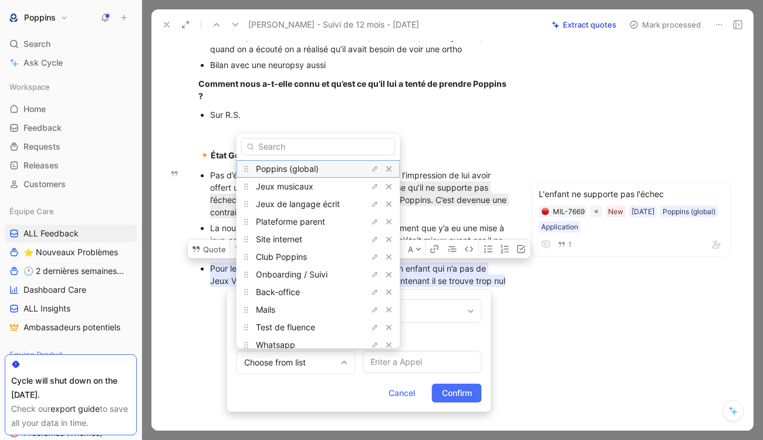
click at [314, 168] on span "Poppins (global)" at bounding box center [287, 169] width 63 height 10
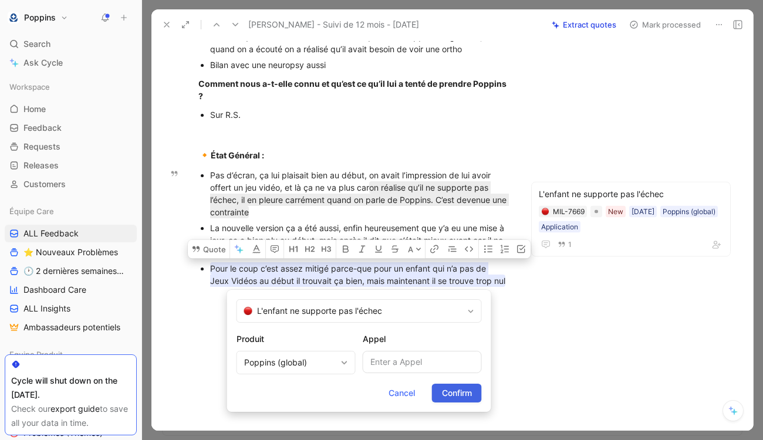
click at [446, 394] on span "Confirm" at bounding box center [457, 393] width 30 height 14
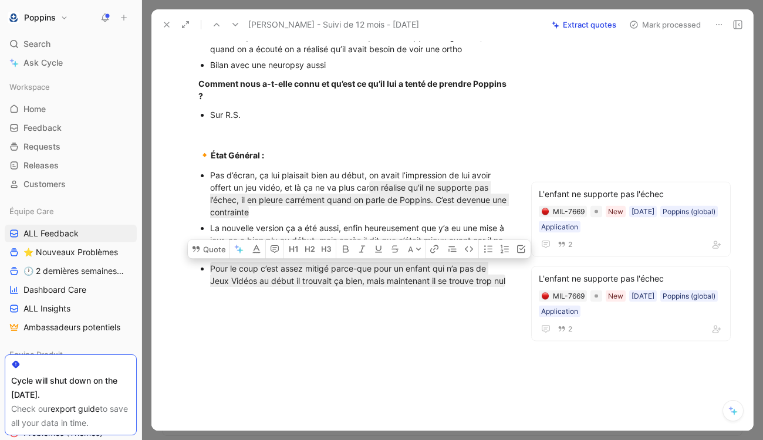
click at [381, 329] on div at bounding box center [353, 364] width 355 height 132
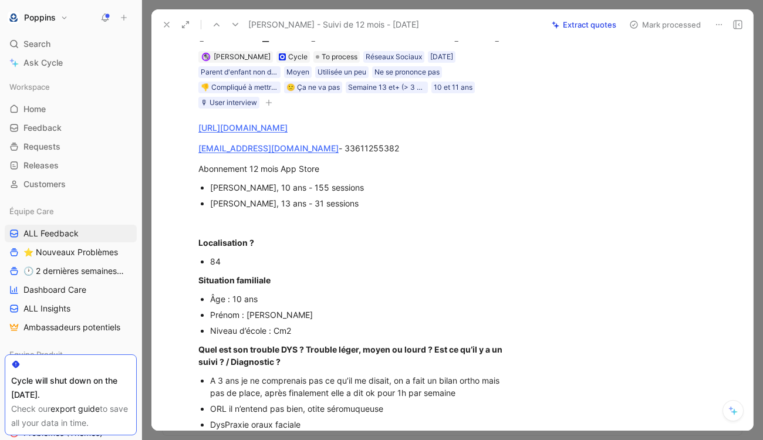
scroll to position [0, 0]
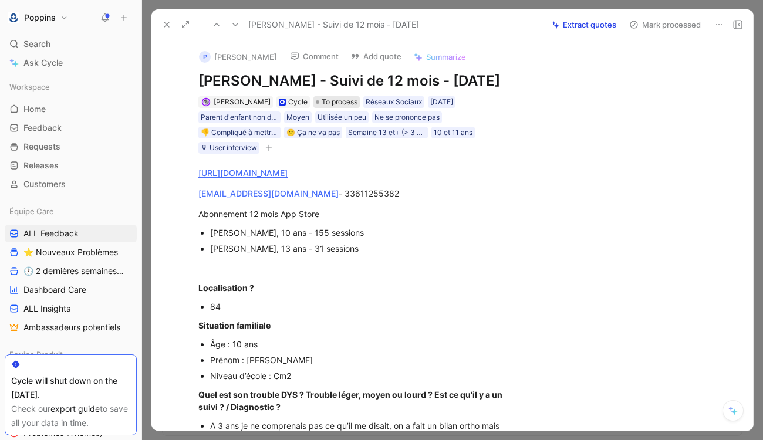
click at [330, 108] on span "To process" at bounding box center [340, 102] width 36 height 12
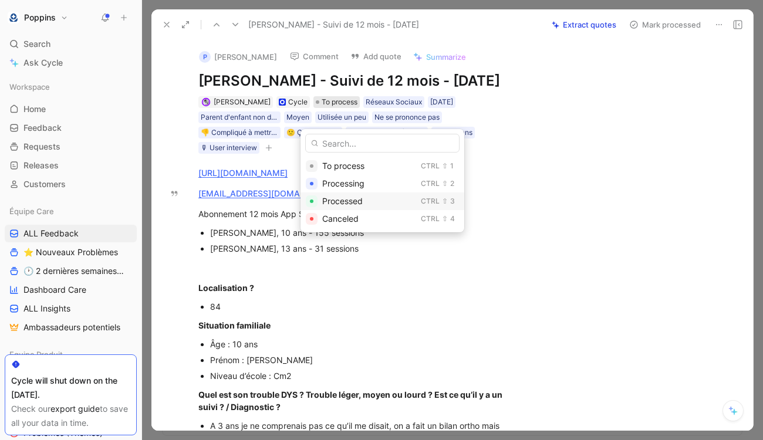
click at [353, 199] on span "Processed" at bounding box center [342, 201] width 41 height 10
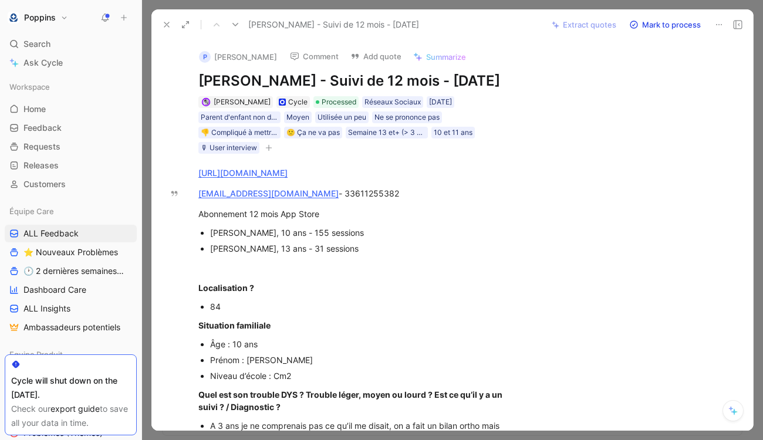
click at [166, 25] on use at bounding box center [166, 24] width 5 height 5
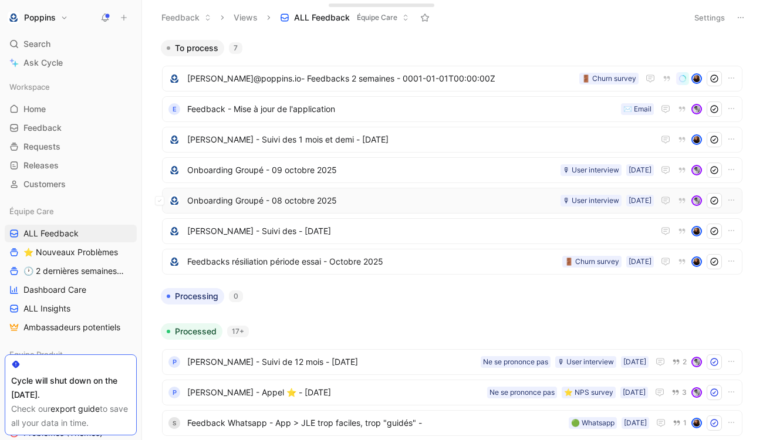
click at [272, 196] on span "Onboarding Groupé - 08 octobre 2025" at bounding box center [371, 201] width 369 height 14
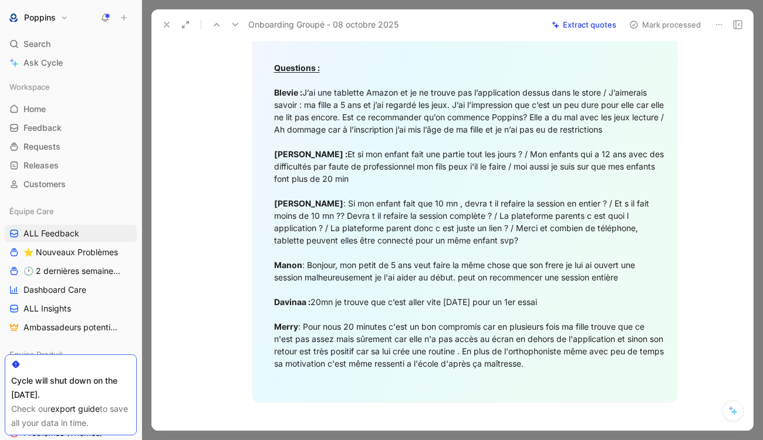
scroll to position [935, 0]
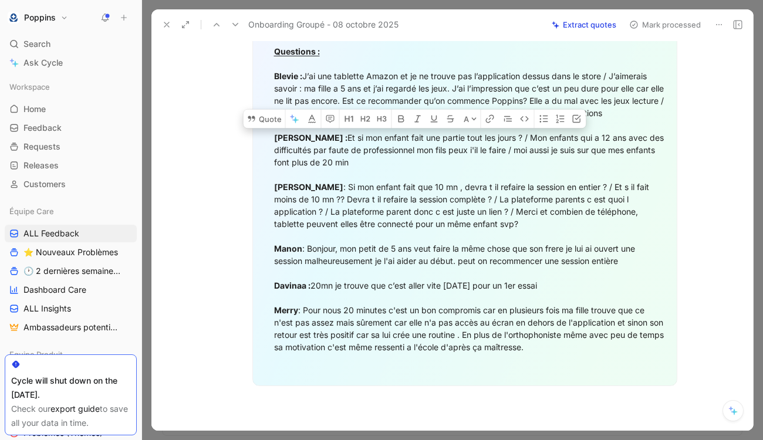
drag, startPoint x: 316, startPoint y: 146, endPoint x: 512, endPoint y: 158, distance: 197.0
click at [512, 158] on div "[PERSON_NAME] [EMAIL_ADDRESS][DOMAIN_NAME] Questions : Blevie : J’ai une tablet…" at bounding box center [470, 180] width 393 height 345
click at [524, 174] on div "[PERSON_NAME] [EMAIL_ADDRESS][DOMAIN_NAME] Questions : Blevie : J’ai une tablet…" at bounding box center [470, 180] width 393 height 345
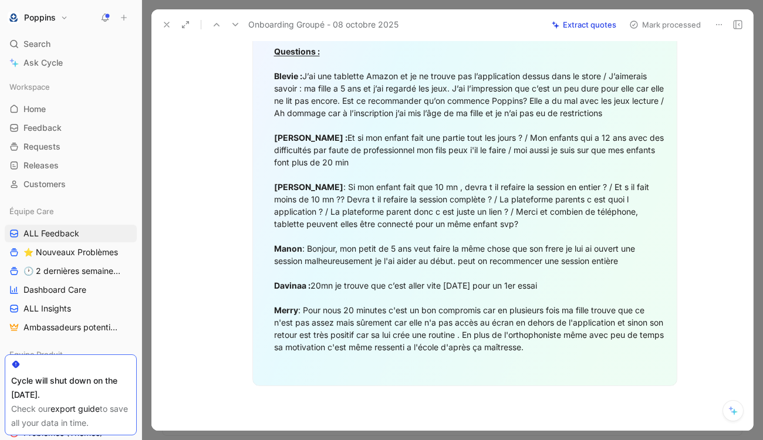
drag, startPoint x: 518, startPoint y: 162, endPoint x: 531, endPoint y: 177, distance: 20.0
click at [531, 177] on div "[PERSON_NAME] [EMAIL_ADDRESS][DOMAIN_NAME] Questions : Blevie : J’ai une tablet…" at bounding box center [470, 180] width 393 height 345
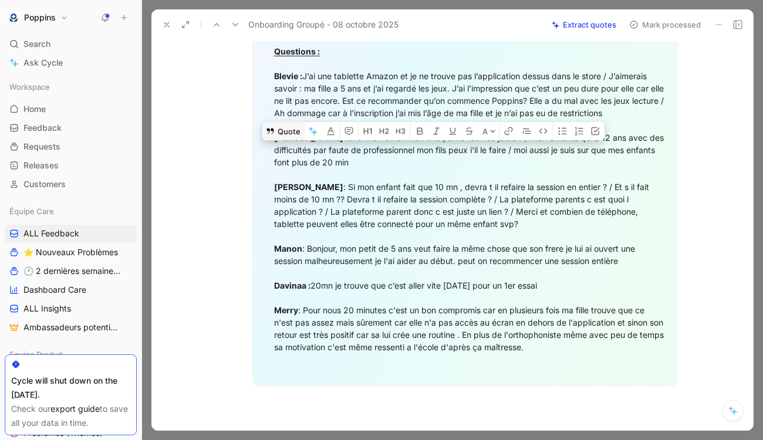
click at [283, 140] on button "Quote" at bounding box center [283, 131] width 42 height 19
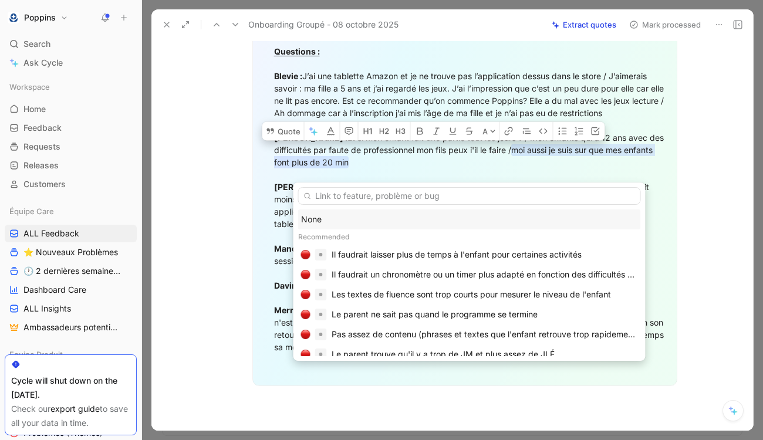
click at [346, 214] on div "None" at bounding box center [469, 220] width 337 height 14
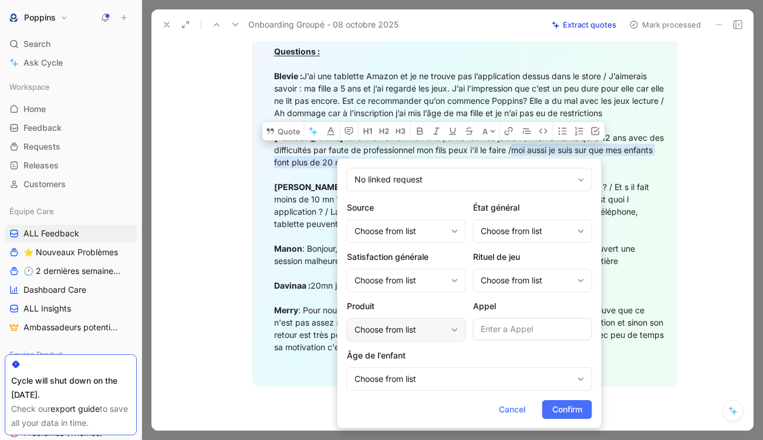
click at [415, 335] on div "Choose from list" at bounding box center [401, 330] width 92 height 14
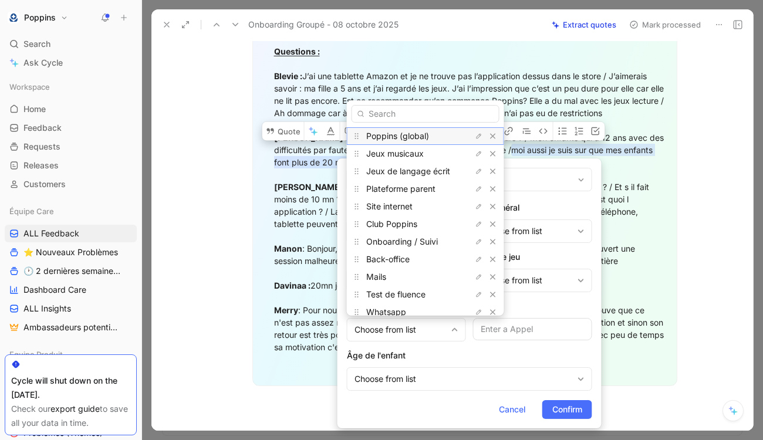
click at [417, 134] on span "Poppins (global)" at bounding box center [397, 136] width 63 height 10
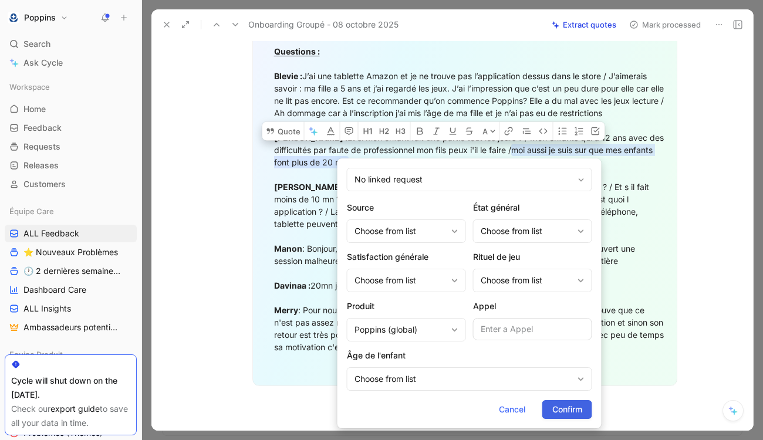
click at [571, 411] on span "Confirm" at bounding box center [567, 410] width 30 height 14
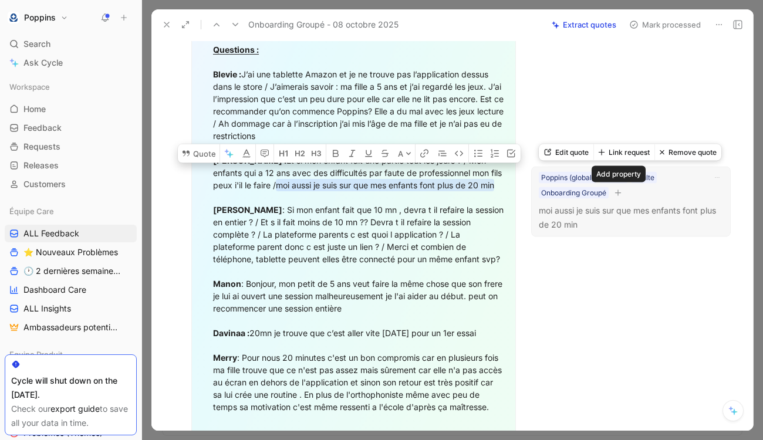
click at [622, 191] on icon "button" at bounding box center [618, 192] width 7 height 7
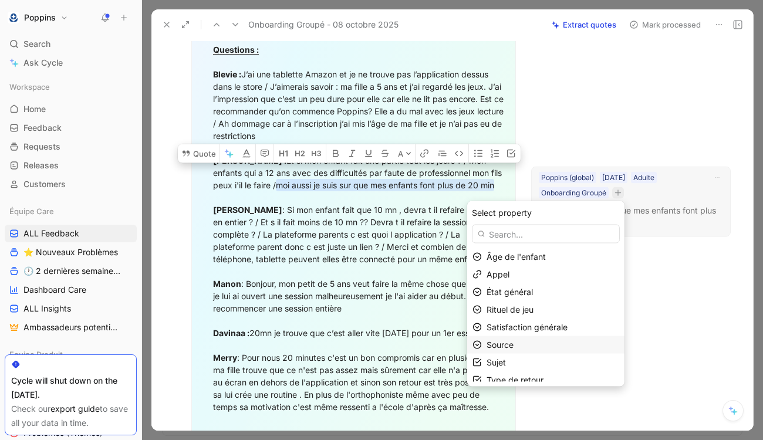
scroll to position [7, 0]
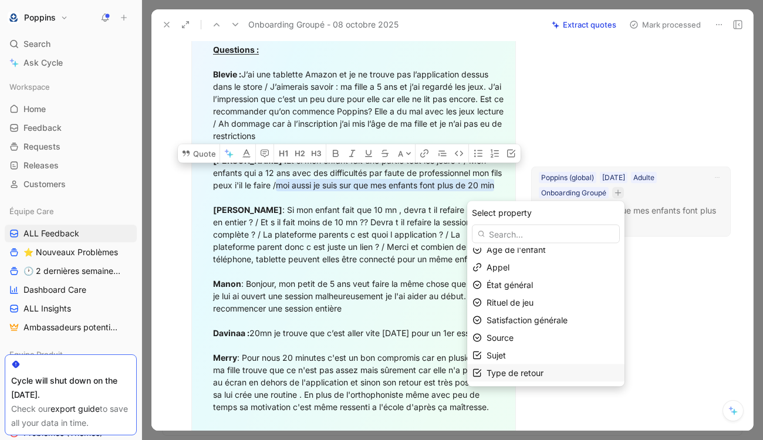
click at [528, 371] on span "Type de retour" at bounding box center [515, 373] width 57 height 10
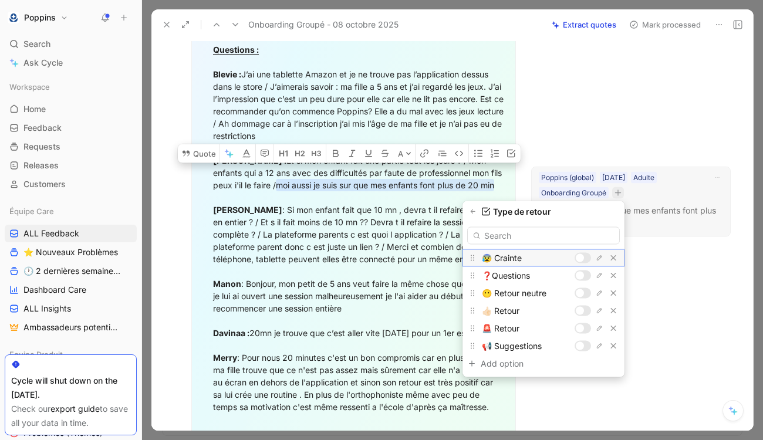
click at [583, 257] on div at bounding box center [580, 258] width 8 height 8
click at [474, 215] on icon "button" at bounding box center [473, 211] width 7 height 7
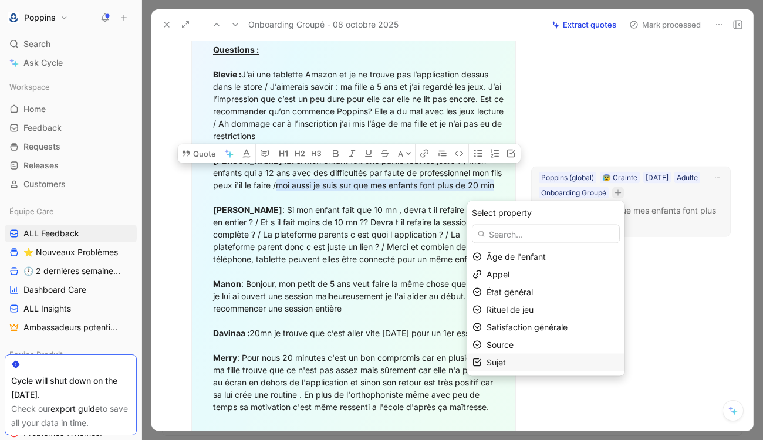
click at [518, 363] on div "Sujet" at bounding box center [553, 363] width 133 height 14
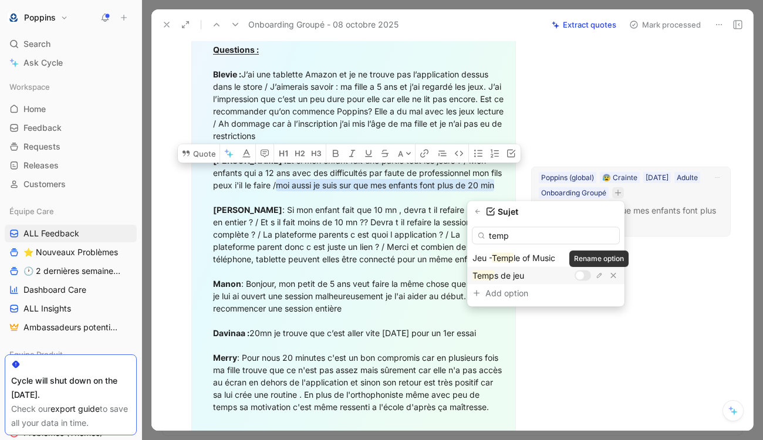
type input "temp"
click at [583, 276] on div at bounding box center [580, 276] width 8 height 8
click at [481, 210] on icon "button" at bounding box center [477, 211] width 7 height 7
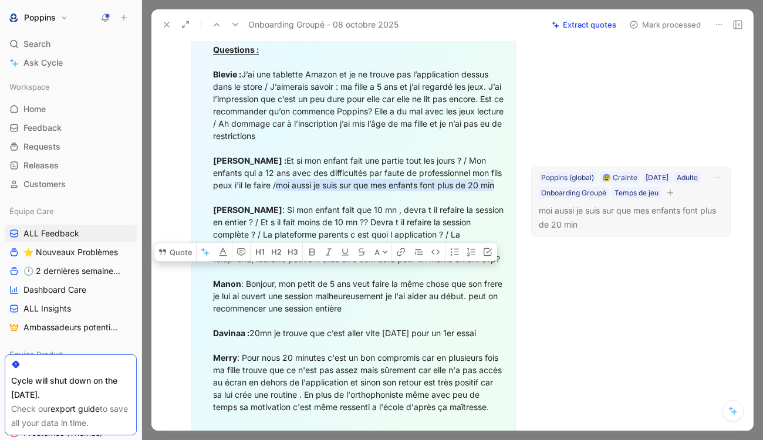
drag, startPoint x: 380, startPoint y: 293, endPoint x: 249, endPoint y: 272, distance: 133.2
click at [249, 272] on div "[PERSON_NAME] [EMAIL_ADDRESS][DOMAIN_NAME] Questions : Blevie : J’ai une tablet…" at bounding box center [359, 209] width 293 height 407
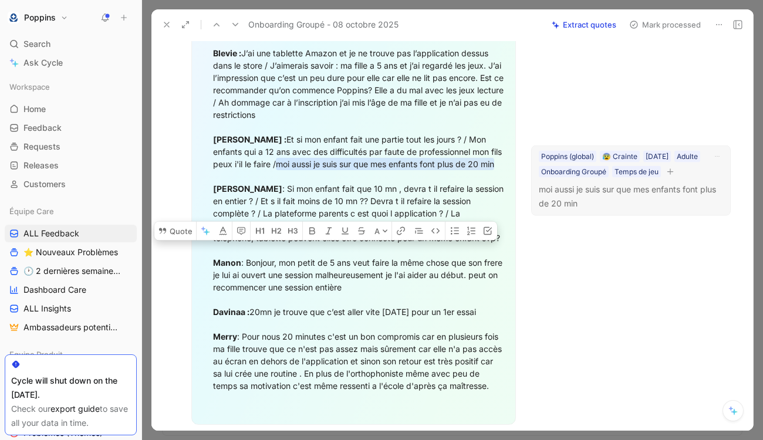
scroll to position [957, 0]
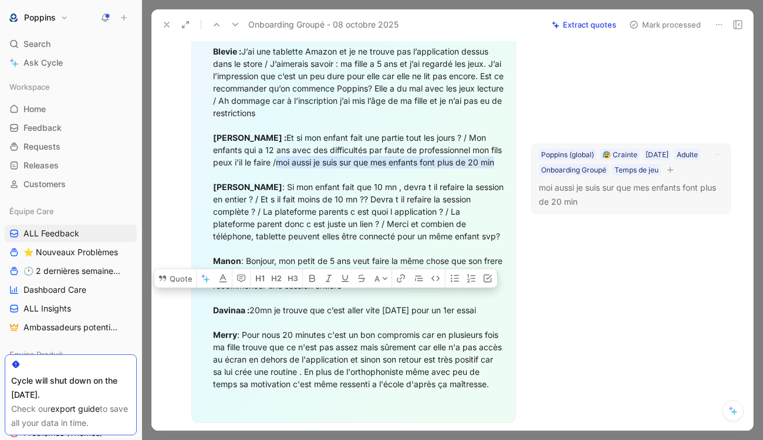
drag, startPoint x: 253, startPoint y: 298, endPoint x: 505, endPoint y: 307, distance: 252.0
click at [505, 307] on div "[PERSON_NAME] [EMAIL_ADDRESS][DOMAIN_NAME] Questions : Blevie : J’ai une tablet…" at bounding box center [359, 187] width 293 height 407
click at [183, 276] on button "Quote" at bounding box center [175, 278] width 42 height 19
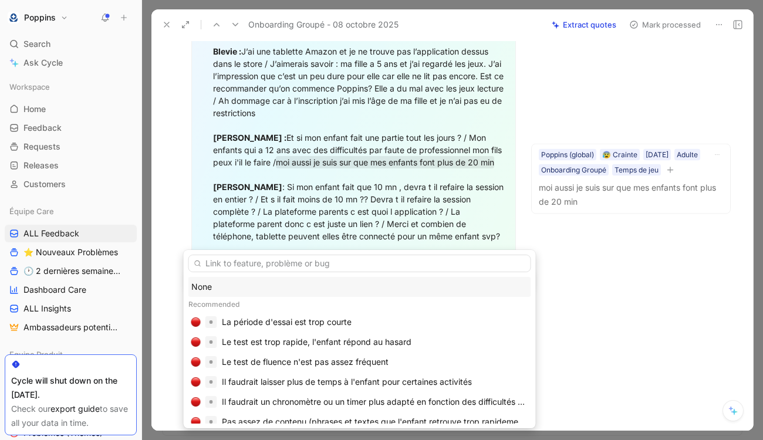
click at [255, 284] on div "None" at bounding box center [359, 287] width 337 height 14
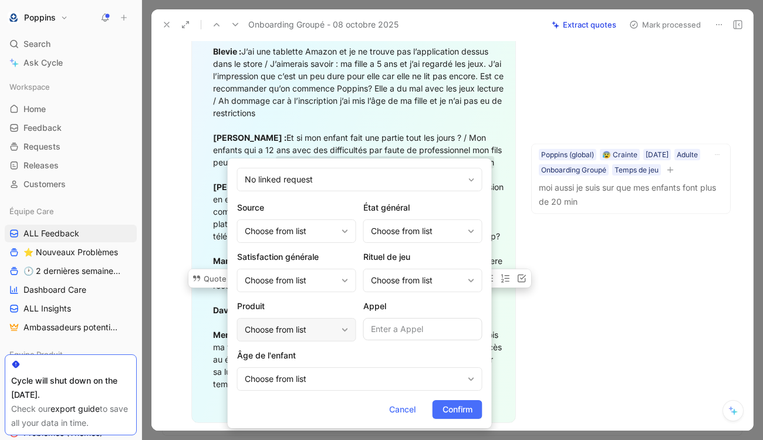
click at [313, 325] on div "Choose from list" at bounding box center [291, 330] width 92 height 14
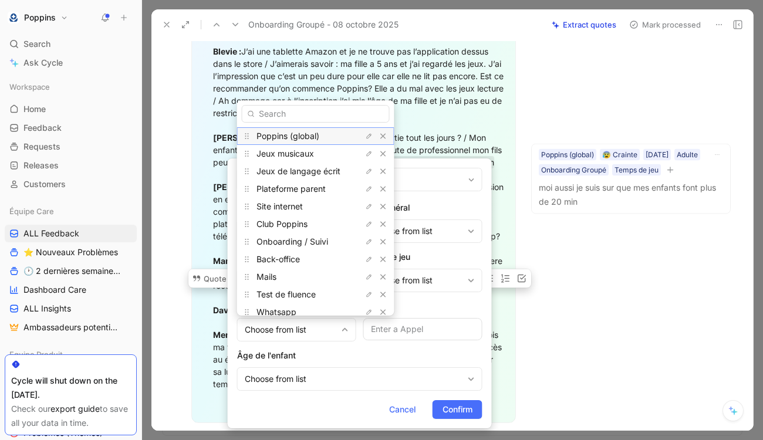
click at [307, 140] on span "Poppins (global)" at bounding box center [288, 136] width 63 height 10
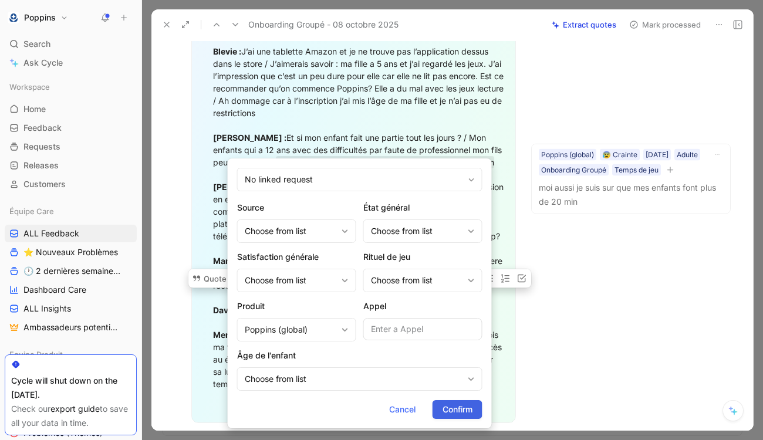
click at [461, 410] on span "Confirm" at bounding box center [458, 410] width 30 height 14
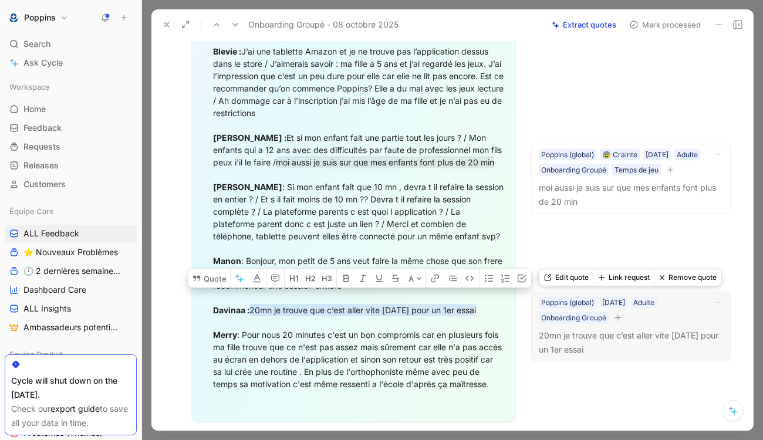
click at [623, 316] on button "button" at bounding box center [618, 318] width 12 height 12
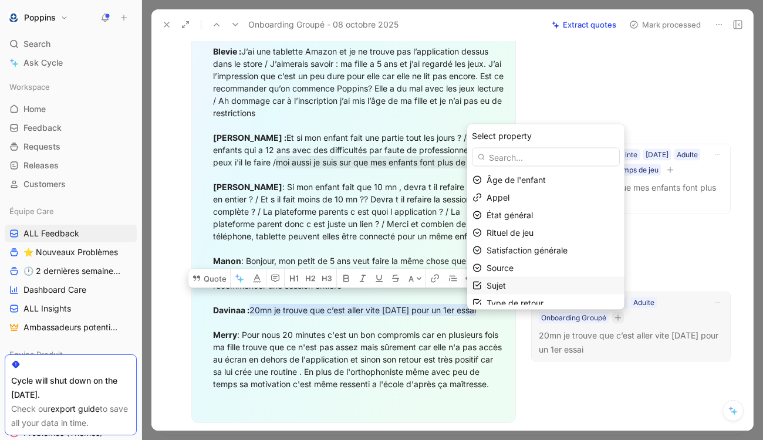
scroll to position [7, 0]
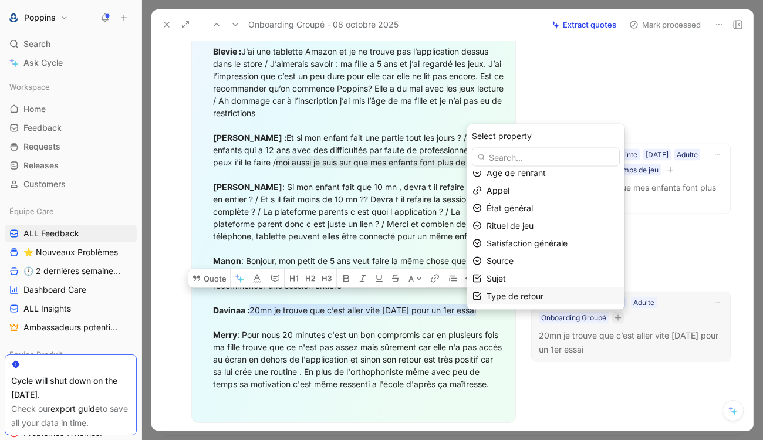
click at [544, 294] on span "Type de retour" at bounding box center [515, 296] width 57 height 10
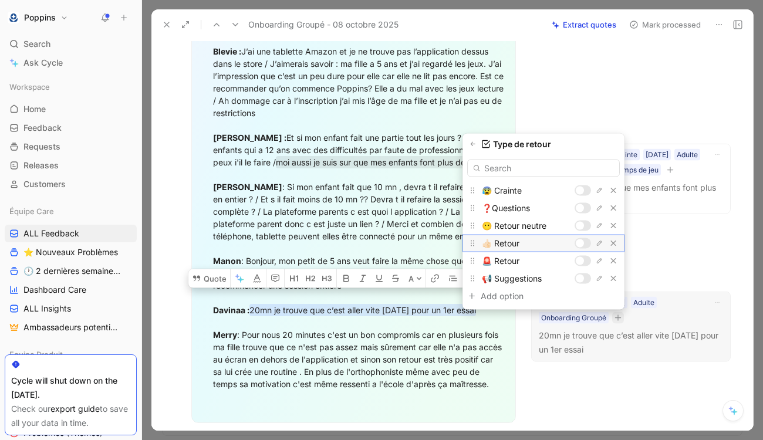
click at [586, 245] on div at bounding box center [583, 243] width 16 height 11
click at [473, 143] on icon "button" at bounding box center [473, 144] width 7 height 7
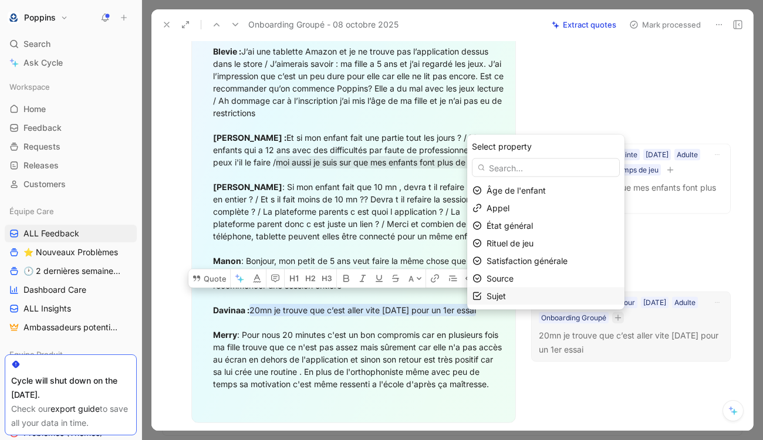
click at [524, 294] on div "Sujet" at bounding box center [553, 296] width 133 height 14
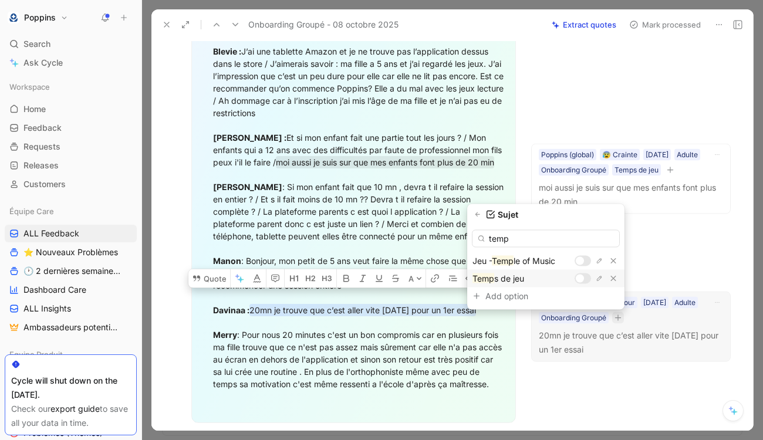
type input "temp"
click at [577, 276] on div at bounding box center [580, 279] width 8 height 8
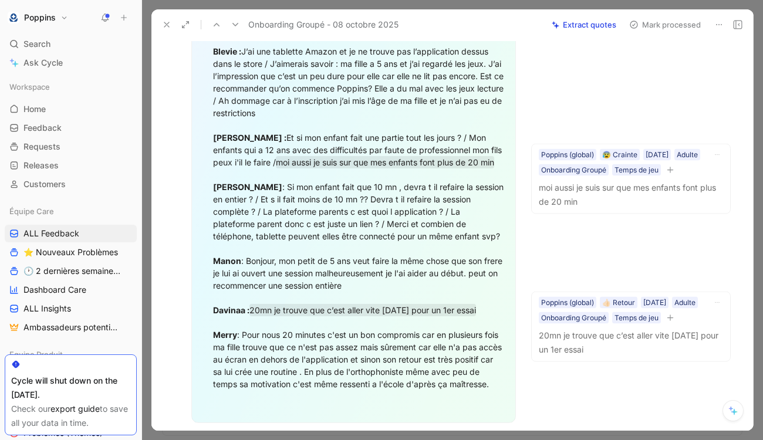
scroll to position [957, 0]
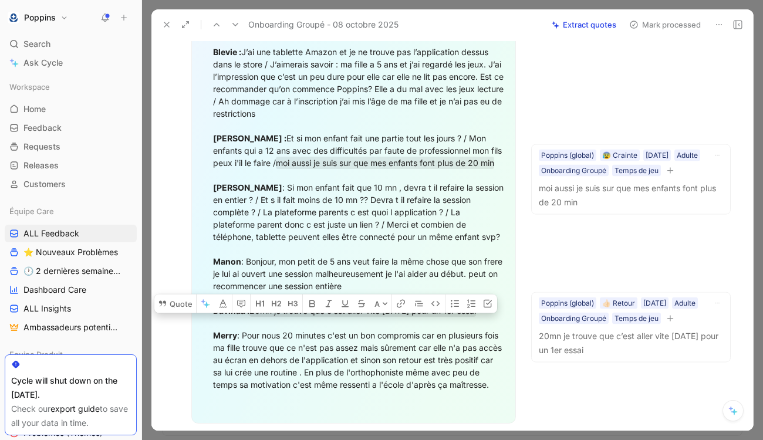
drag, startPoint x: 245, startPoint y: 320, endPoint x: 278, endPoint y: 392, distance: 79.1
click at [187, 301] on button "Quote" at bounding box center [175, 303] width 42 height 19
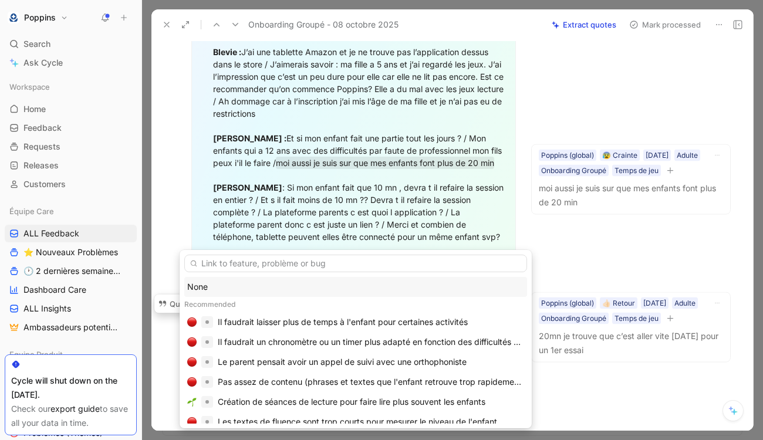
click at [243, 286] on div "None" at bounding box center [355, 287] width 337 height 14
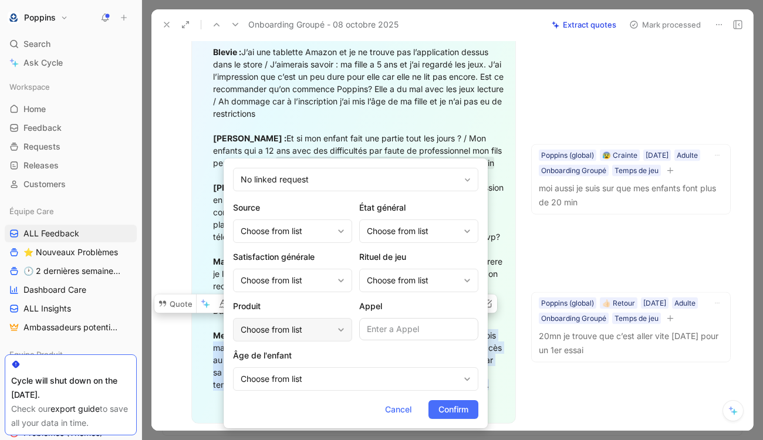
click at [298, 329] on div "Choose from list" at bounding box center [287, 330] width 92 height 14
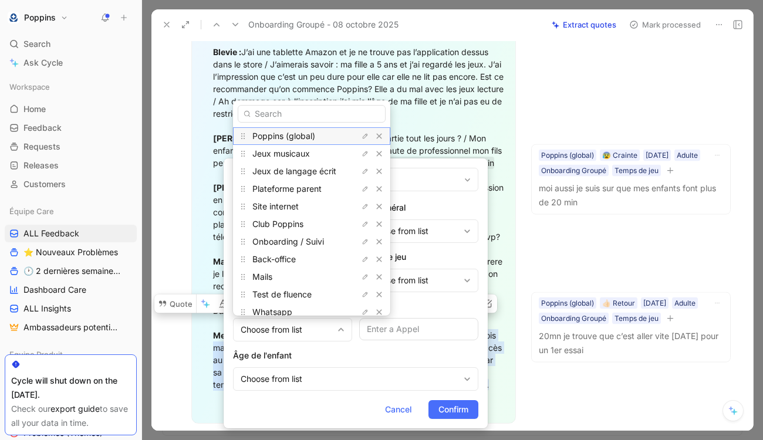
click at [301, 131] on span "Poppins (global)" at bounding box center [283, 136] width 63 height 10
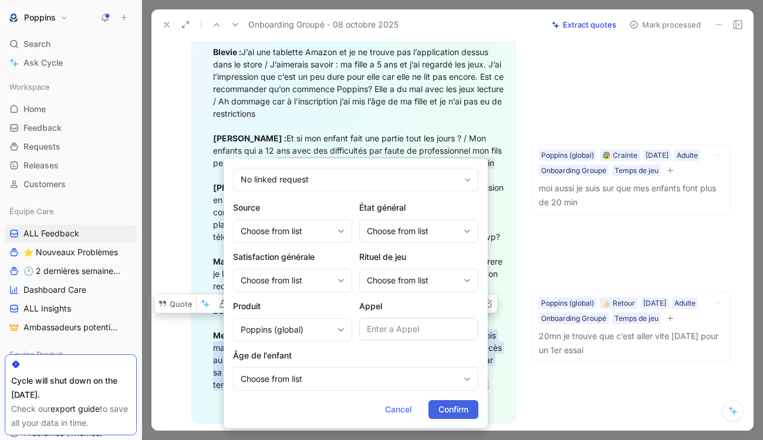
click at [449, 406] on span "Confirm" at bounding box center [454, 410] width 30 height 14
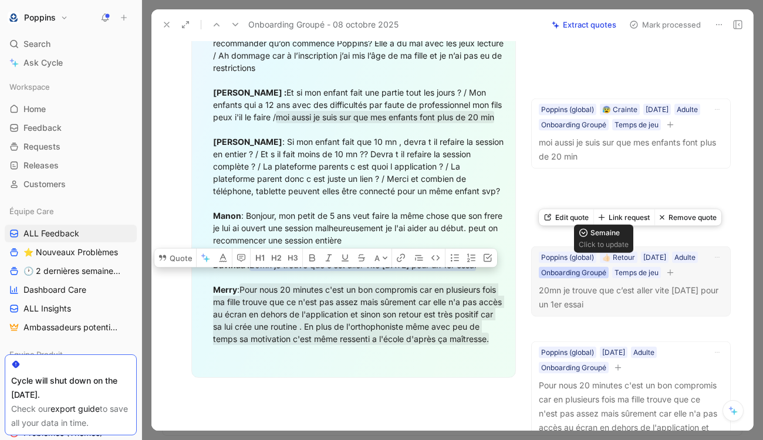
scroll to position [1021, 0]
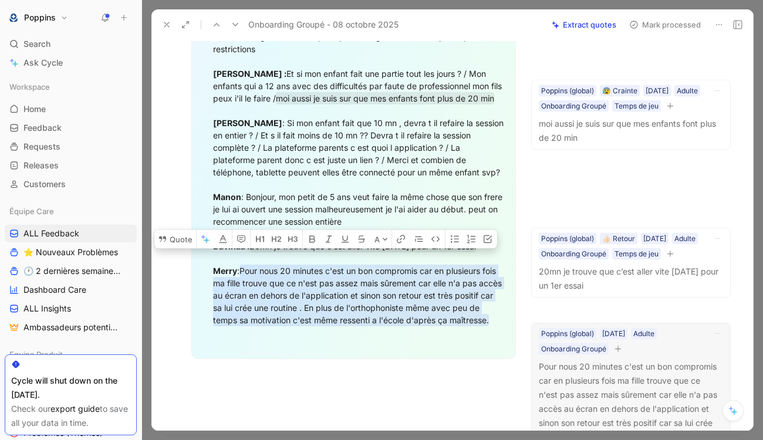
click at [620, 349] on icon "button" at bounding box center [618, 348] width 7 height 7
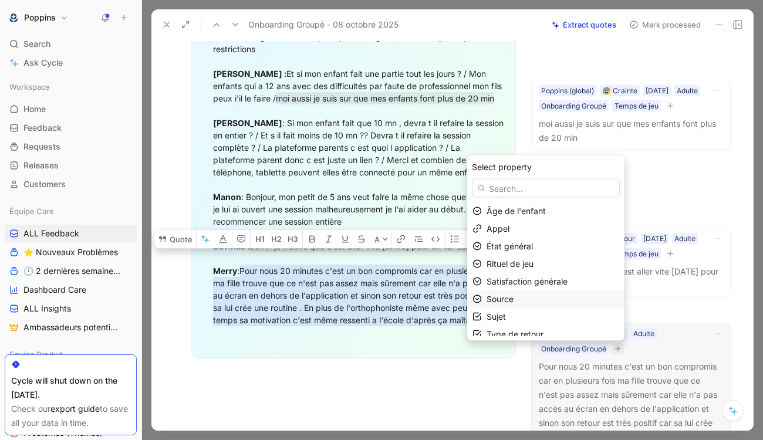
scroll to position [7, 0]
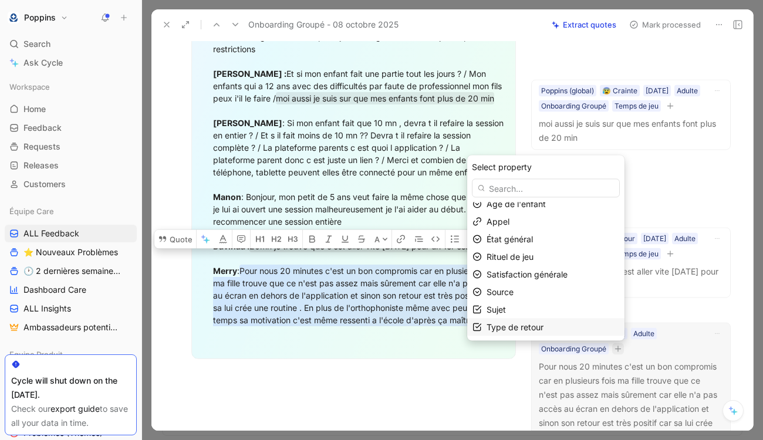
click at [522, 332] on span "Type de retour" at bounding box center [515, 327] width 57 height 10
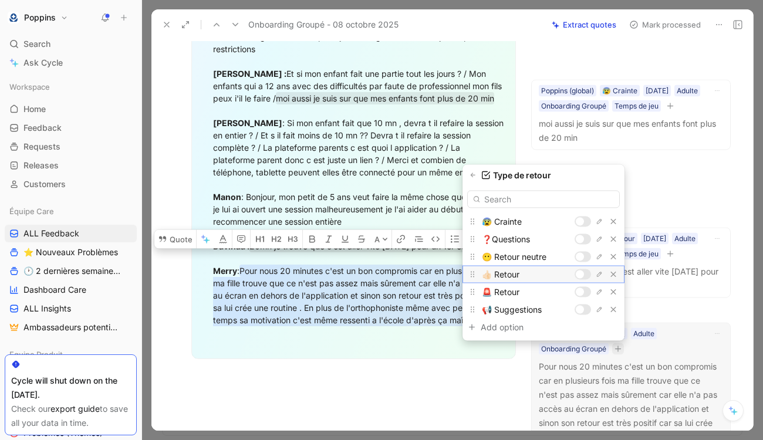
click at [582, 274] on div at bounding box center [580, 275] width 8 height 8
click at [470, 178] on button "button" at bounding box center [473, 176] width 12 height 12
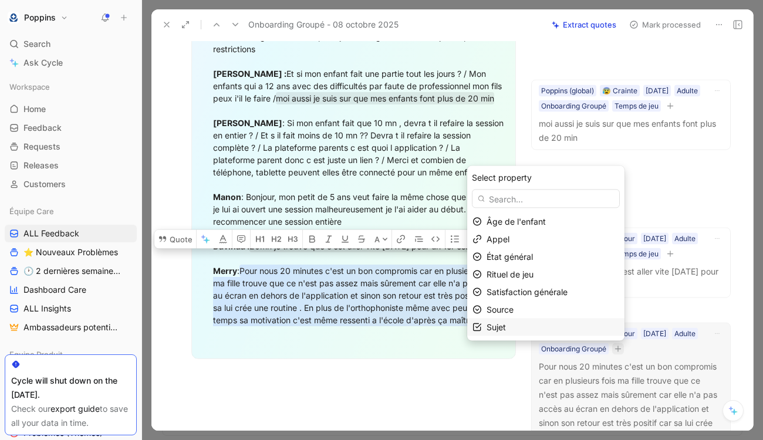
click at [520, 325] on div "Sujet" at bounding box center [553, 328] width 133 height 14
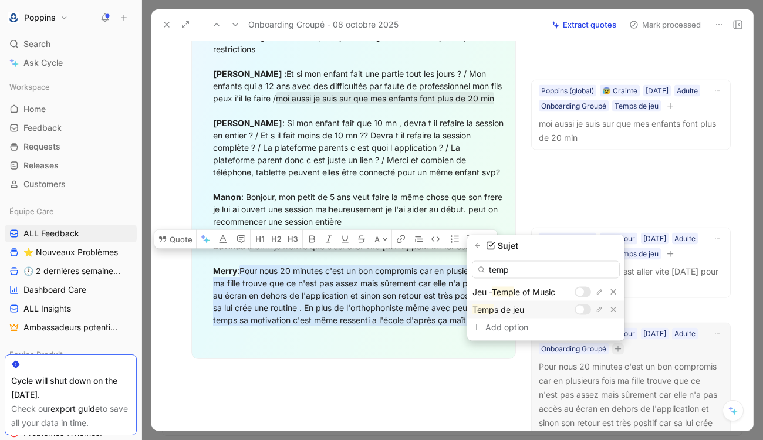
type input "temp"
click at [582, 308] on div at bounding box center [580, 310] width 8 height 8
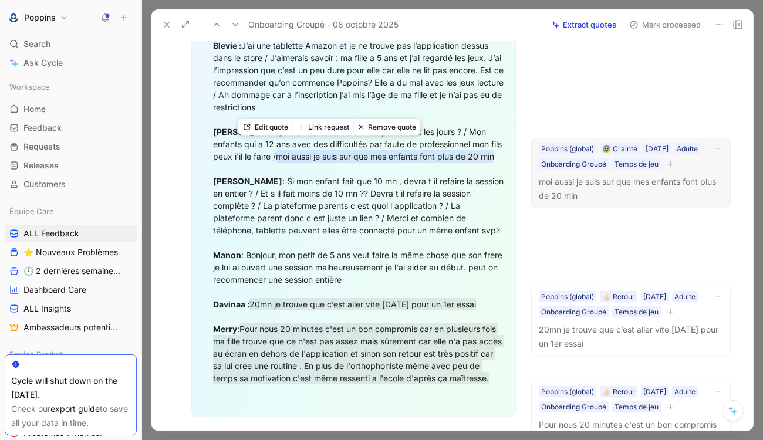
scroll to position [962, 0]
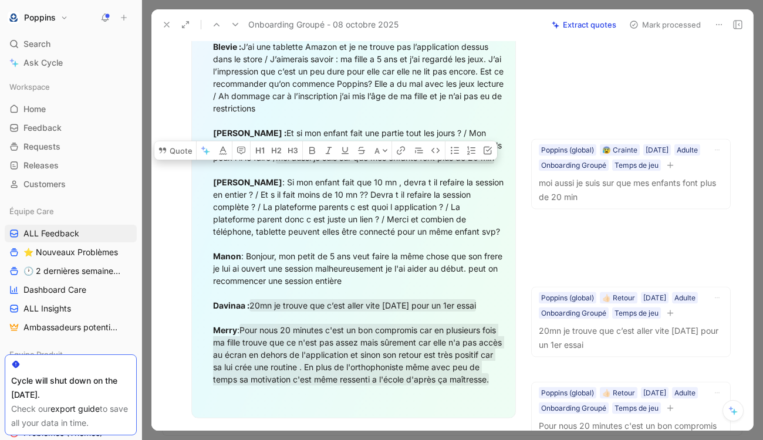
drag, startPoint x: 281, startPoint y: 169, endPoint x: 312, endPoint y: 186, distance: 35.5
click at [312, 186] on div "[PERSON_NAME] [EMAIL_ADDRESS][DOMAIN_NAME] Questions : Blevie : J’ai une tablet…" at bounding box center [359, 182] width 293 height 407
drag, startPoint x: 279, startPoint y: 169, endPoint x: 255, endPoint y: 195, distance: 35.3
click at [255, 195] on div "[PERSON_NAME] [EMAIL_ADDRESS][DOMAIN_NAME] Questions : Blevie : J’ai une tablet…" at bounding box center [359, 182] width 293 height 407
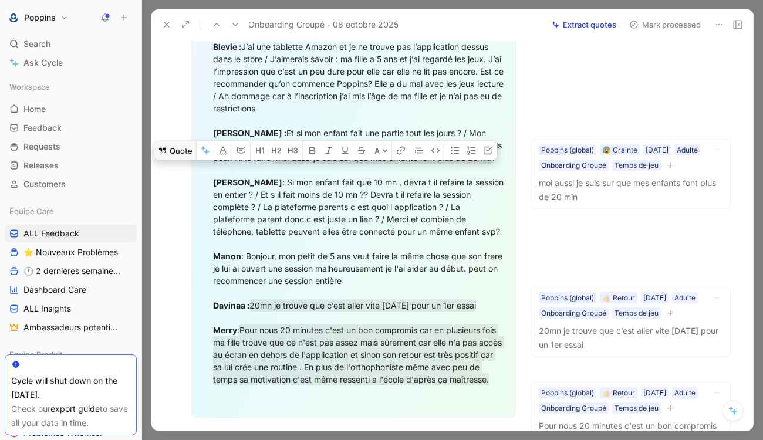
click at [181, 149] on button "Quote" at bounding box center [175, 150] width 42 height 19
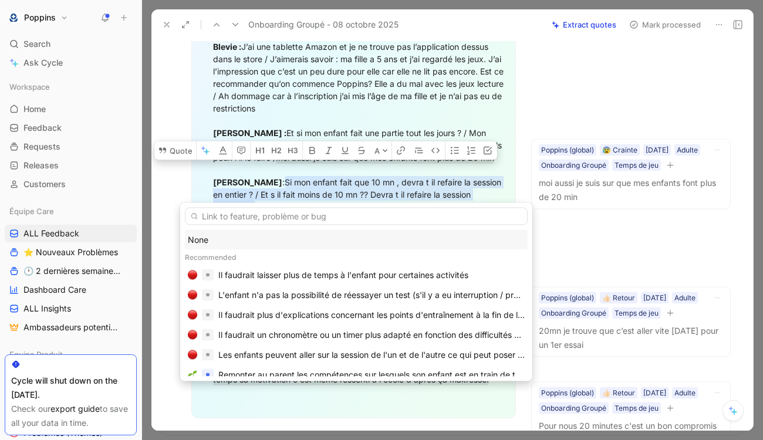
click at [250, 242] on div "None" at bounding box center [356, 240] width 337 height 14
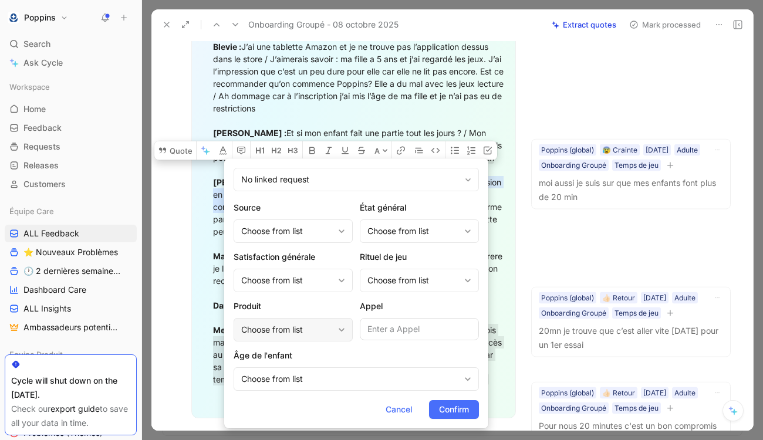
click at [288, 325] on div "Choose from list" at bounding box center [287, 330] width 92 height 14
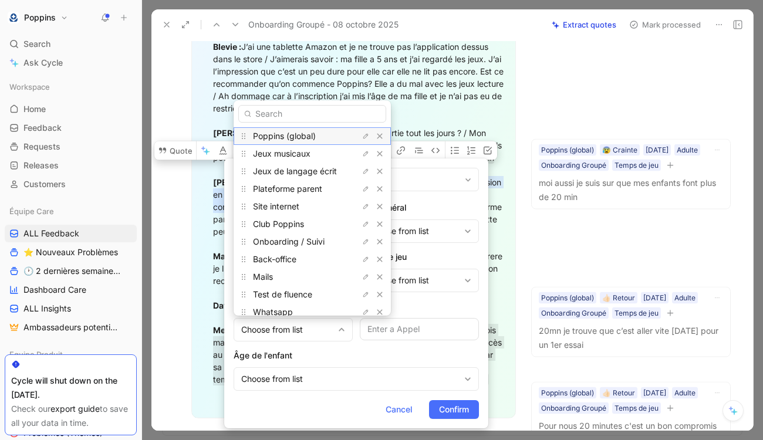
click at [299, 136] on span "Poppins (global)" at bounding box center [284, 136] width 63 height 10
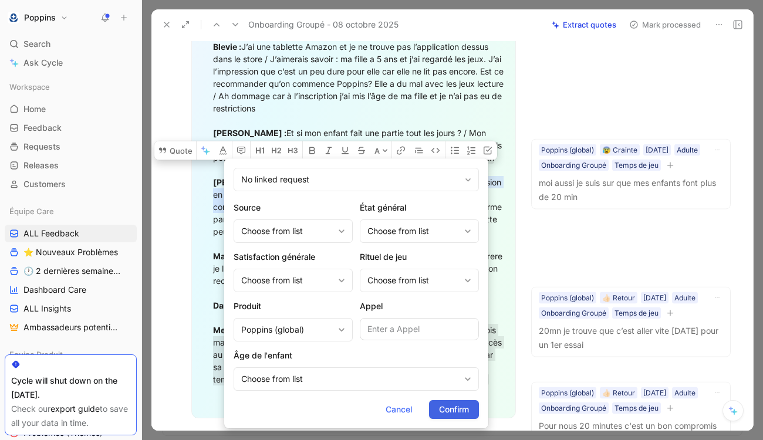
click at [445, 414] on span "Confirm" at bounding box center [454, 410] width 30 height 14
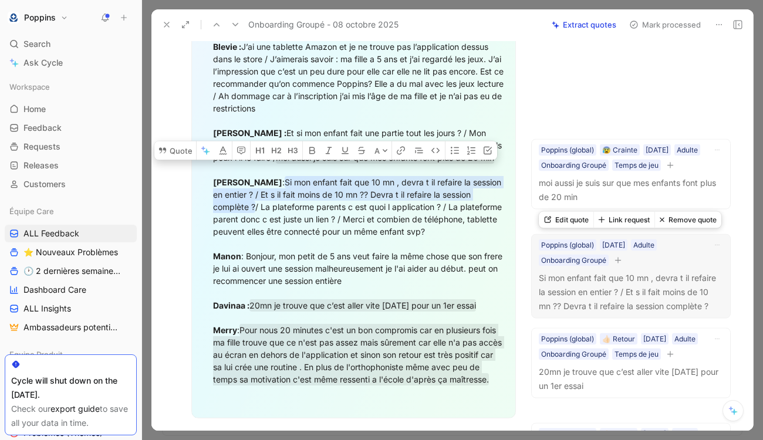
click at [620, 261] on icon "button" at bounding box center [618, 260] width 7 height 7
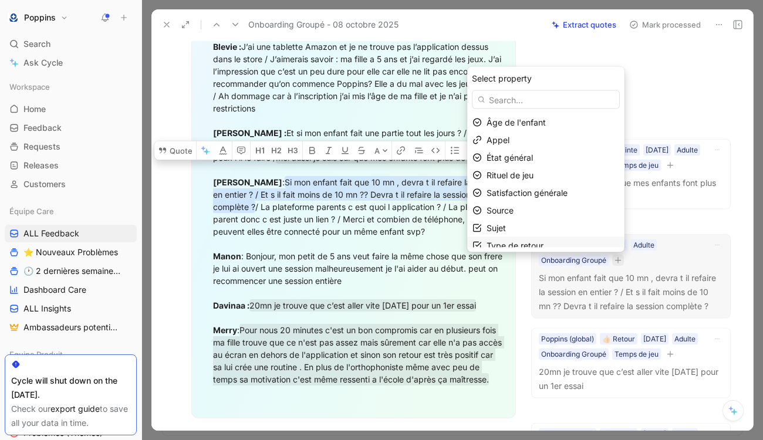
click at [548, 245] on div "Type de retour" at bounding box center [553, 246] width 133 height 14
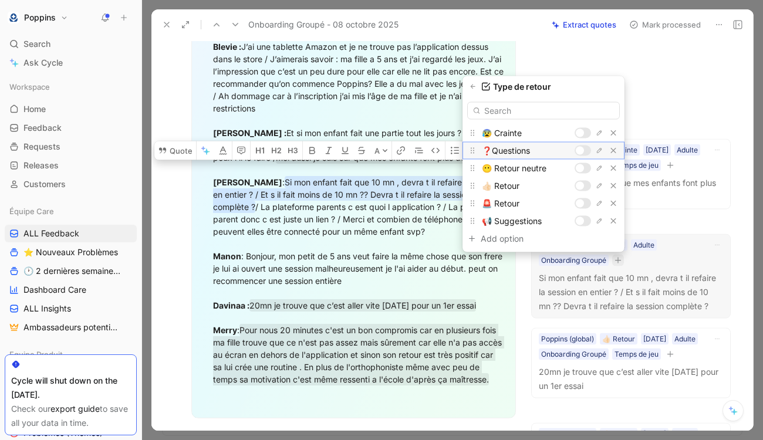
click at [585, 151] on div at bounding box center [583, 151] width 16 height 11
click at [473, 86] on icon "button" at bounding box center [473, 87] width 5 height 4
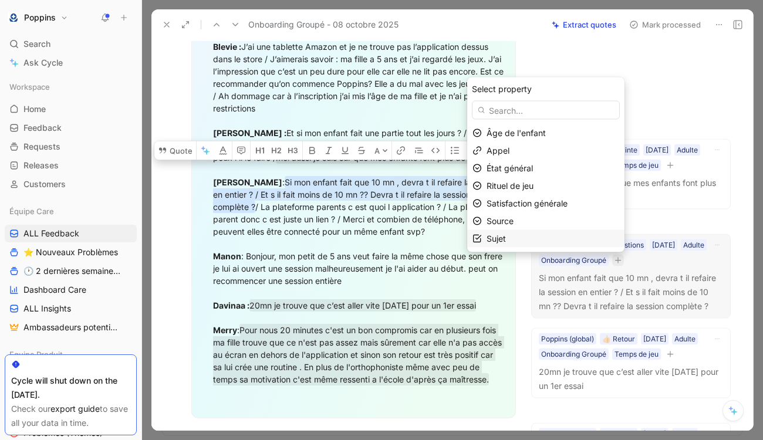
click at [545, 232] on div "Sujet" at bounding box center [553, 239] width 133 height 14
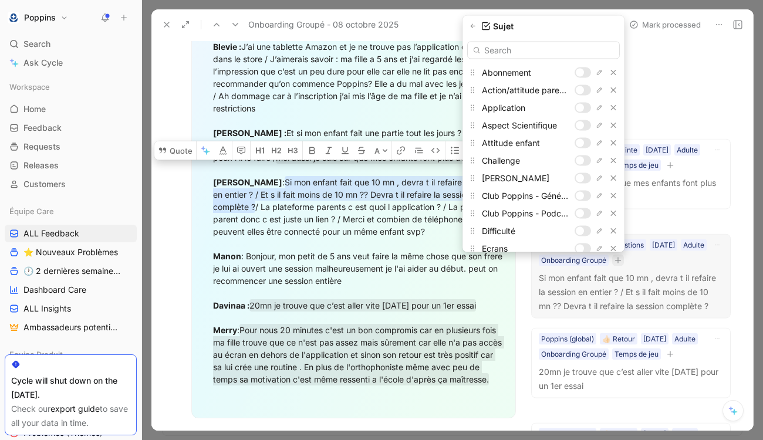
type input "l"
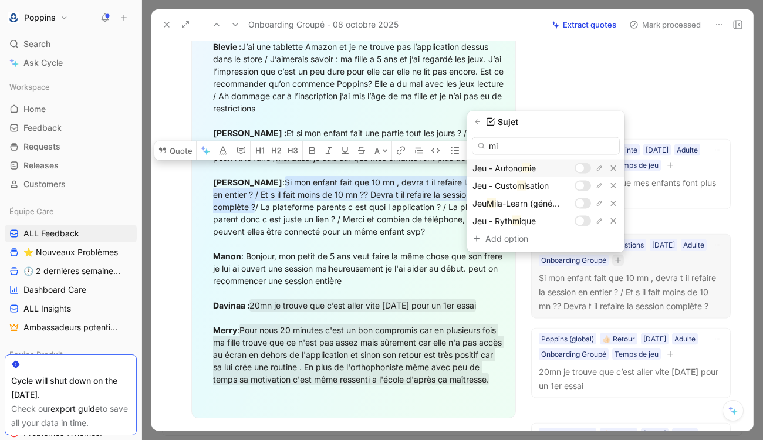
type input "m"
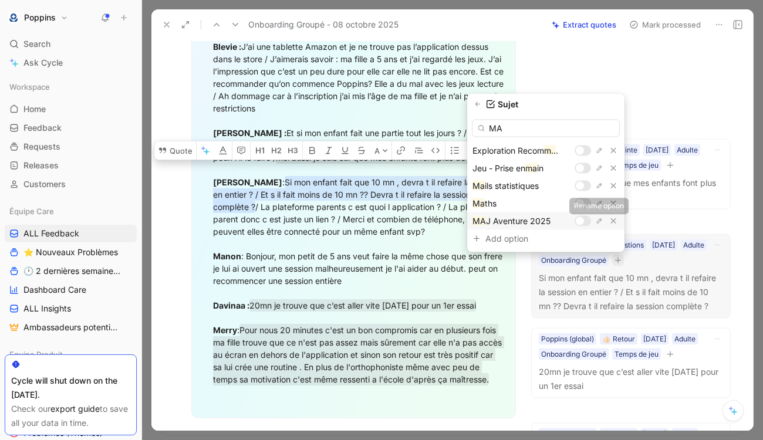
type input "MA"
click at [589, 219] on div at bounding box center [583, 221] width 16 height 11
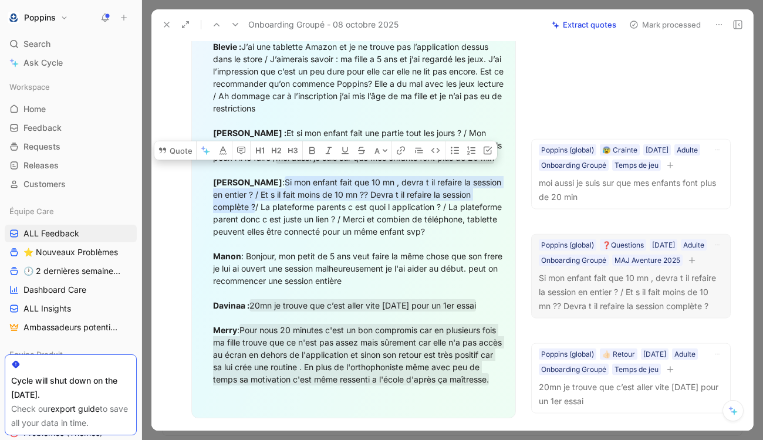
click at [345, 208] on div "[PERSON_NAME] [EMAIL_ADDRESS][DOMAIN_NAME] Questions : Blevie : J’ai une tablet…" at bounding box center [359, 182] width 293 height 407
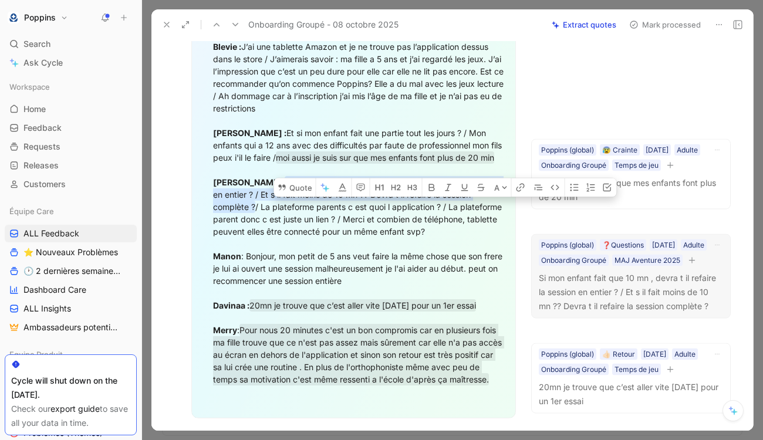
drag, startPoint x: 391, startPoint y: 207, endPoint x: 502, endPoint y: 222, distance: 112.6
click at [502, 222] on div "[PERSON_NAME] [EMAIL_ADDRESS][DOMAIN_NAME] Questions : Blevie : J’ai une tablet…" at bounding box center [359, 182] width 293 height 407
click at [299, 188] on button "Quote" at bounding box center [295, 187] width 42 height 19
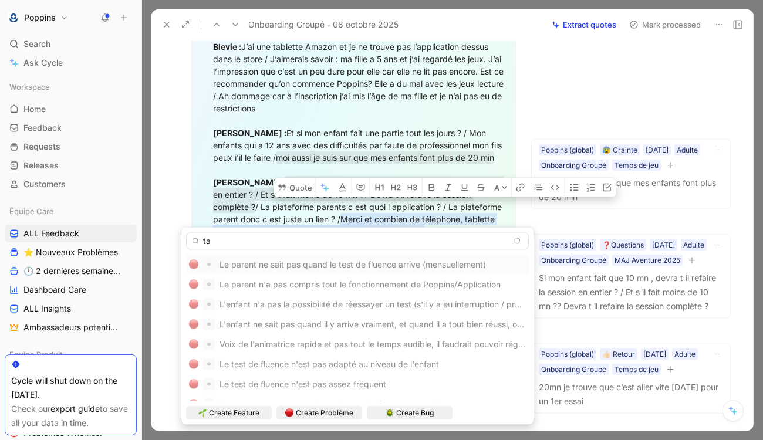
type input "t"
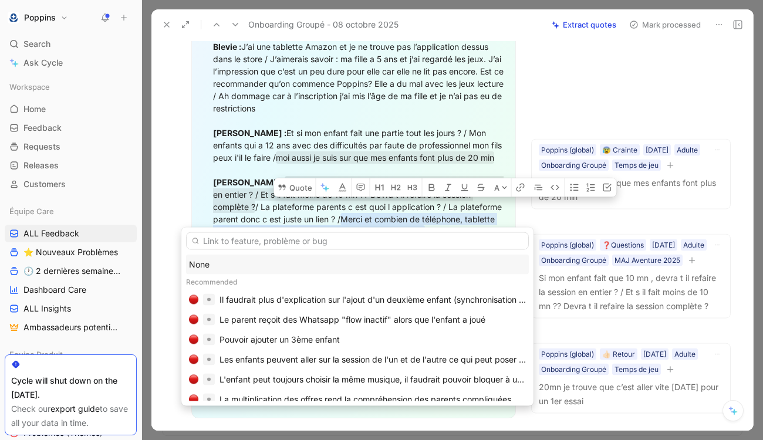
click at [211, 271] on div "None" at bounding box center [357, 265] width 343 height 20
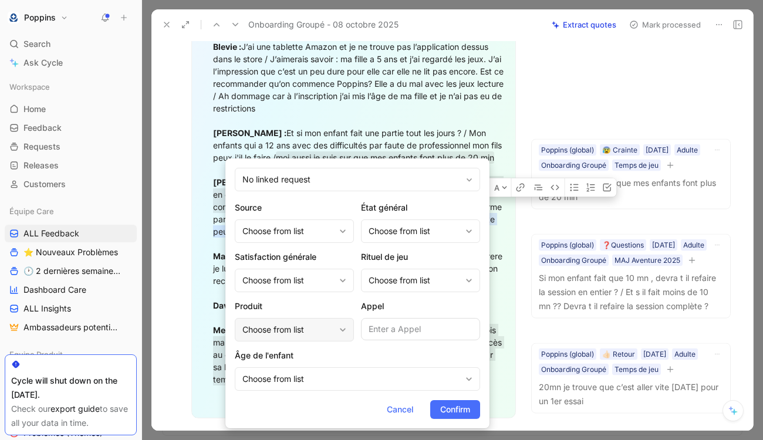
click at [298, 338] on div "Choose from list" at bounding box center [294, 329] width 119 height 23
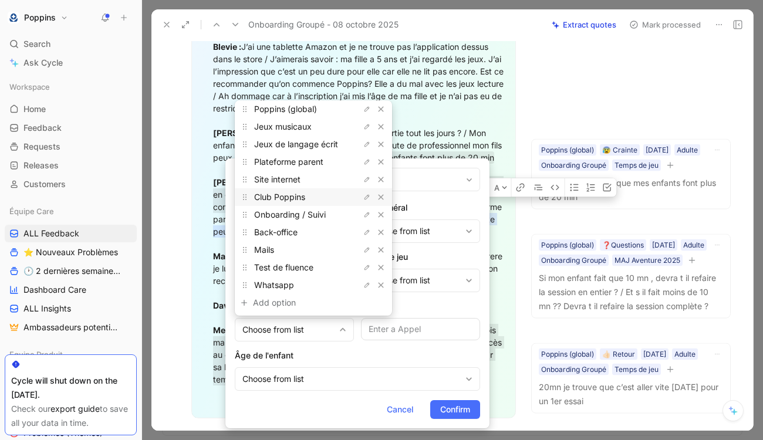
scroll to position [0, 0]
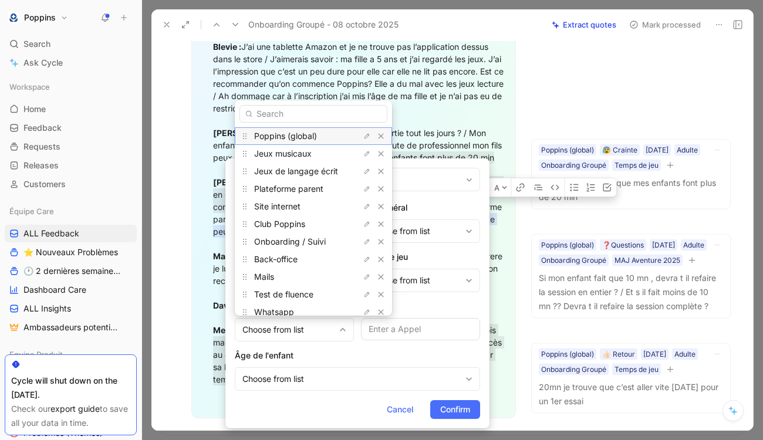
click at [305, 131] on span "Poppins (global)" at bounding box center [285, 136] width 63 height 10
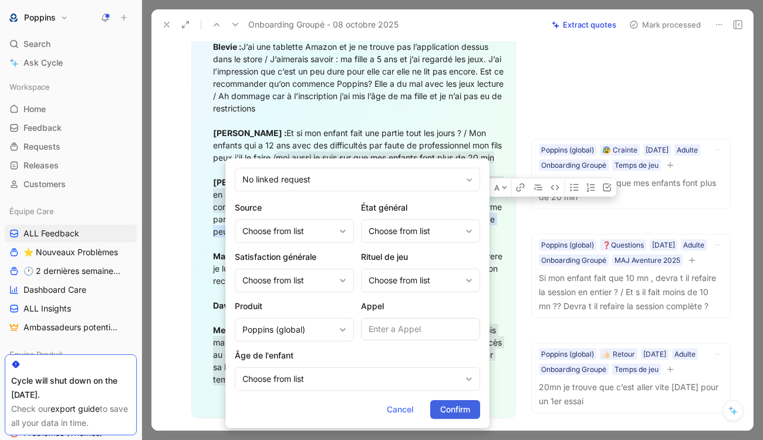
click at [453, 401] on button "Confirm" at bounding box center [455, 409] width 50 height 19
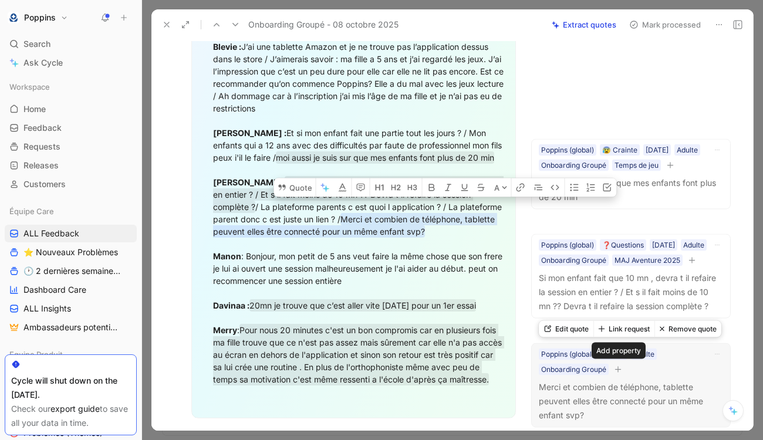
click at [621, 372] on icon "button" at bounding box center [618, 369] width 7 height 7
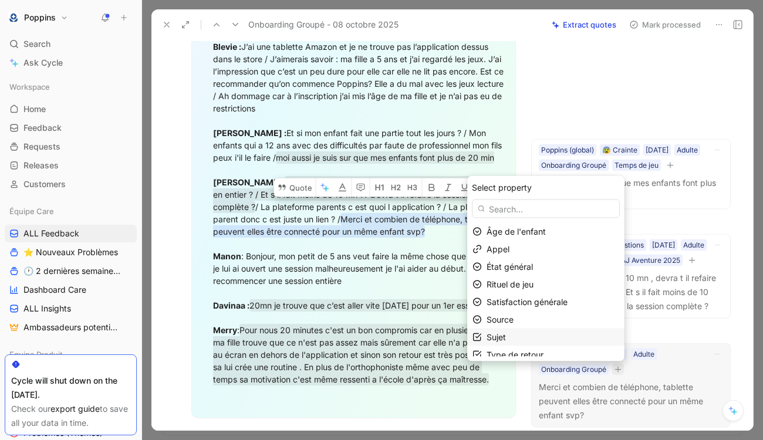
scroll to position [7, 0]
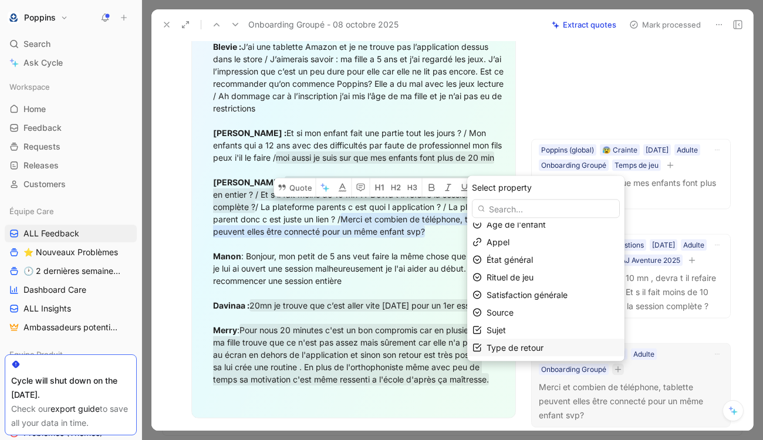
click at [527, 348] on span "Type de retour" at bounding box center [515, 348] width 57 height 10
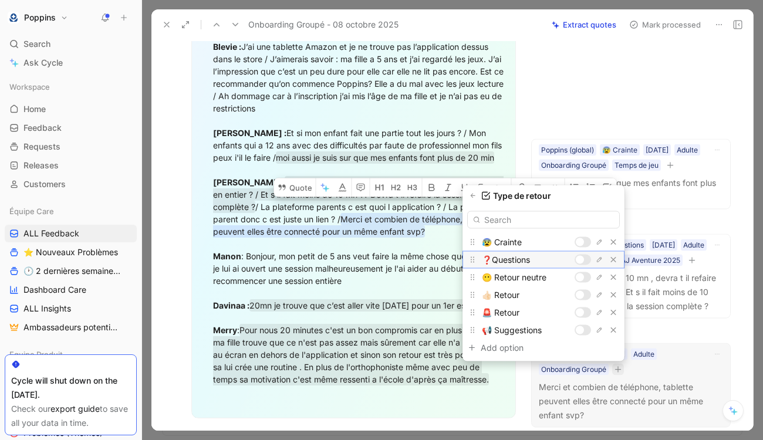
click at [582, 262] on div at bounding box center [583, 260] width 16 height 11
click at [476, 194] on icon "button" at bounding box center [473, 196] width 7 height 7
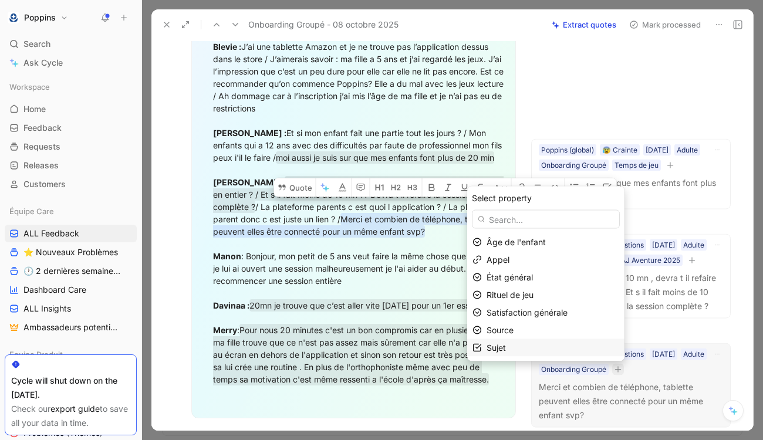
click at [525, 349] on div "Sujet" at bounding box center [553, 348] width 133 height 14
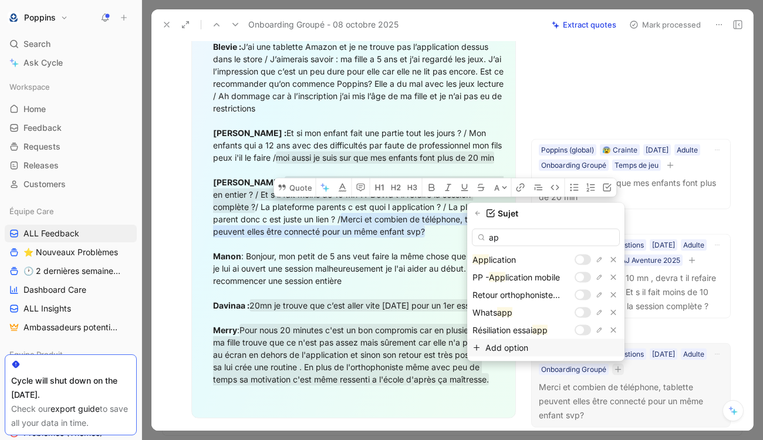
type input "a"
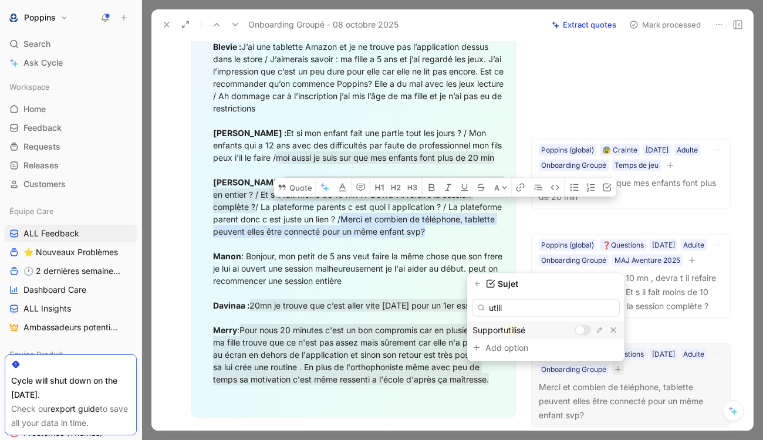
type input "utili"
click at [585, 332] on div at bounding box center [583, 330] width 16 height 11
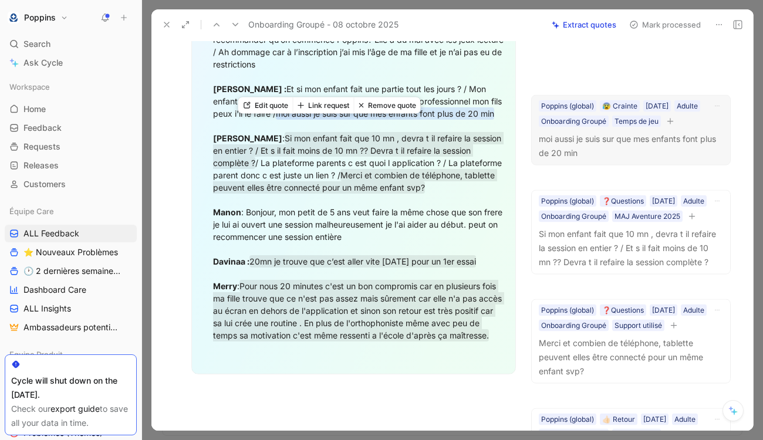
scroll to position [922, 0]
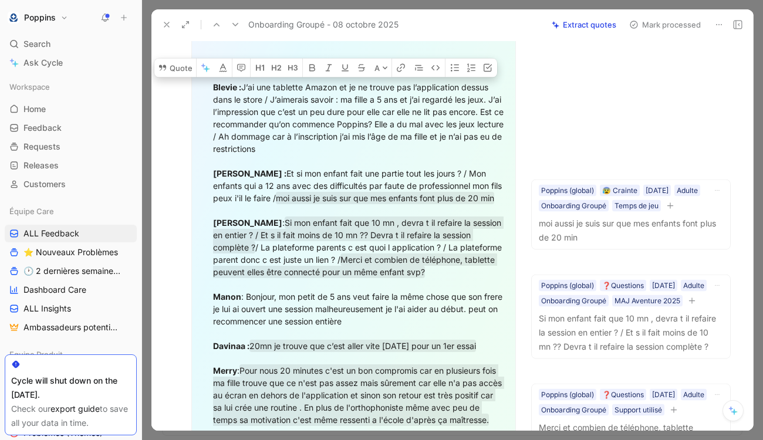
drag, startPoint x: 365, startPoint y: 139, endPoint x: 269, endPoint y: 86, distance: 109.3
click at [269, 86] on div "[PERSON_NAME] [EMAIL_ADDRESS][DOMAIN_NAME] Questions : Blevie : J’ai une tablet…" at bounding box center [359, 222] width 293 height 407
click at [180, 62] on button "Quote" at bounding box center [175, 67] width 42 height 19
drag, startPoint x: 271, startPoint y: 88, endPoint x: 332, endPoint y: 138, distance: 78.8
click at [332, 138] on div "[PERSON_NAME] [EMAIL_ADDRESS][DOMAIN_NAME] Questions : Blevie : J’ai une tablet…" at bounding box center [359, 222] width 293 height 407
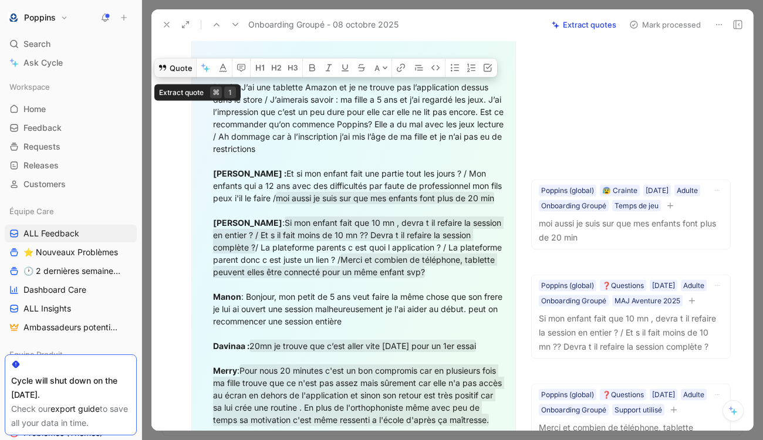
click at [183, 69] on button "Quote" at bounding box center [175, 67] width 42 height 19
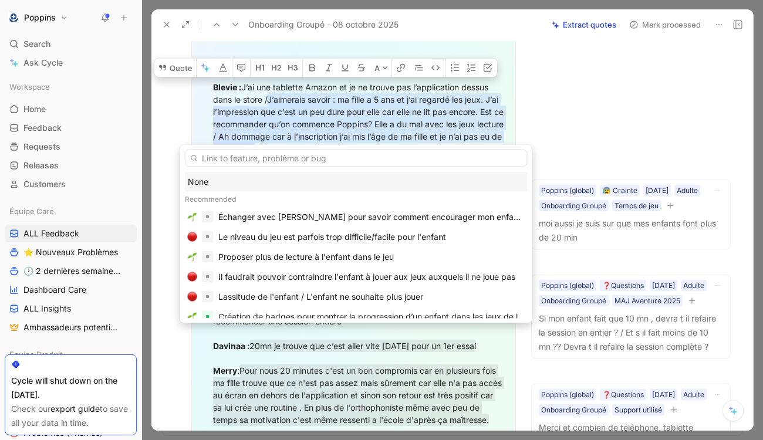
click at [254, 181] on div "None" at bounding box center [356, 182] width 337 height 14
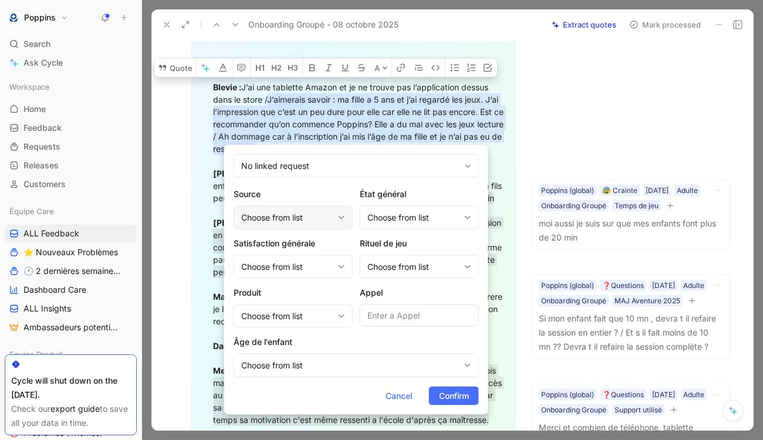
click at [279, 217] on div "Choose from list" at bounding box center [287, 218] width 92 height 14
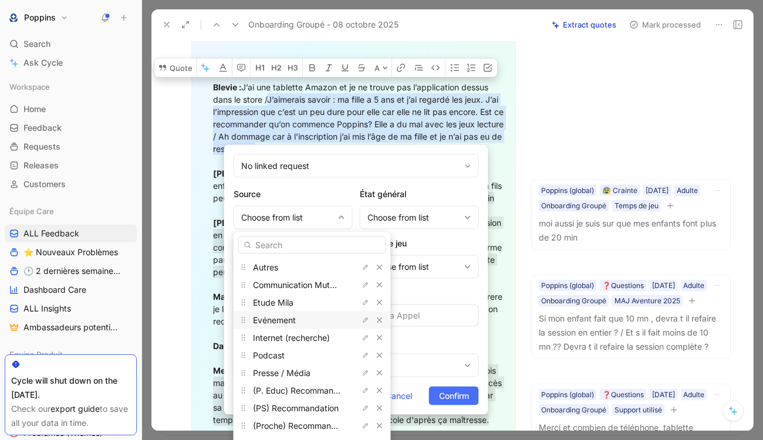
scroll to position [27, 0]
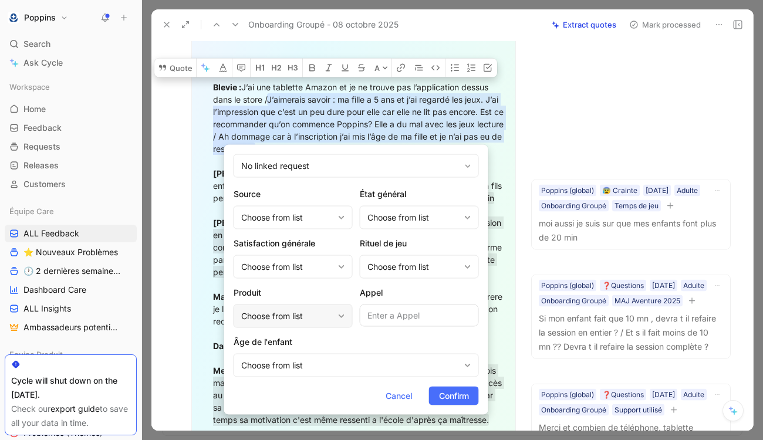
click at [291, 318] on div "Choose from list" at bounding box center [287, 316] width 92 height 14
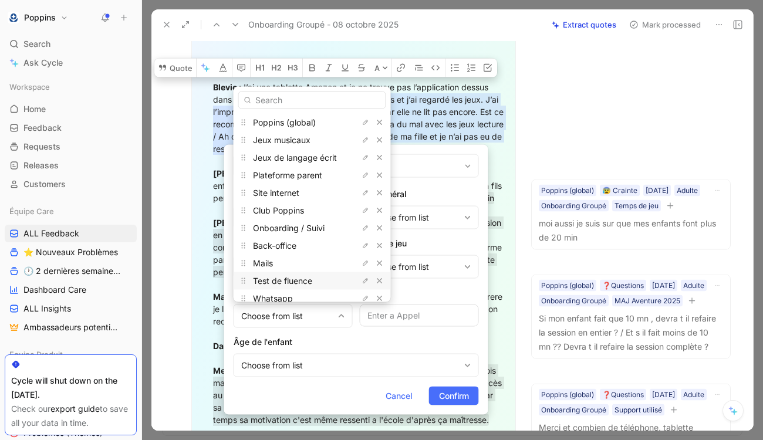
scroll to position [0, 0]
click at [293, 190] on span "Site internet" at bounding box center [276, 192] width 46 height 10
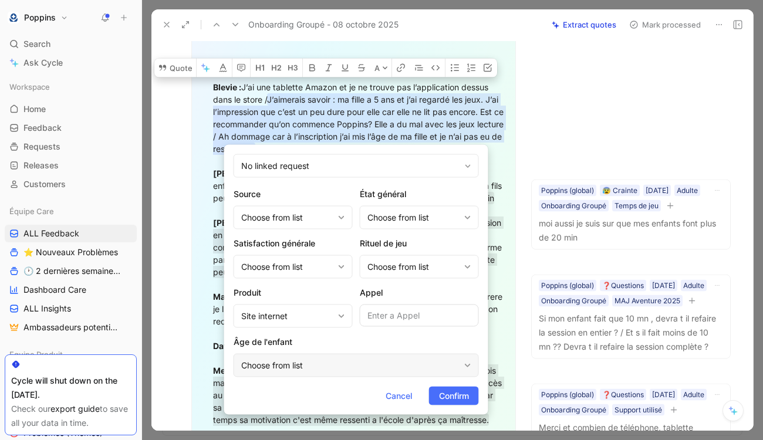
click at [423, 376] on div "Choose from list" at bounding box center [356, 365] width 245 height 23
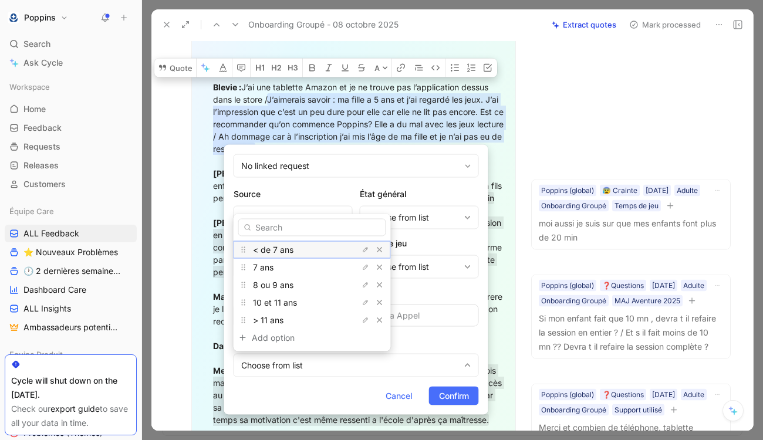
click at [305, 252] on div "< de 7 ans" at bounding box center [297, 250] width 88 height 14
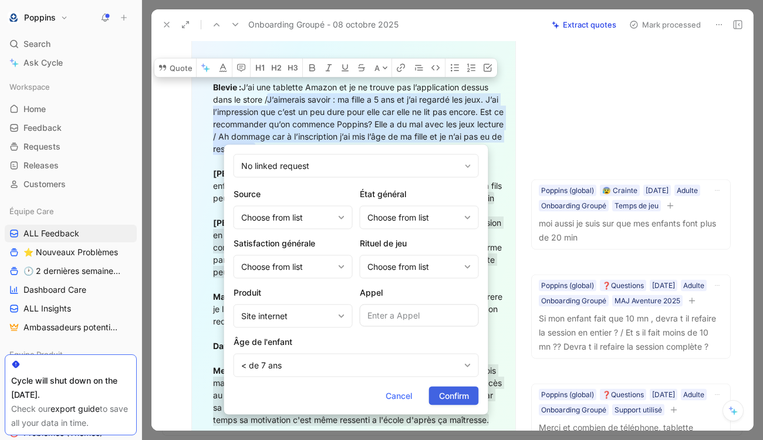
click at [451, 397] on span "Confirm" at bounding box center [454, 396] width 30 height 14
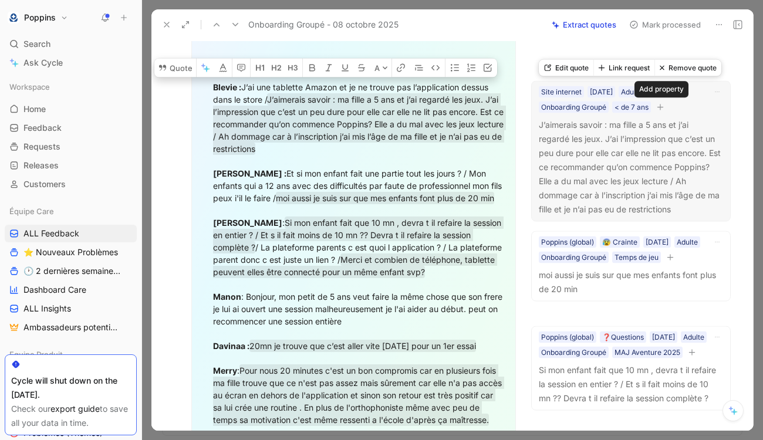
click at [660, 109] on icon "button" at bounding box center [660, 106] width 7 height 7
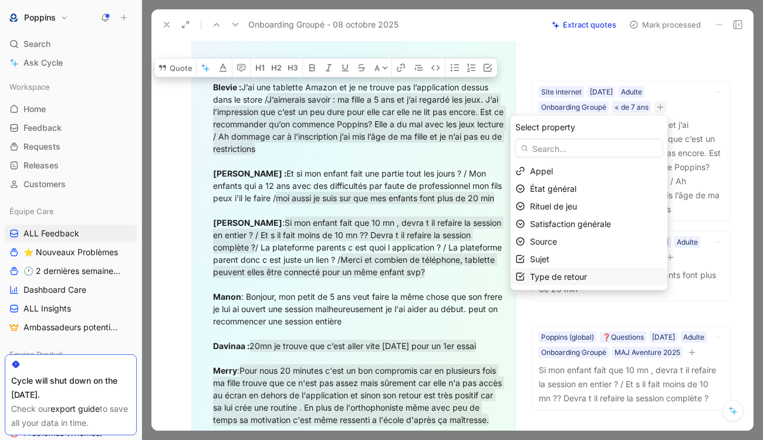
click at [571, 272] on span "Type de retour" at bounding box center [558, 277] width 57 height 10
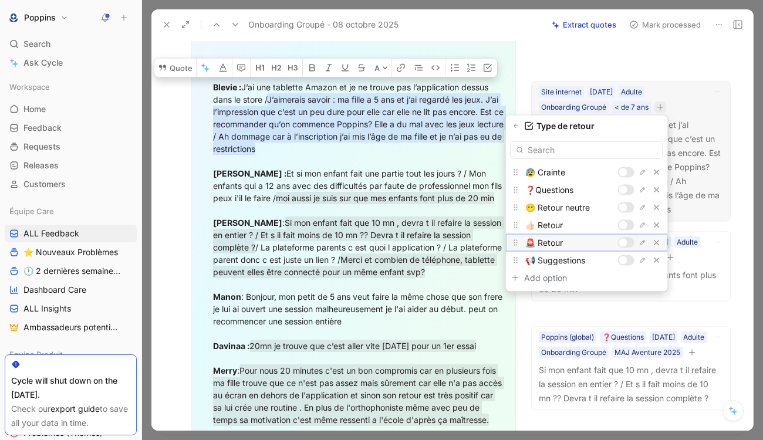
click at [622, 244] on div at bounding box center [623, 243] width 8 height 8
click at [516, 129] on icon "button" at bounding box center [516, 126] width 7 height 7
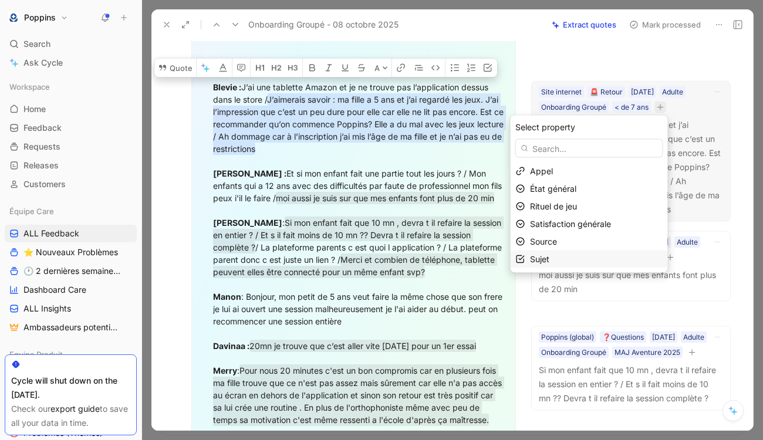
click at [576, 255] on div "Sujet" at bounding box center [596, 259] width 133 height 14
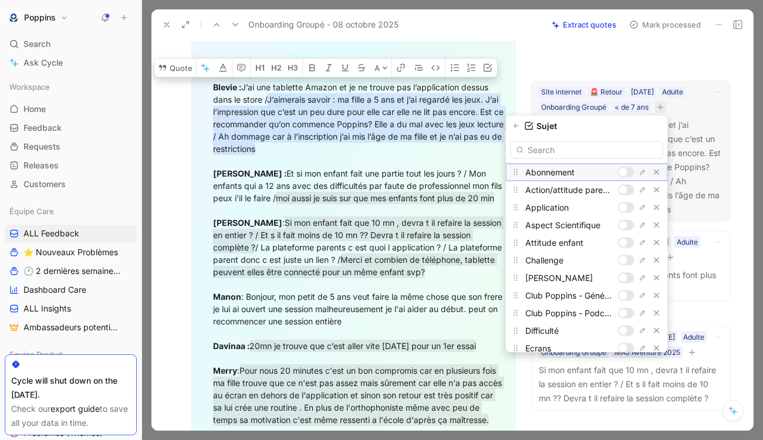
click at [625, 171] on div at bounding box center [623, 172] width 8 height 8
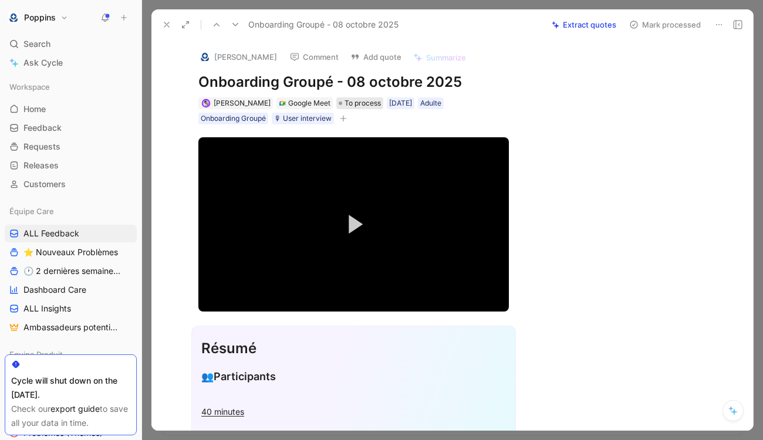
click at [346, 100] on span "To process" at bounding box center [363, 103] width 36 height 12
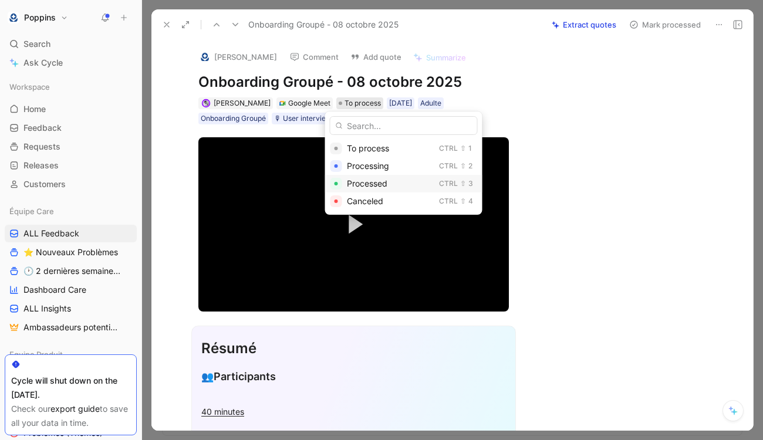
click at [369, 179] on span "Processed" at bounding box center [367, 183] width 41 height 10
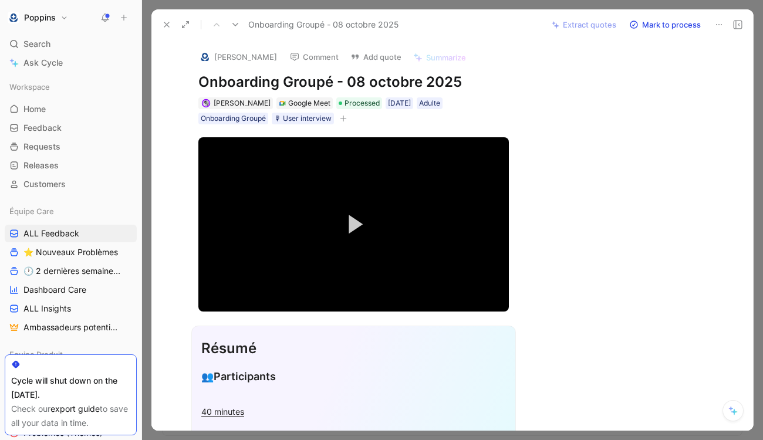
click at [167, 25] on icon at bounding box center [166, 24] width 9 height 9
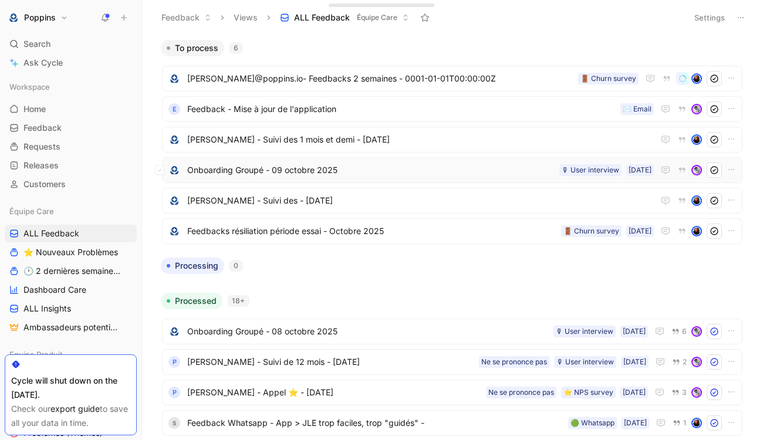
click at [333, 174] on span "Onboarding Groupé - 09 octobre 2025" at bounding box center [370, 170] width 367 height 14
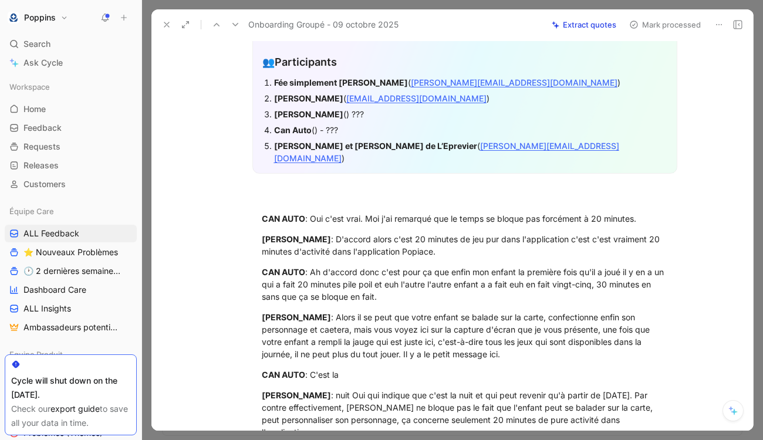
scroll to position [227, 0]
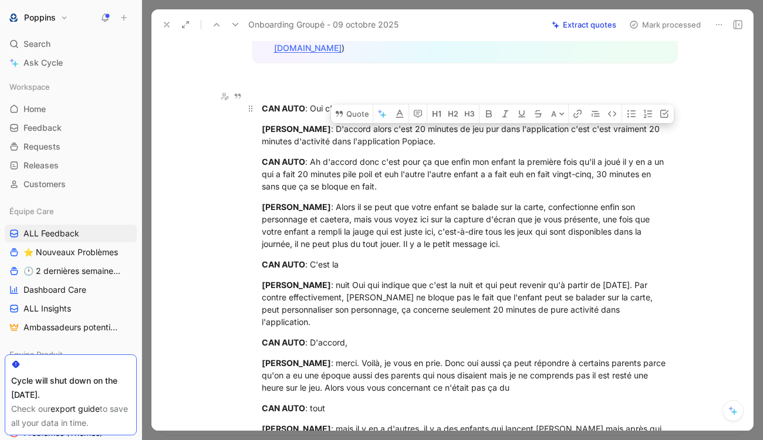
drag, startPoint x: 367, startPoint y: 93, endPoint x: 663, endPoint y: 98, distance: 295.3
click at [663, 102] on div "CAN AUTO : Oui c'est vrai. Moi j'ai remarqué que le temps se bloque pas forcéme…" at bounding box center [465, 108] width 406 height 12
click at [361, 104] on button "Quote" at bounding box center [352, 113] width 42 height 19
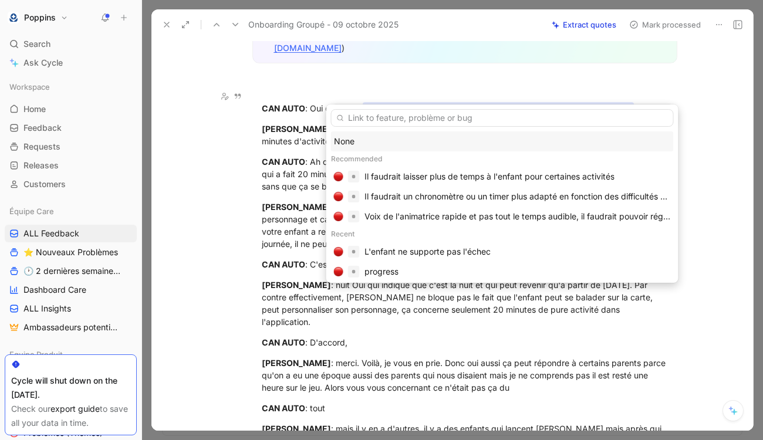
click at [367, 137] on div "None" at bounding box center [502, 141] width 337 height 14
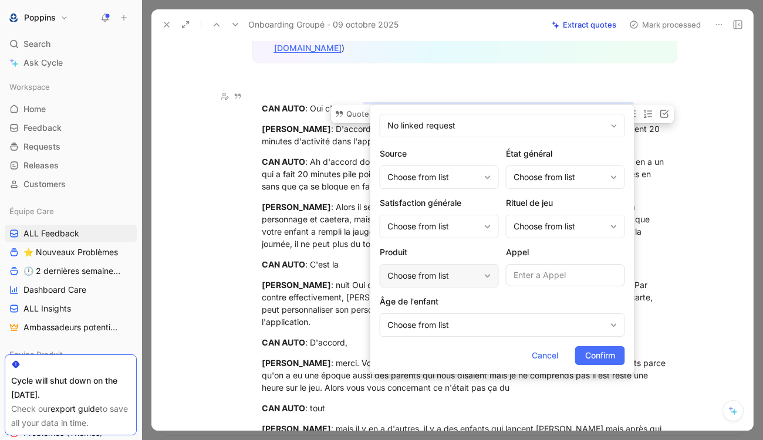
click at [459, 277] on div "Choose from list" at bounding box center [433, 276] width 92 height 14
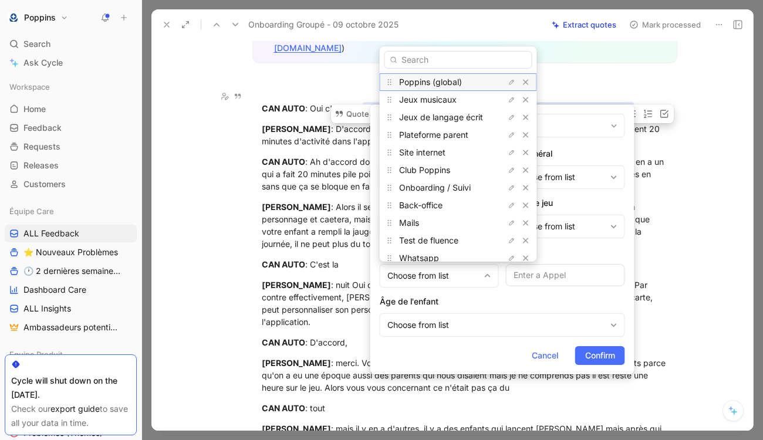
click at [447, 82] on span "Poppins (global)" at bounding box center [430, 82] width 63 height 10
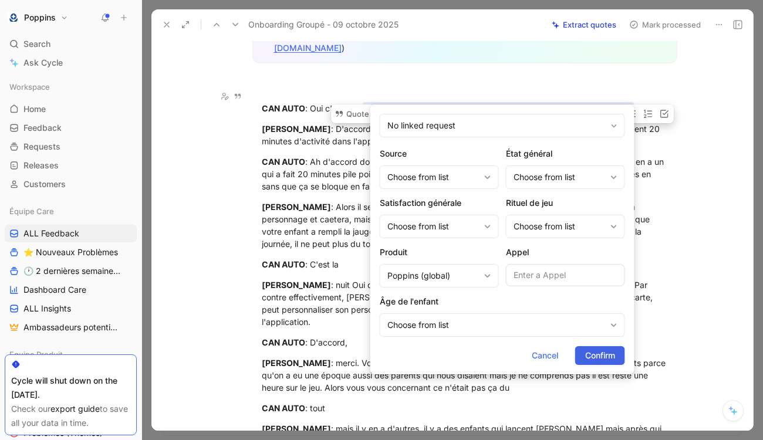
click at [597, 357] on span "Confirm" at bounding box center [600, 356] width 30 height 14
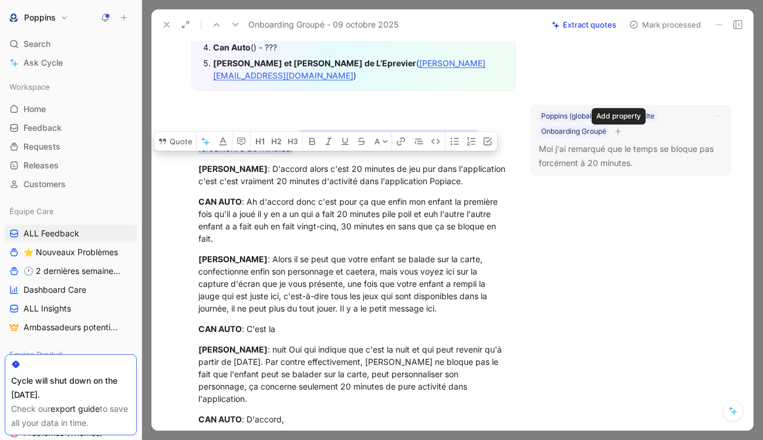
click at [621, 130] on icon "button" at bounding box center [618, 131] width 7 height 7
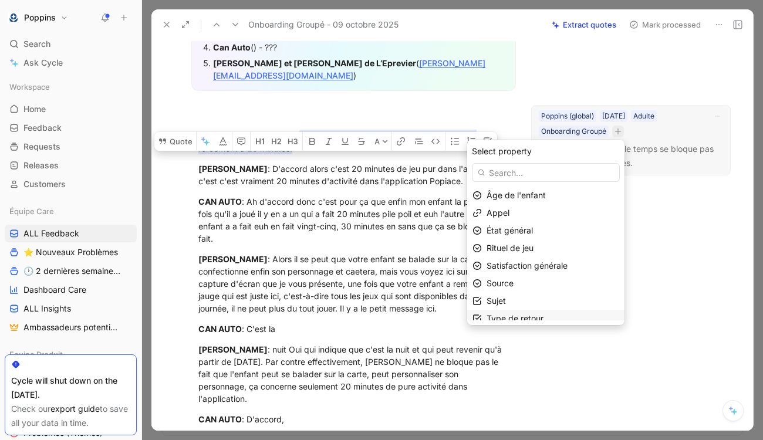
click at [539, 313] on span "Type de retour" at bounding box center [515, 318] width 57 height 10
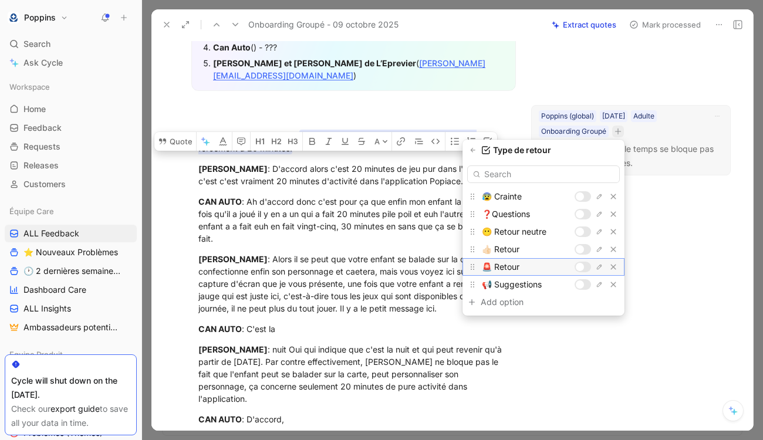
click at [583, 268] on div at bounding box center [583, 267] width 16 height 11
click at [473, 149] on icon "button" at bounding box center [473, 150] width 7 height 7
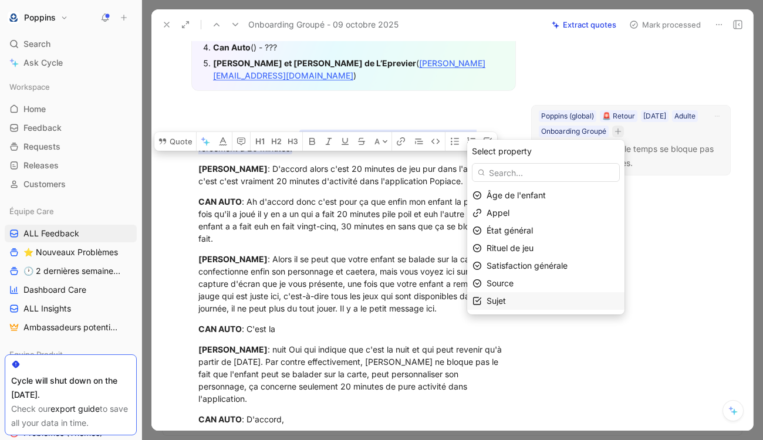
click at [520, 300] on div "Sujet" at bounding box center [553, 301] width 133 height 14
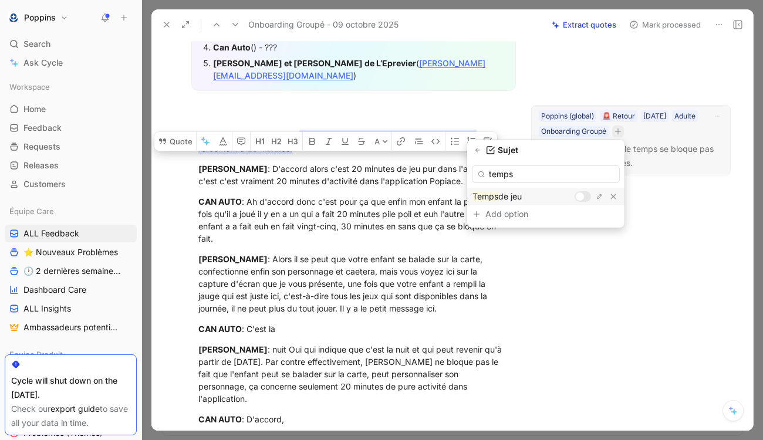
type input "temps"
click at [578, 195] on div at bounding box center [580, 197] width 8 height 8
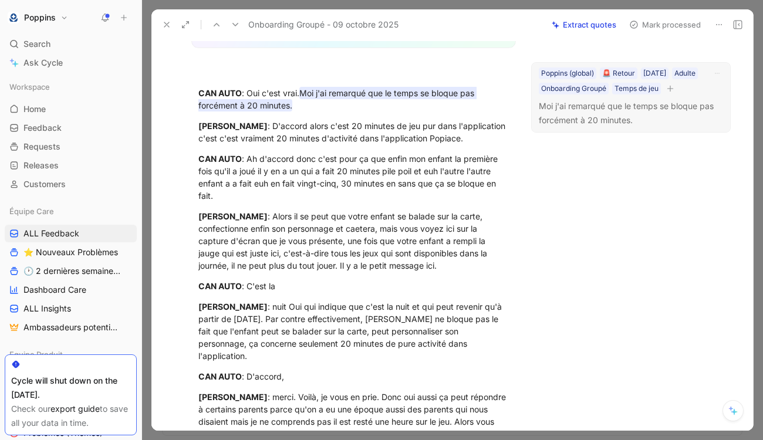
scroll to position [271, 0]
click at [247, 171] on div "CAN AUTO : Ah d'accord donc c'est pour ça que enfin mon enfant la première fois…" at bounding box center [353, 176] width 311 height 49
click at [170, 16] on button at bounding box center [166, 24] width 16 height 16
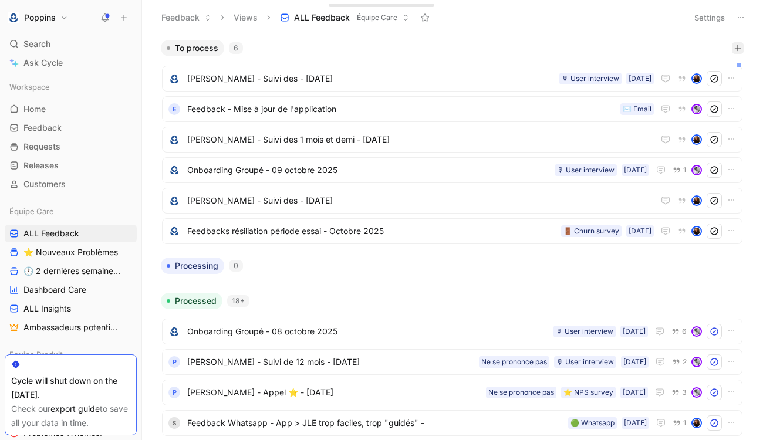
click at [737, 47] on icon "button" at bounding box center [737, 48] width 1 height 6
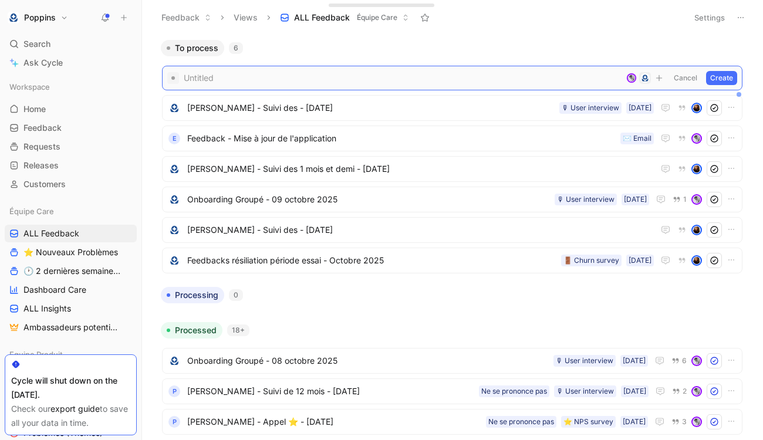
paste span
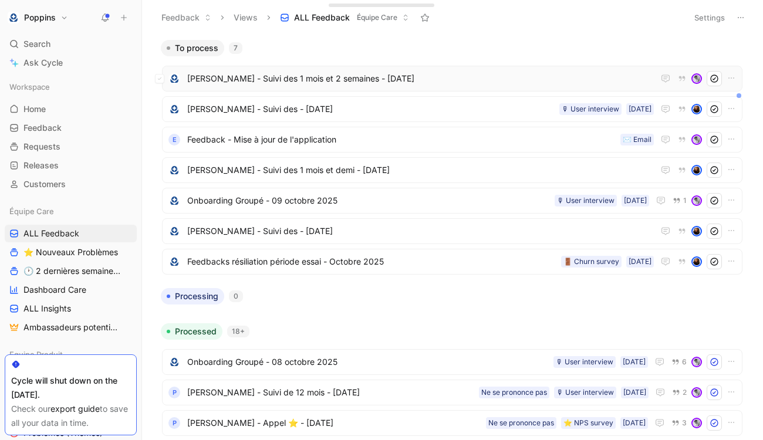
click at [425, 72] on span "[PERSON_NAME] - Suivi des 1 mois et 2 semaines - [DATE]" at bounding box center [420, 79] width 467 height 14
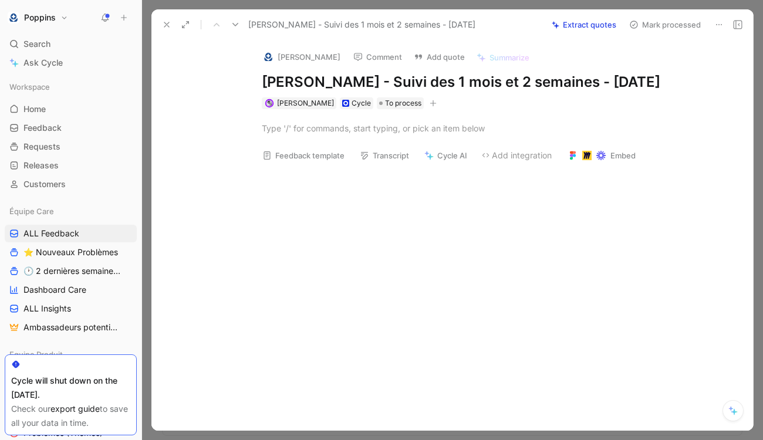
click at [430, 107] on icon "button" at bounding box center [433, 103] width 7 height 7
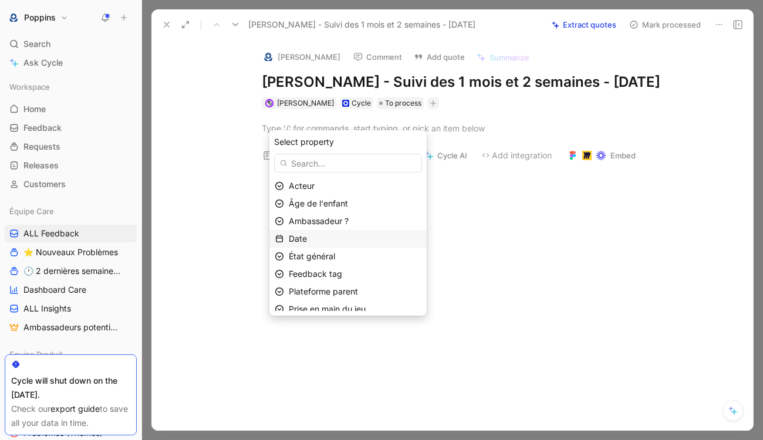
click at [336, 234] on div "Date" at bounding box center [355, 239] width 133 height 14
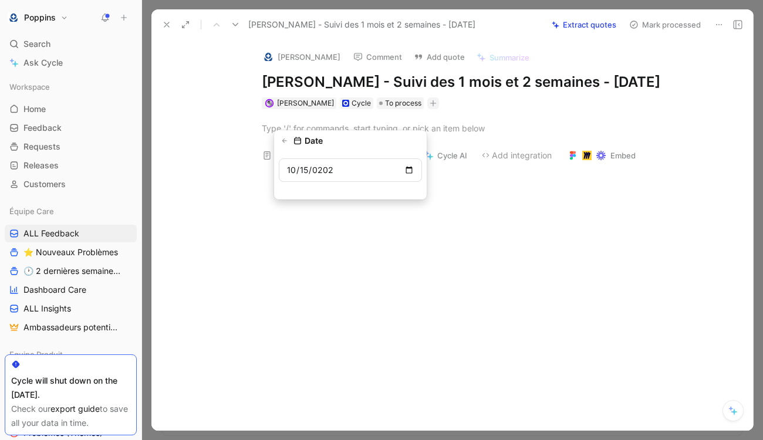
type input "[DATE]"
click at [484, 134] on div at bounding box center [465, 128] width 406 height 12
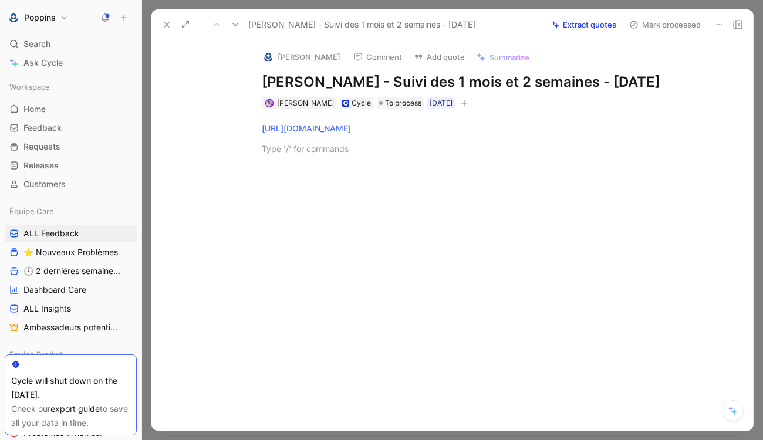
paste div
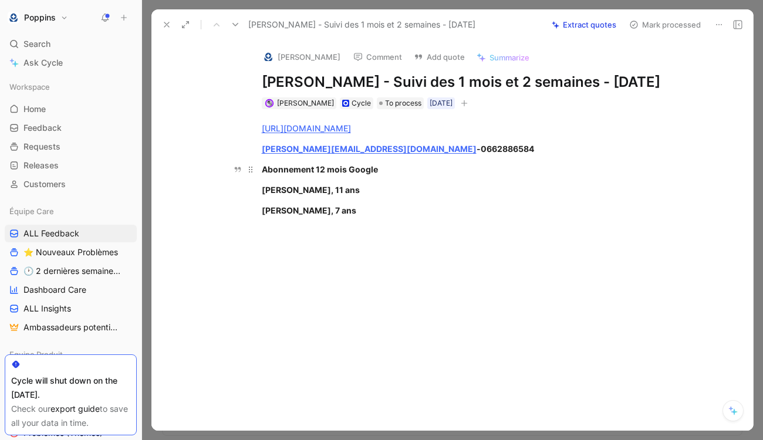
drag, startPoint x: 323, startPoint y: 236, endPoint x: 258, endPoint y: 187, distance: 81.2
click at [258, 187] on div "[URL][DOMAIN_NAME] [PERSON_NAME][EMAIL_ADDRESS][DOMAIN_NAME] - 0662886584 Abonn…" at bounding box center [464, 169] width 577 height 120
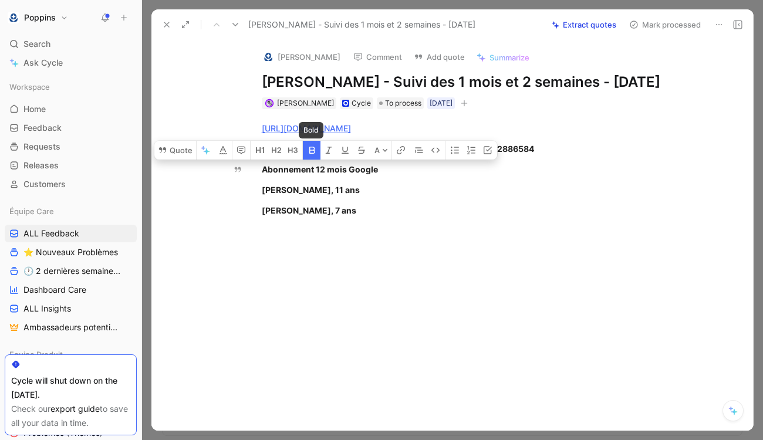
click at [314, 154] on icon "button" at bounding box center [312, 150] width 6 height 7
click at [322, 220] on p "[PERSON_NAME], 7 ans" at bounding box center [465, 210] width 451 height 19
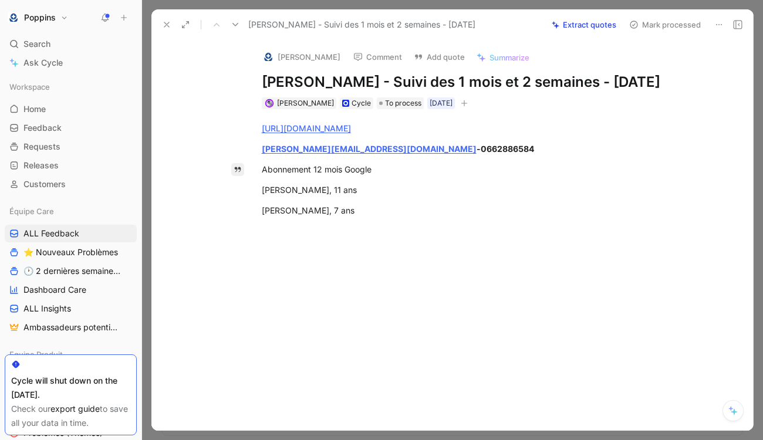
drag, startPoint x: 319, startPoint y: 243, endPoint x: 244, endPoint y: 190, distance: 92.7
click at [244, 190] on div "Quote A [URL][DOMAIN_NAME] [PERSON_NAME][EMAIL_ADDRESS][DOMAIN_NAME] - 06628865…" at bounding box center [464, 235] width 577 height 252
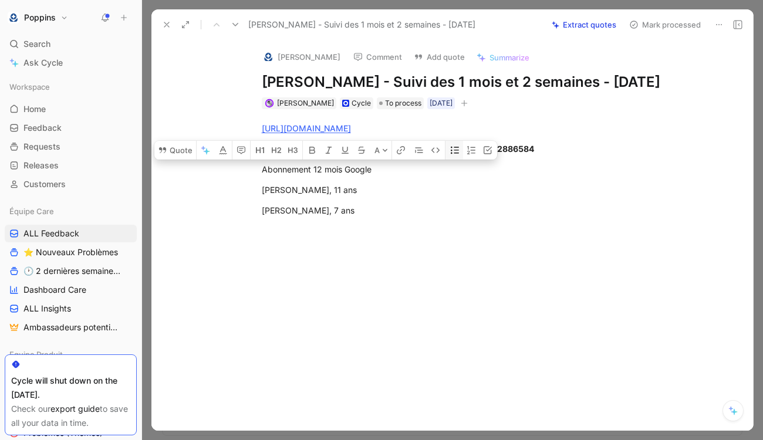
click at [453, 155] on icon "button" at bounding box center [454, 150] width 9 height 9
click at [409, 205] on div "[PERSON_NAME], 7 ans" at bounding box center [471, 199] width 394 height 12
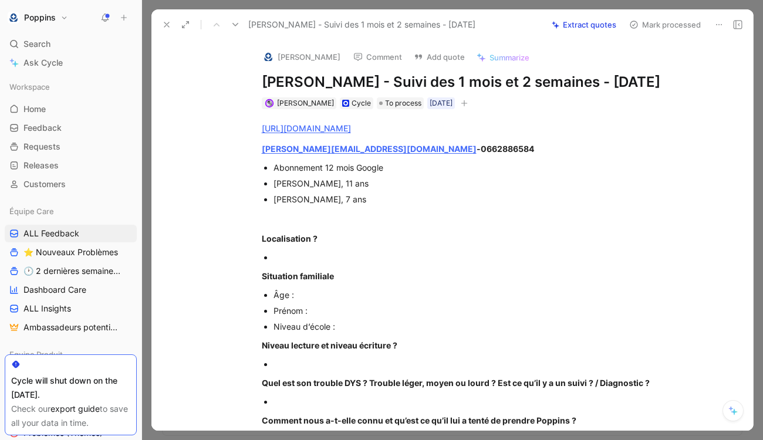
click at [467, 107] on icon "button" at bounding box center [464, 103] width 7 height 7
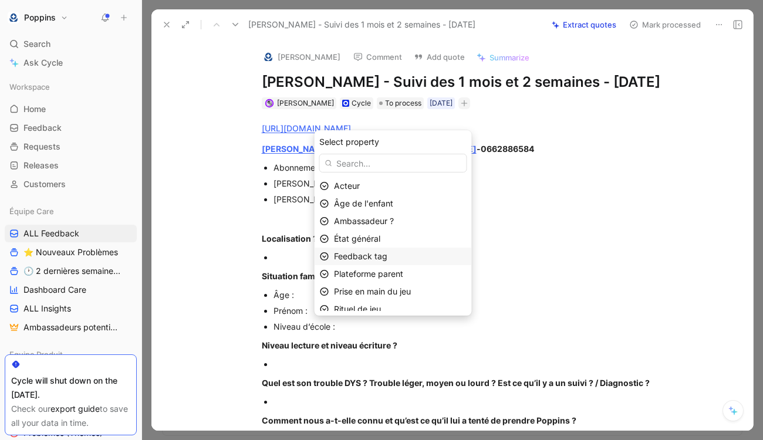
click at [396, 258] on div "Feedback tag" at bounding box center [400, 256] width 133 height 14
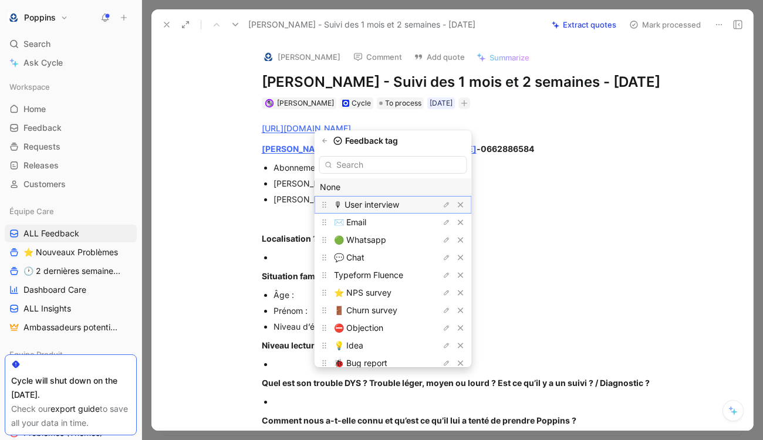
click at [396, 204] on span "🎙 User interview" at bounding box center [366, 205] width 65 height 10
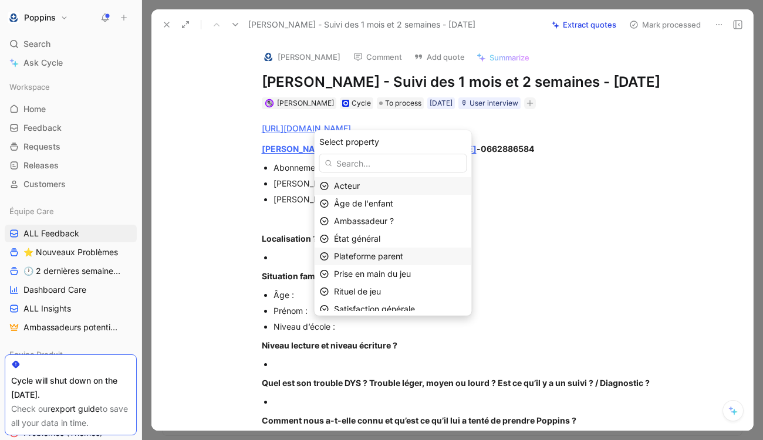
scroll to position [60, 0]
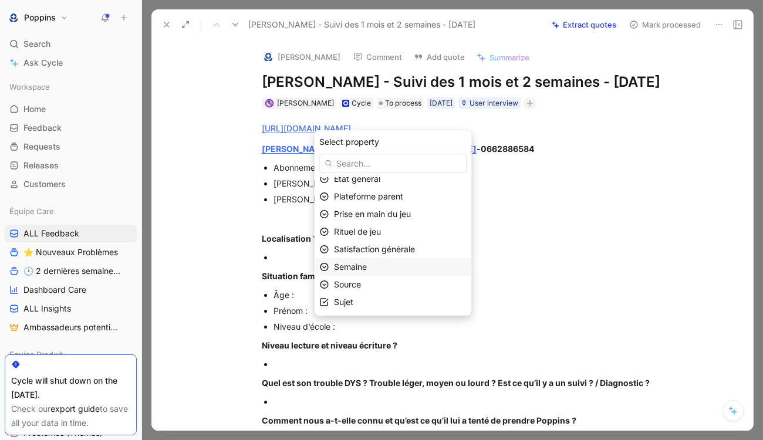
click at [390, 273] on div "Semaine" at bounding box center [400, 267] width 133 height 14
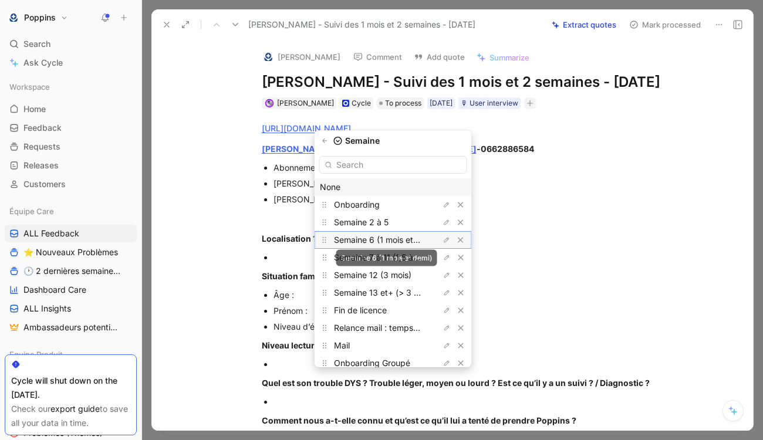
click at [401, 242] on span "Semaine 6 (1 mois et demi)" at bounding box center [385, 240] width 103 height 10
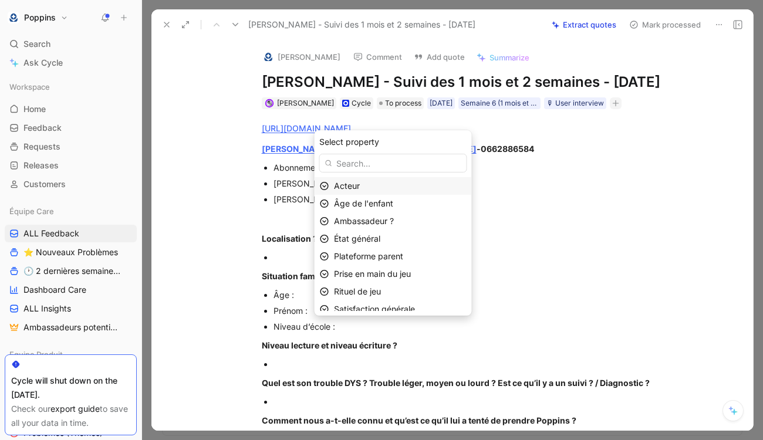
click at [383, 194] on div "Acteur" at bounding box center [393, 186] width 157 height 18
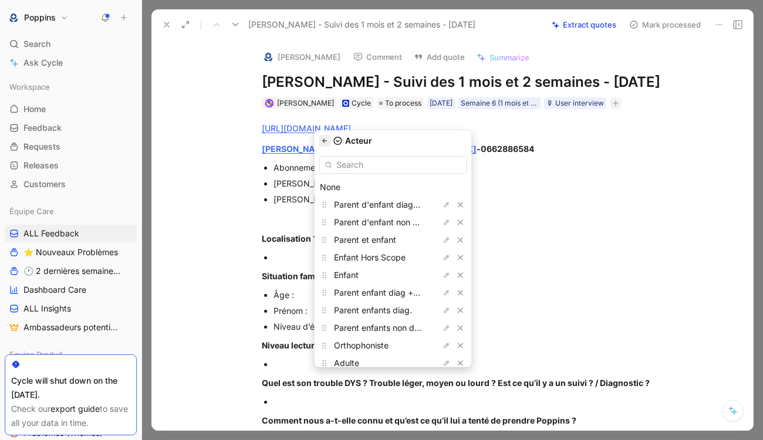
click at [330, 137] on button "button" at bounding box center [325, 141] width 12 height 12
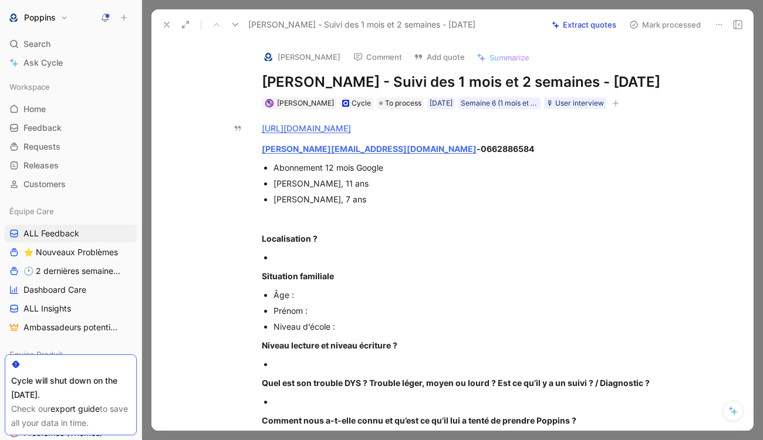
click at [266, 58] on img at bounding box center [268, 57] width 12 height 12
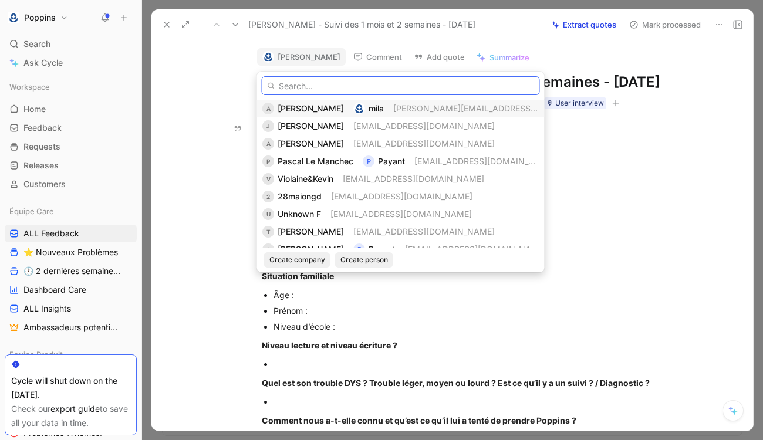
click at [360, 86] on input "text" at bounding box center [401, 85] width 278 height 19
paste input "[PERSON_NAME]:"
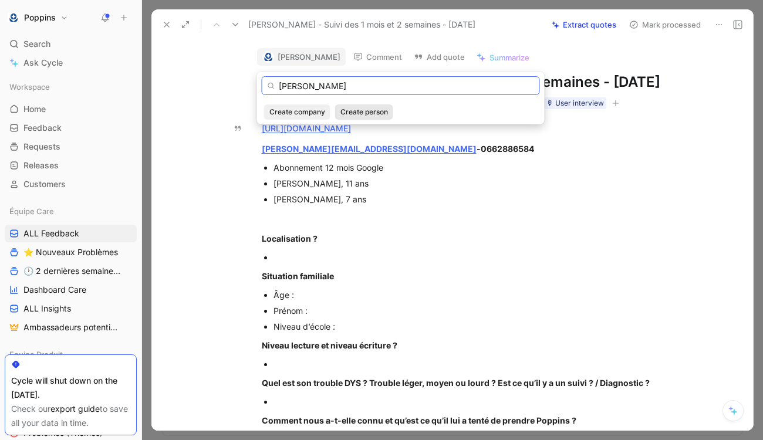
type input "[PERSON_NAME]"
click at [358, 113] on span "Create person" at bounding box center [364, 112] width 48 height 12
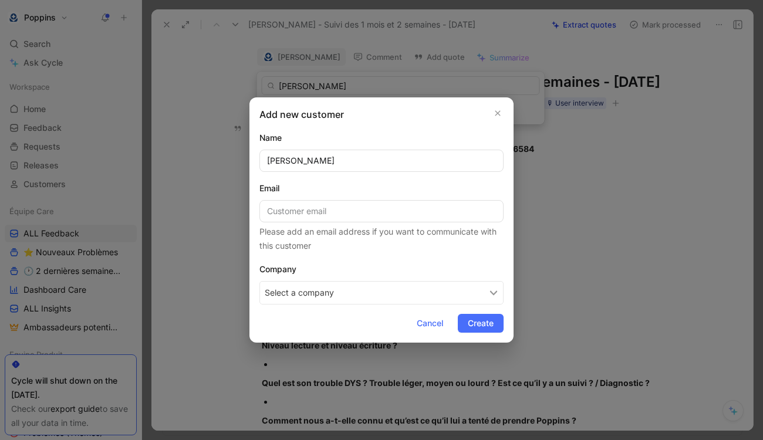
click at [346, 289] on button "Select a company" at bounding box center [381, 292] width 244 height 23
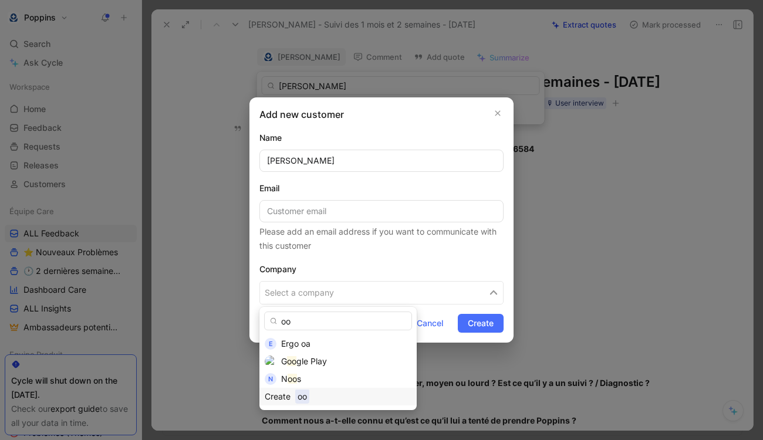
type input "o"
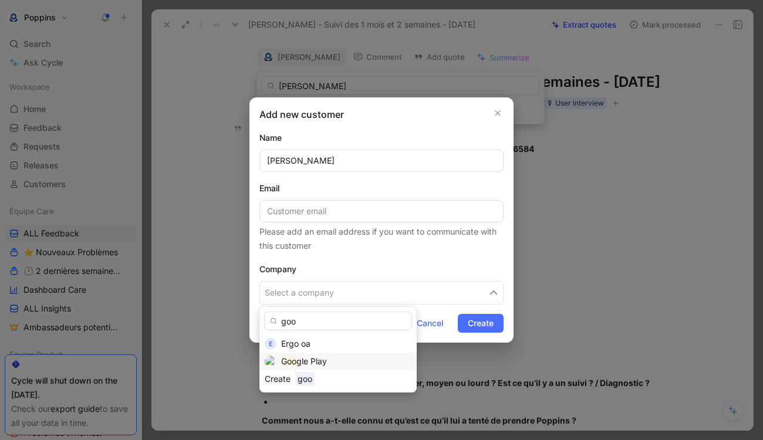
type input "goo"
click at [309, 363] on span "gle Play" at bounding box center [311, 361] width 31 height 10
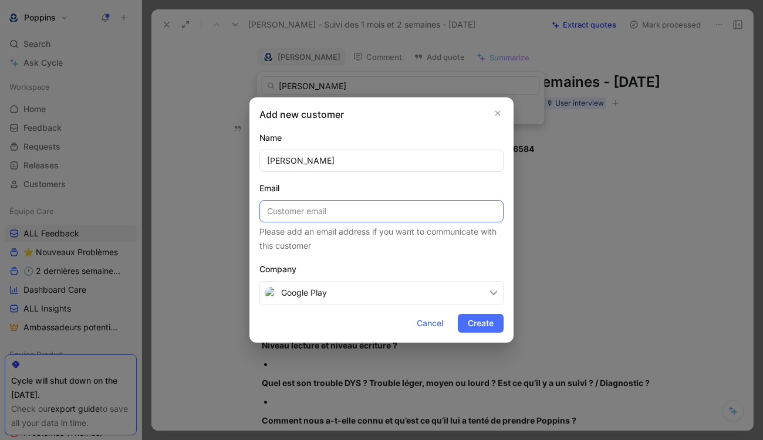
click at [320, 221] on input at bounding box center [381, 211] width 244 height 22
paste input "[PERSON_NAME][EMAIL_ADDRESS][DOMAIN_NAME]"
type input "[PERSON_NAME][EMAIL_ADDRESS][DOMAIN_NAME]"
click at [493, 330] on span "Create" at bounding box center [481, 323] width 26 height 14
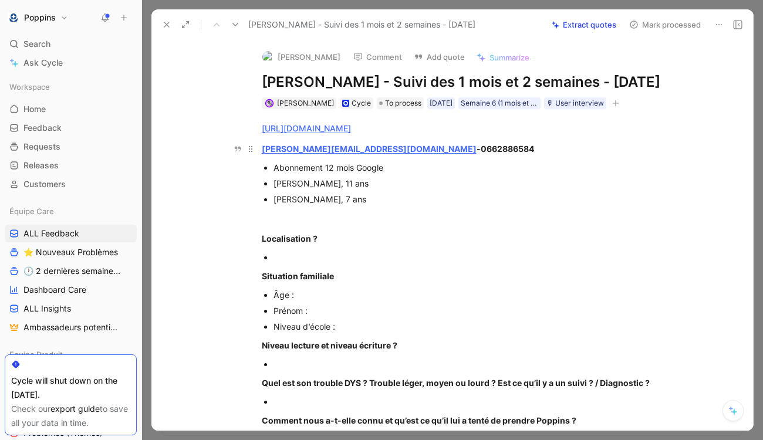
click at [481, 154] on span "0662886584" at bounding box center [507, 149] width 53 height 10
copy span "0662886584"
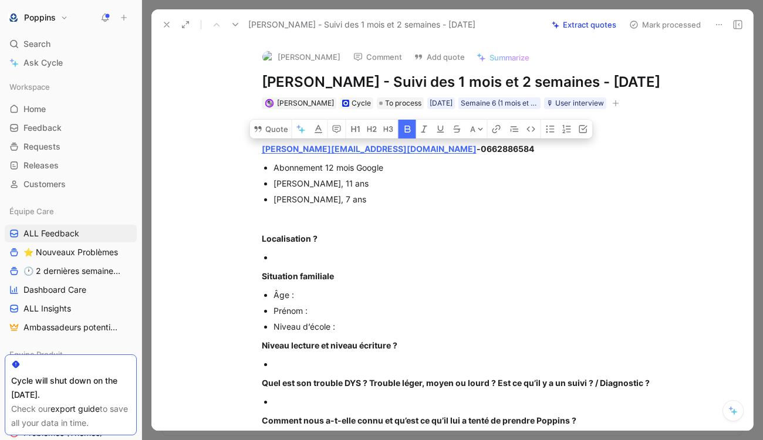
click at [315, 265] on p at bounding box center [471, 257] width 394 height 16
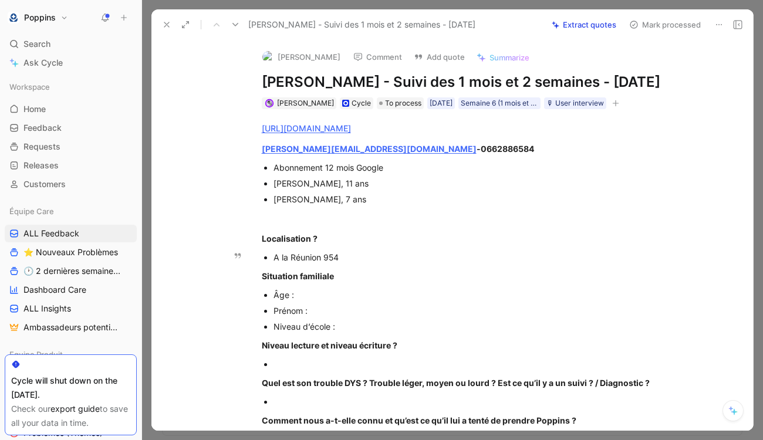
click at [275, 264] on div "A la Réunion 954" at bounding box center [471, 257] width 394 height 12
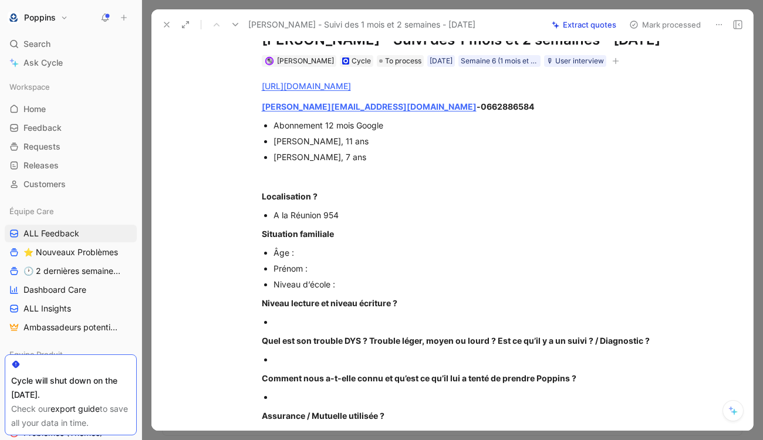
scroll to position [43, 0]
click at [287, 146] on span "[PERSON_NAME], 11 ans" at bounding box center [321, 141] width 95 height 10
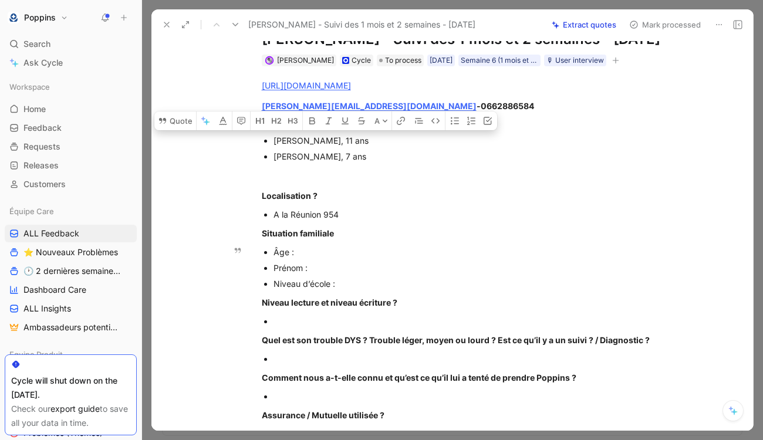
copy span "[PERSON_NAME]"
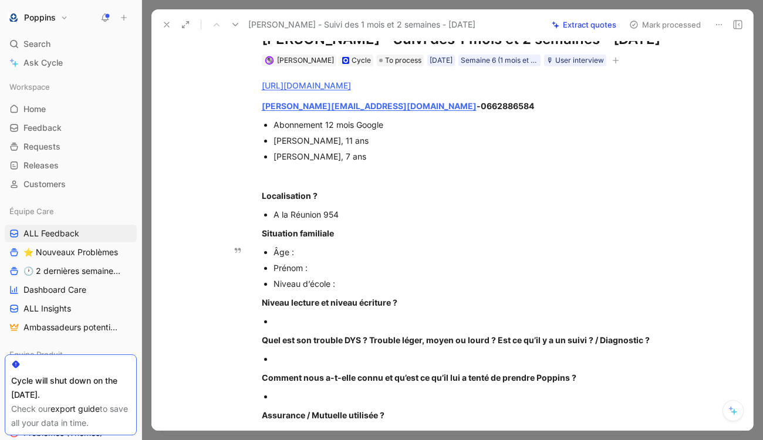
click at [340, 258] on div "Âge :" at bounding box center [471, 252] width 394 height 12
click at [349, 274] on div "Prénom :" at bounding box center [471, 268] width 394 height 12
click at [353, 290] on div "Niveau d’école :" at bounding box center [471, 284] width 394 height 12
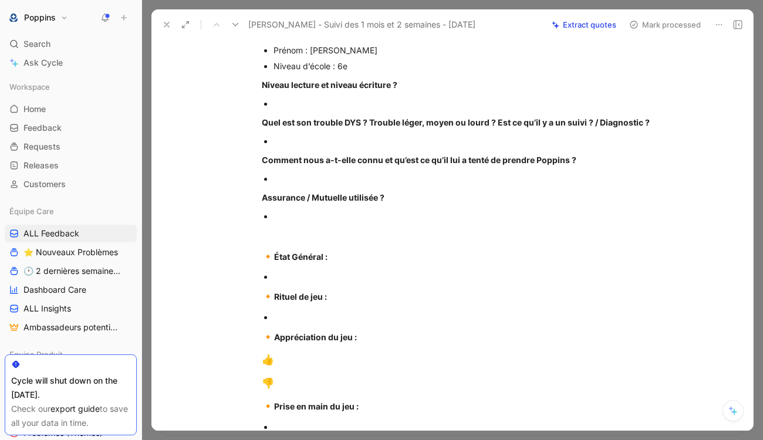
scroll to position [210, 0]
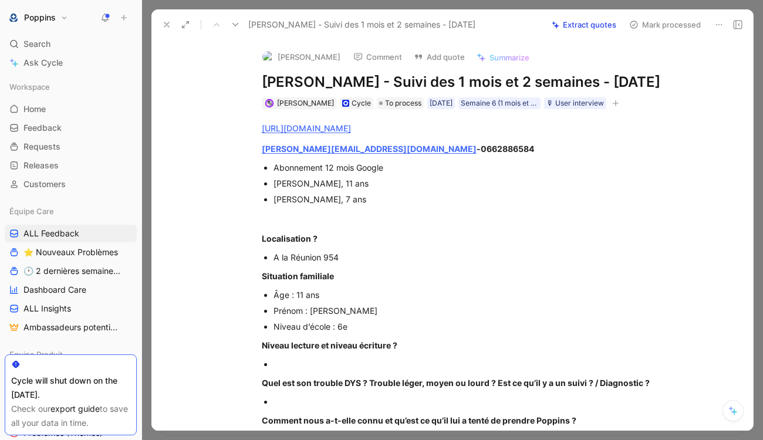
scroll to position [210, 0]
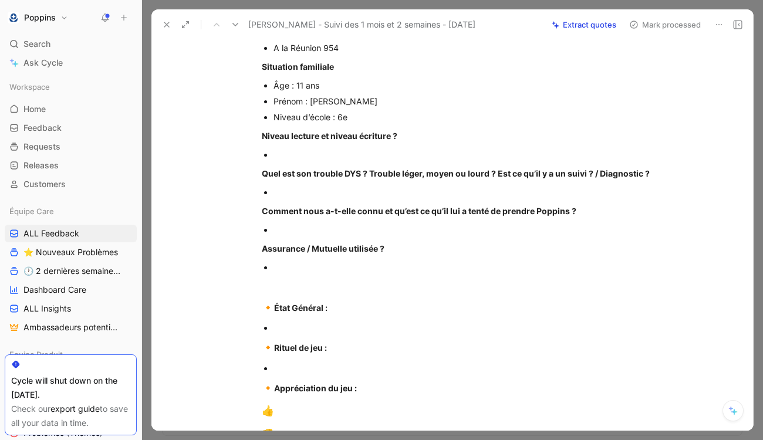
click at [298, 274] on div at bounding box center [471, 267] width 394 height 12
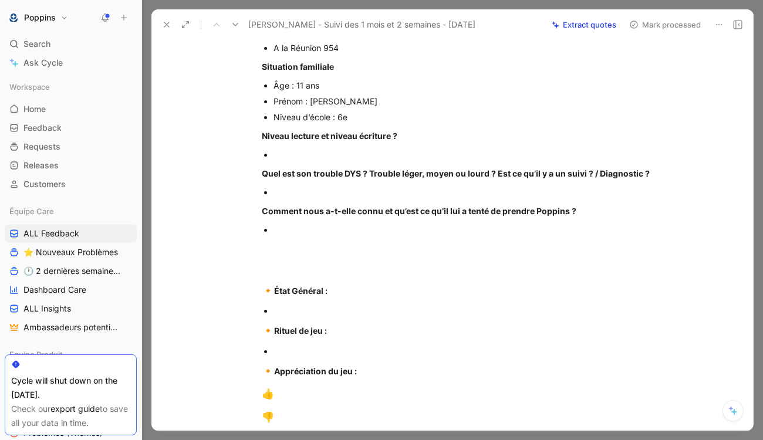
click at [325, 161] on div at bounding box center [471, 155] width 394 height 12
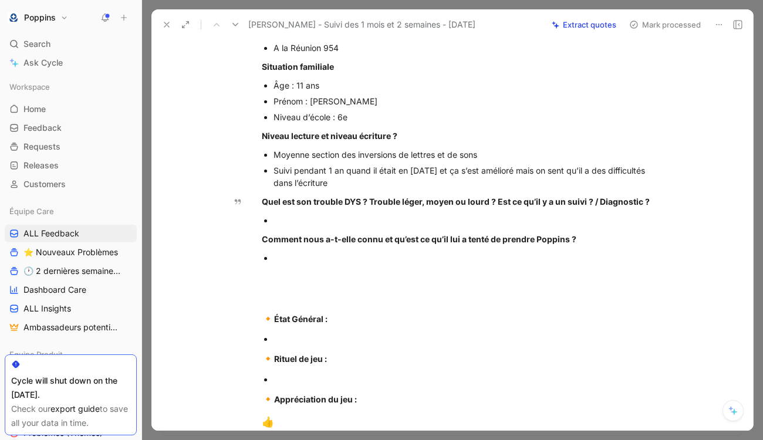
click at [379, 228] on p at bounding box center [471, 221] width 394 height 16
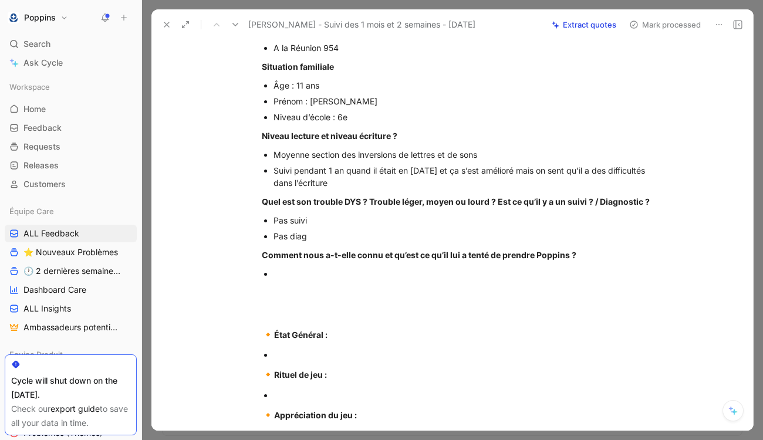
click at [325, 280] on div at bounding box center [471, 274] width 394 height 12
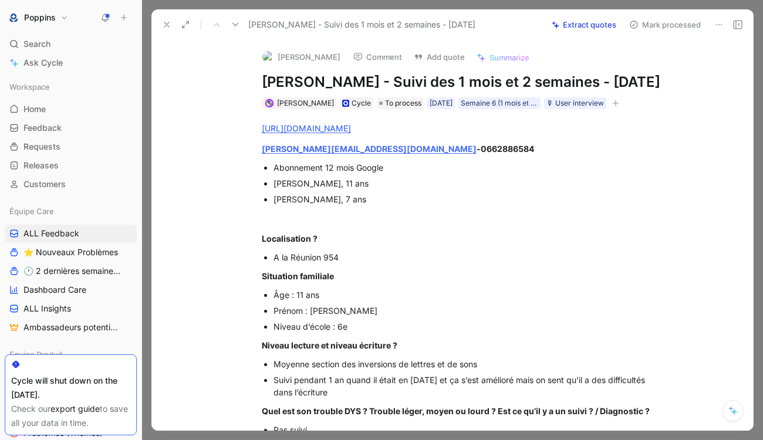
click at [618, 107] on icon "button" at bounding box center [615, 103] width 7 height 7
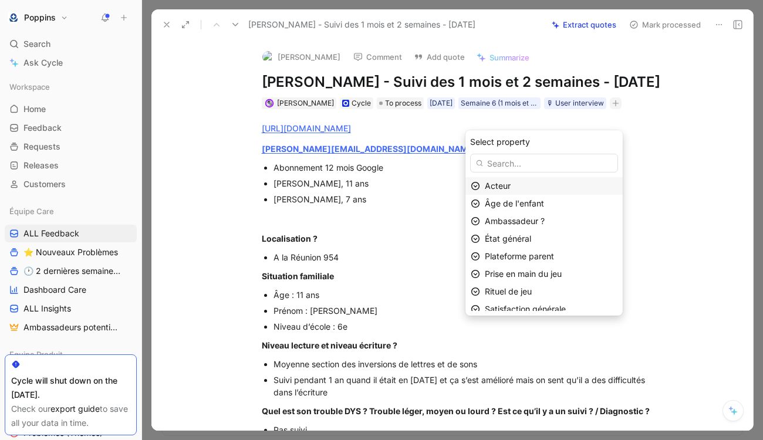
click at [550, 190] on div "Acteur" at bounding box center [551, 186] width 133 height 14
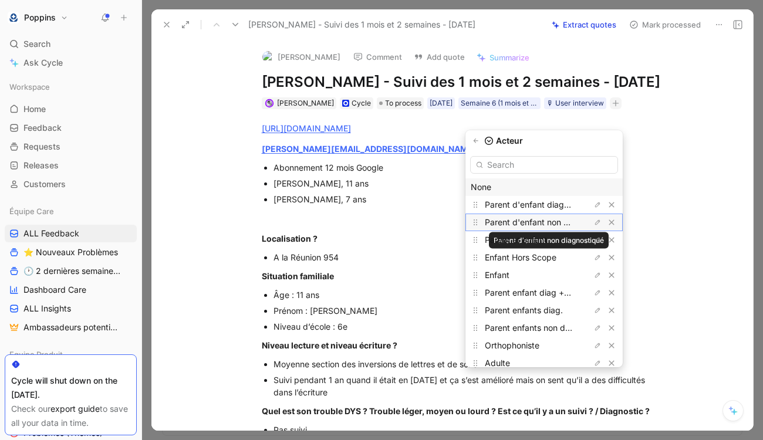
click at [559, 224] on span "Parent d'enfant non diagnostiqué" at bounding box center [549, 222] width 129 height 10
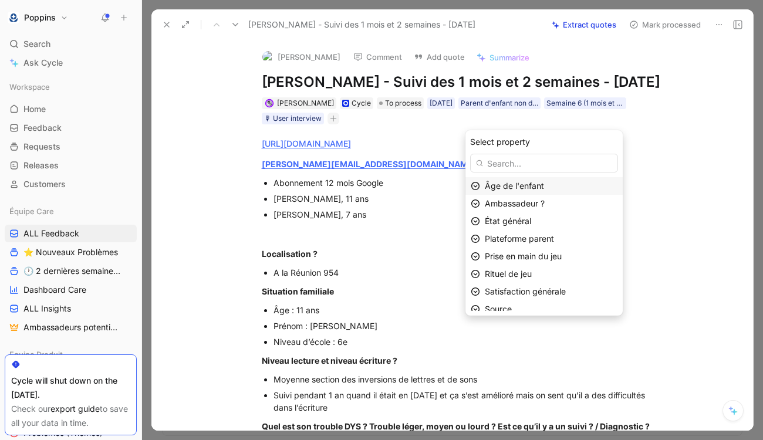
click at [542, 188] on span "Âge de l'enfant" at bounding box center [514, 186] width 59 height 10
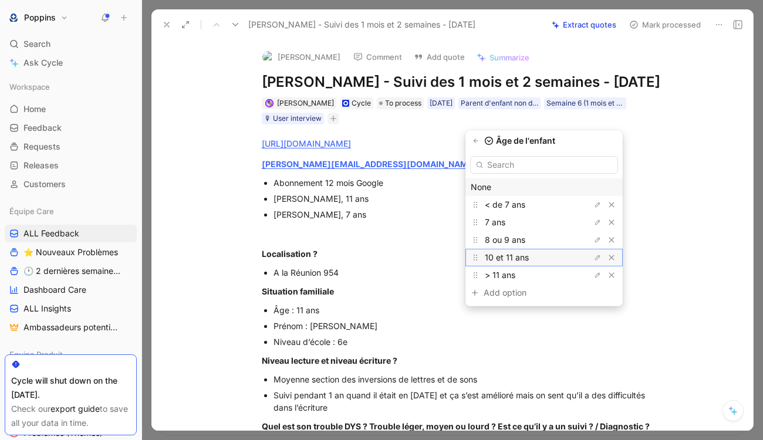
click at [529, 257] on span "10 et 11 ans" at bounding box center [507, 257] width 44 height 10
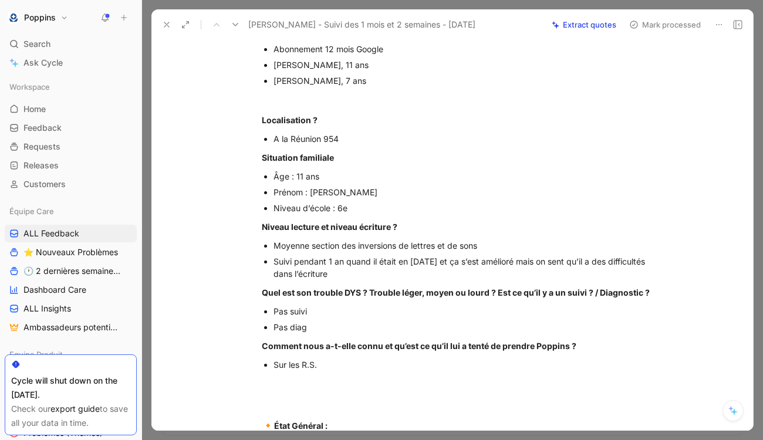
scroll to position [154, 0]
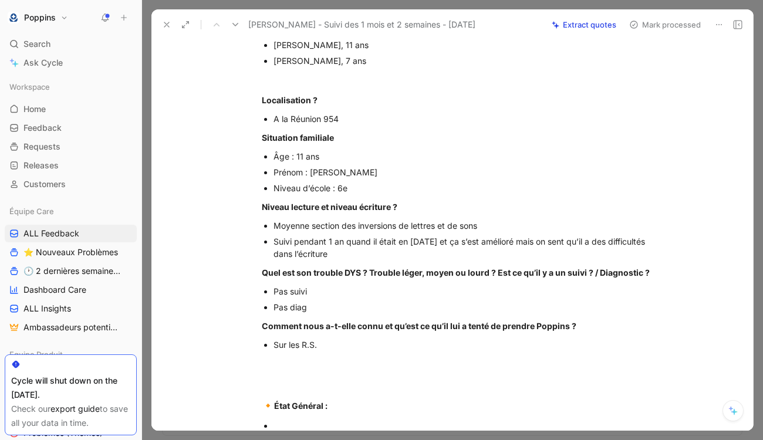
click at [420, 351] on div "Sur les R.S." at bounding box center [471, 345] width 394 height 12
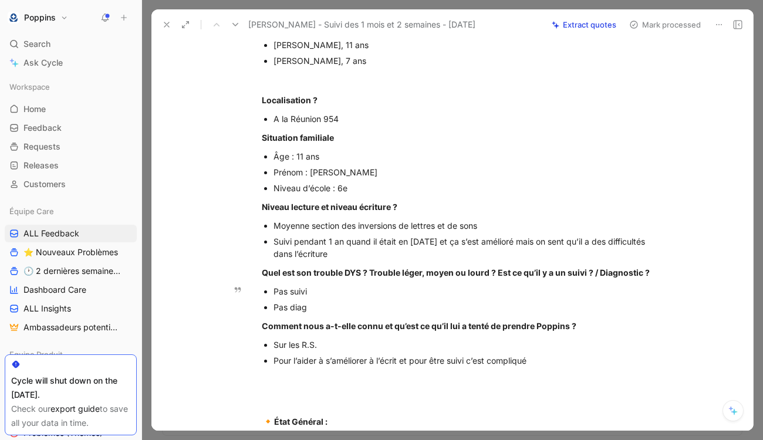
click at [352, 313] on div "Pas diag" at bounding box center [471, 307] width 394 height 12
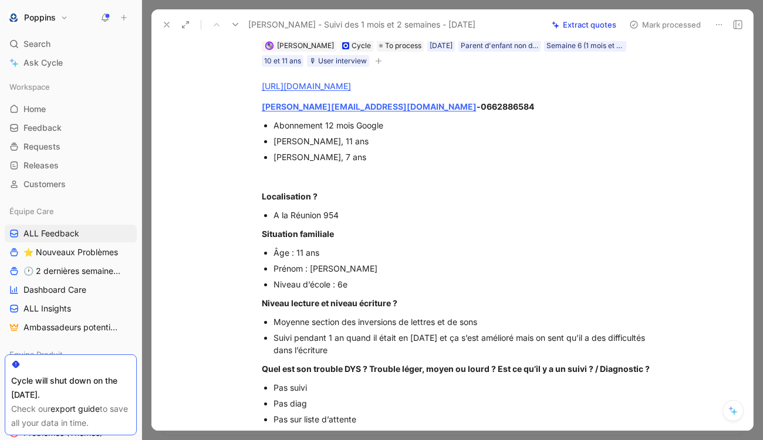
scroll to position [0, 0]
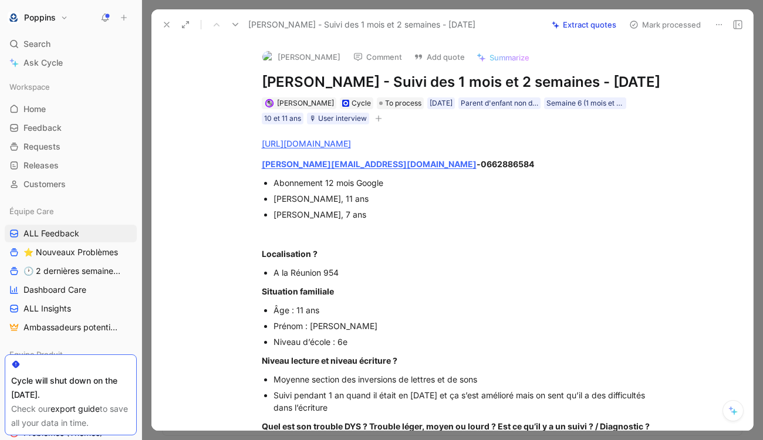
click at [377, 119] on icon "button" at bounding box center [378, 118] width 6 height 1
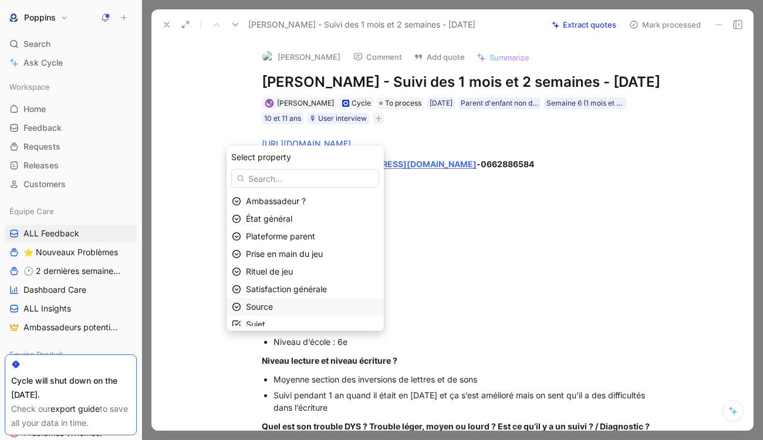
scroll to position [7, 0]
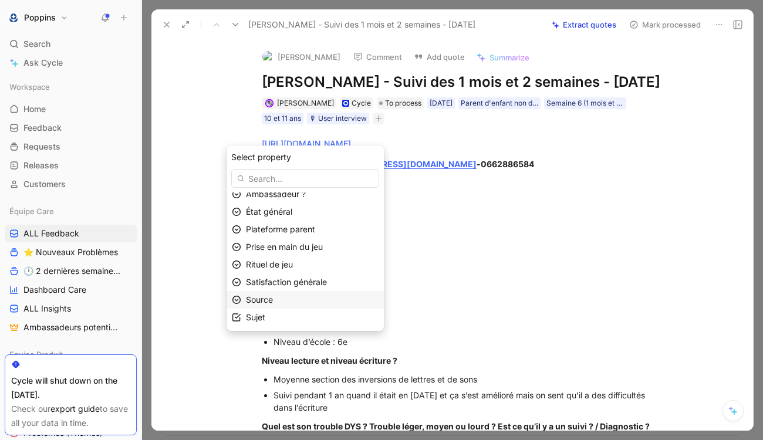
click at [273, 298] on span "Source" at bounding box center [259, 300] width 27 height 10
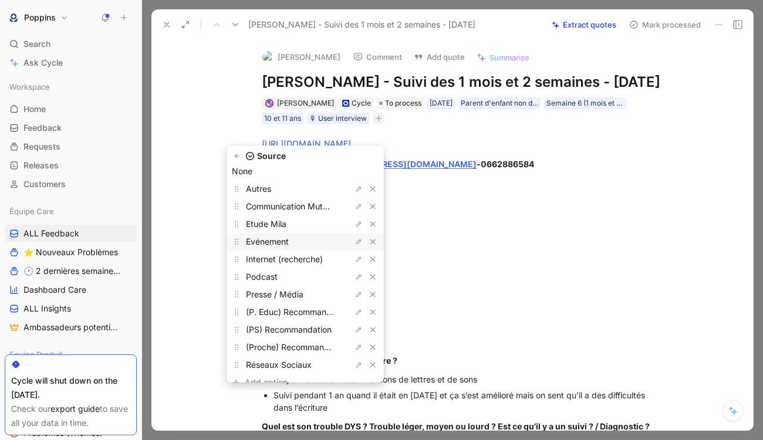
scroll to position [45, 0]
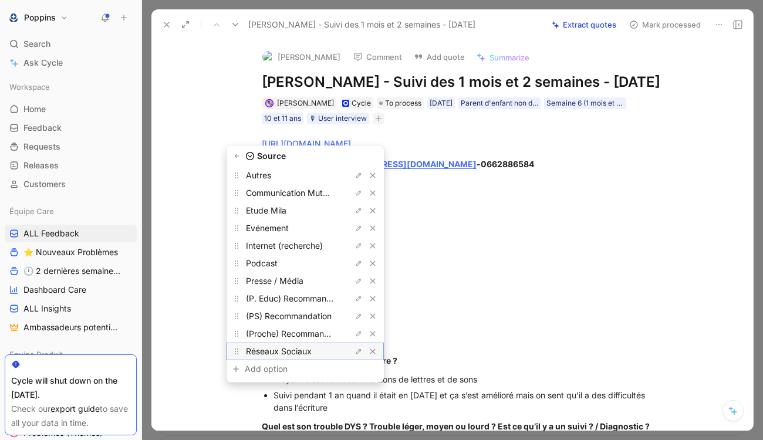
click at [302, 349] on span "Réseaux Sociaux" at bounding box center [279, 351] width 66 height 10
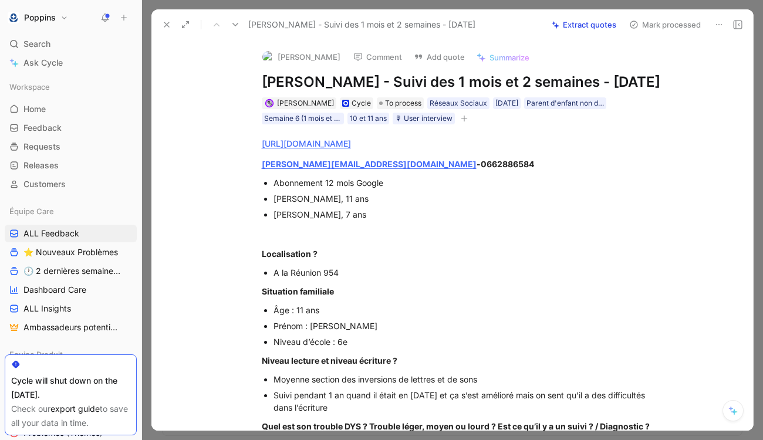
scroll to position [470, 0]
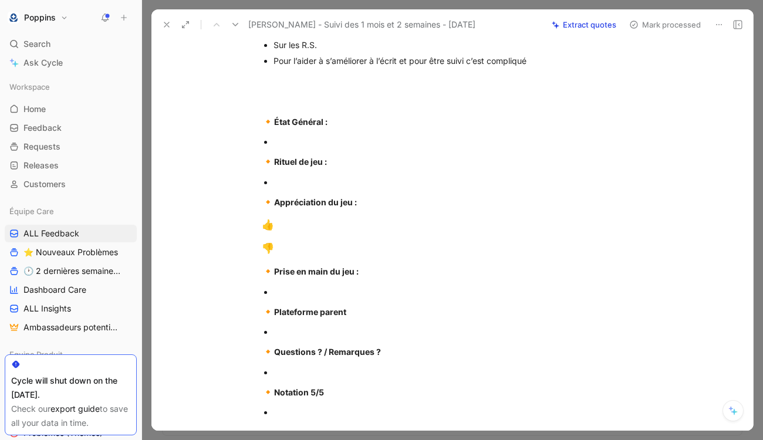
click at [328, 148] on div at bounding box center [471, 142] width 394 height 12
click at [300, 188] on div at bounding box center [471, 182] width 394 height 12
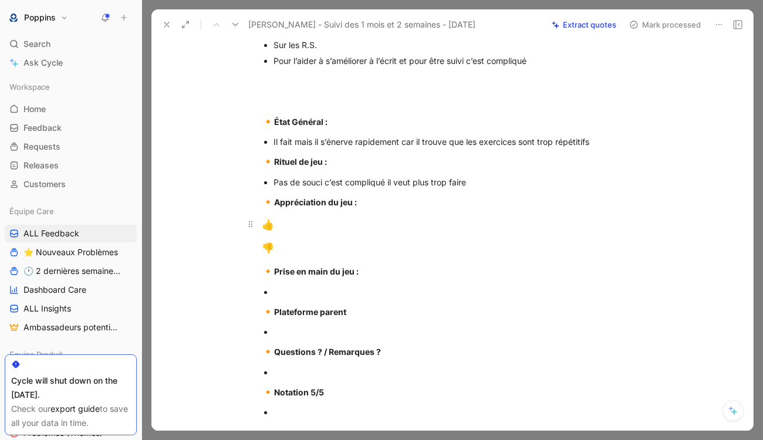
click at [311, 233] on div "👍" at bounding box center [465, 225] width 406 height 15
click at [349, 257] on div "👎" at bounding box center [465, 248] width 406 height 15
click at [404, 233] on div "👍 Je le laisse en autonomie" at bounding box center [465, 225] width 406 height 15
click at [353, 298] on div at bounding box center [471, 292] width 394 height 12
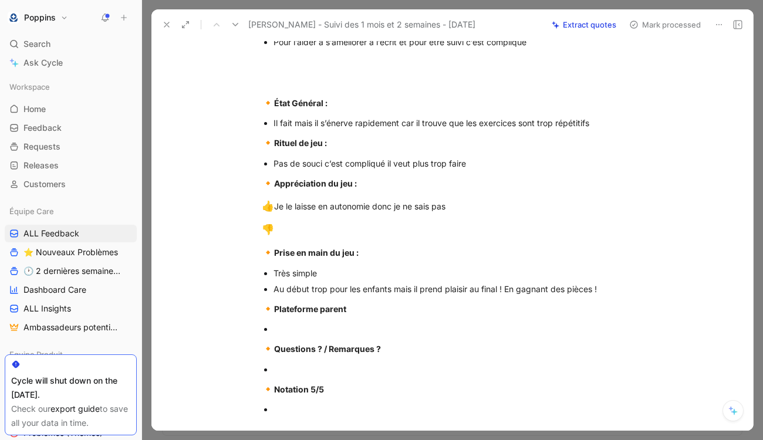
scroll to position [490, 0]
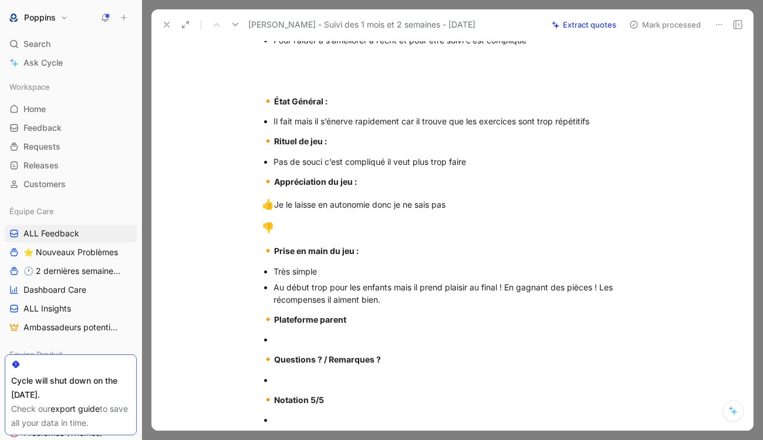
click at [301, 348] on p at bounding box center [471, 340] width 394 height 16
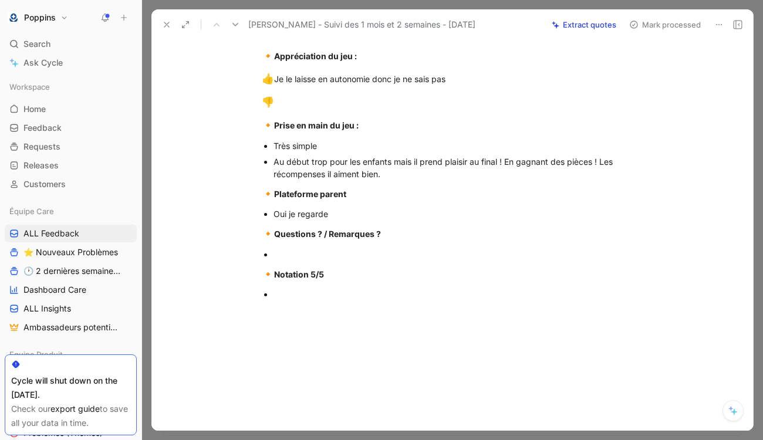
scroll to position [647, 0]
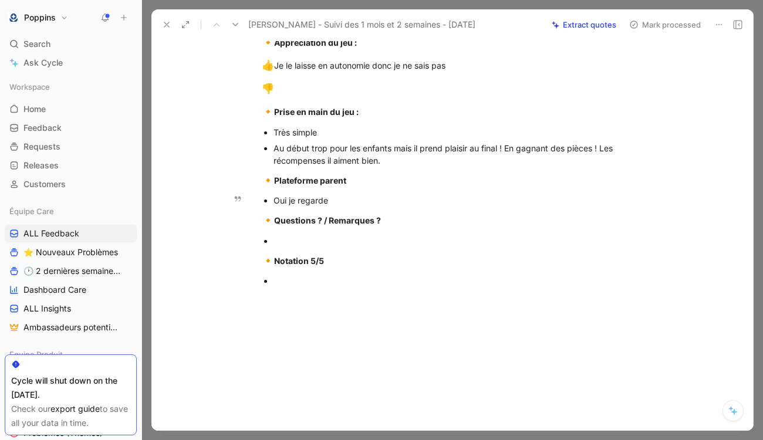
click at [353, 203] on div "Oui je regarde" at bounding box center [471, 200] width 394 height 12
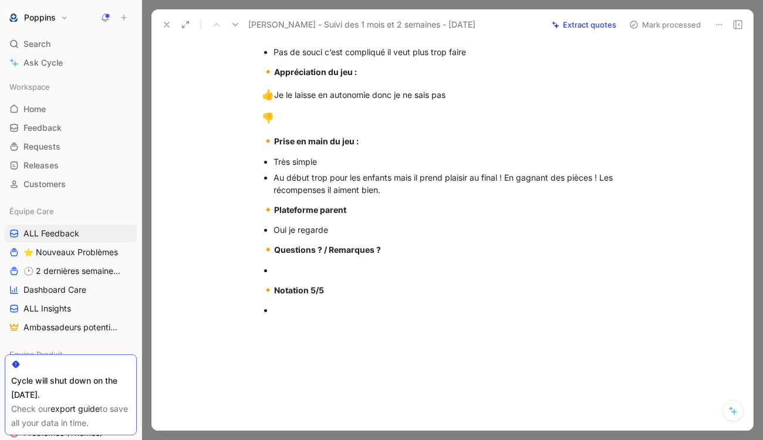
click at [309, 276] on div at bounding box center [471, 270] width 394 height 12
click at [299, 302] on p "🔸 Notation 5/5" at bounding box center [465, 290] width 451 height 22
click at [289, 316] on div at bounding box center [471, 310] width 394 height 12
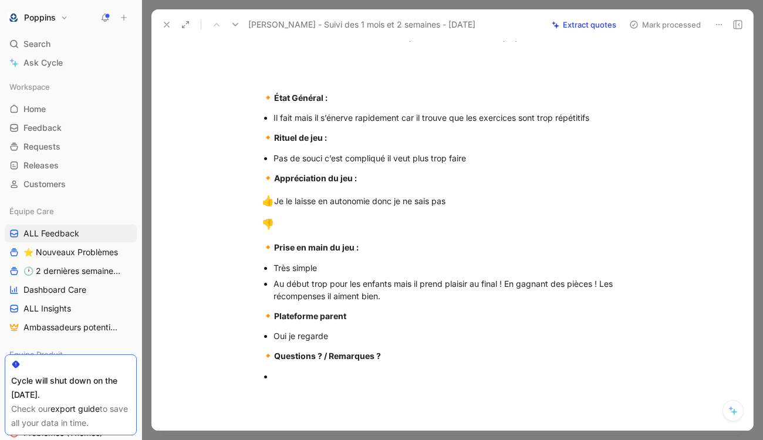
scroll to position [489, 0]
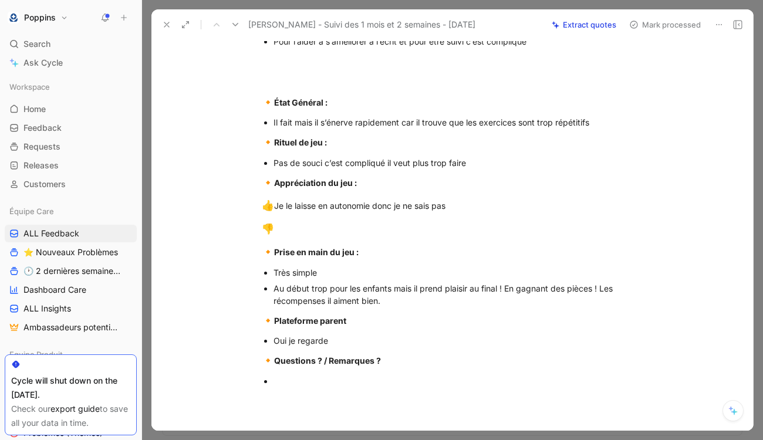
click at [308, 238] on p "👎" at bounding box center [465, 229] width 451 height 22
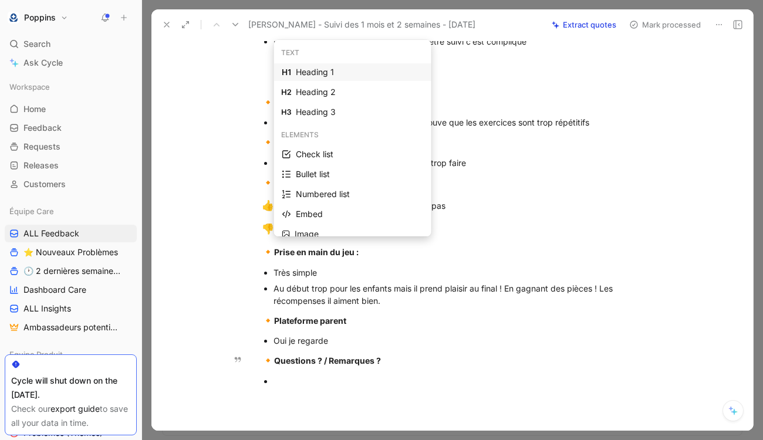
click at [333, 387] on div at bounding box center [471, 381] width 394 height 12
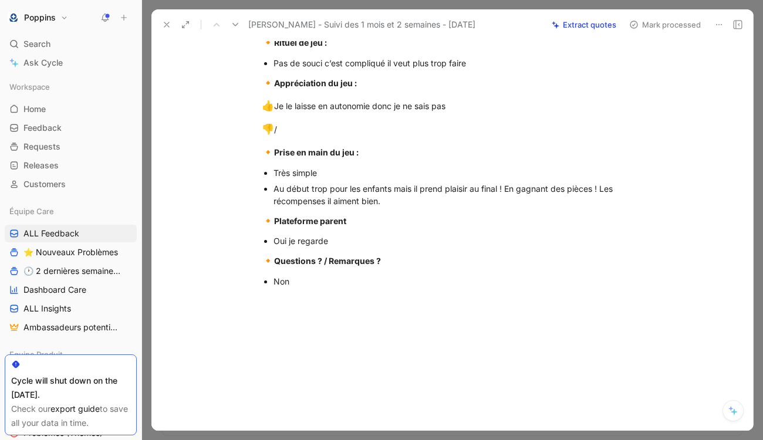
scroll to position [0, 0]
